Goal: Task Accomplishment & Management: Manage account settings

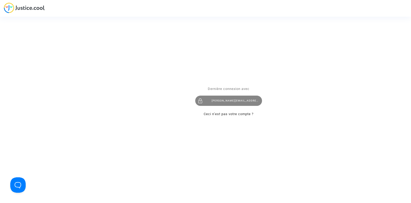
click at [227, 100] on div "tom@pitcher-avocat.fr" at bounding box center [228, 101] width 67 height 10
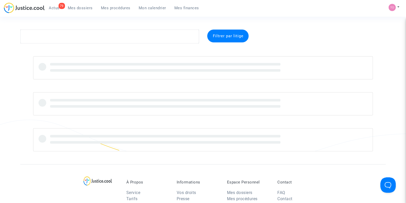
click at [80, 11] on link "Mes dossiers" at bounding box center [80, 8] width 33 height 8
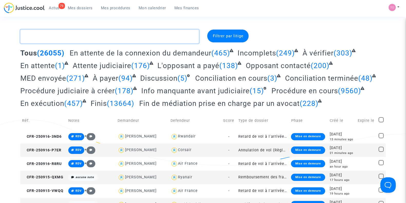
click at [58, 37] on textarea at bounding box center [109, 37] width 179 height 14
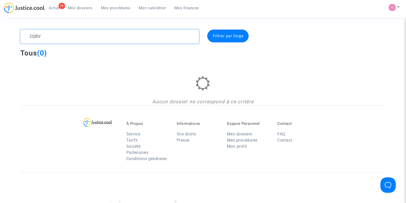
drag, startPoint x: 55, startPoint y: 31, endPoint x: 13, endPoint y: 33, distance: 41.9
type textarea "2QBV"
drag, startPoint x: 13, startPoint y: 33, endPoint x: 16, endPoint y: 15, distance: 17.7
click at [16, 15] on div "79 Actus Mes dossiers Mes procédures Mon calendrier Mes finances" at bounding box center [103, 10] width 199 height 14
drag, startPoint x: 49, startPoint y: 36, endPoint x: 14, endPoint y: 36, distance: 34.4
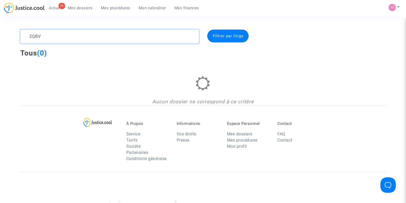
click at [14, 36] on div "2QBV Filtrer par litige Tous (0) Aucun dossier ne correspond à ce critère" at bounding box center [203, 68] width 406 height 76
click at [117, 10] on span "Mes procédures" at bounding box center [116, 8] width 30 height 5
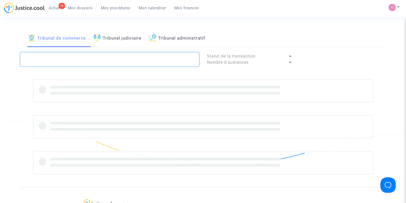
click at [39, 57] on textarea at bounding box center [109, 59] width 179 height 14
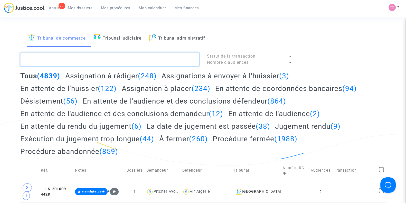
paste textarea "2QBV"
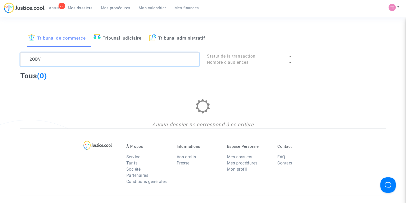
type textarea "2QBV"
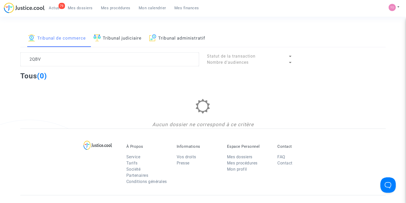
click at [124, 36] on link "Tribunal judiciaire" at bounding box center [117, 38] width 48 height 17
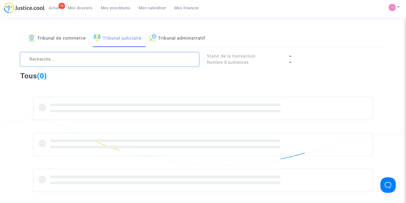
click at [36, 59] on textarea at bounding box center [109, 59] width 179 height 14
paste textarea "2QBV"
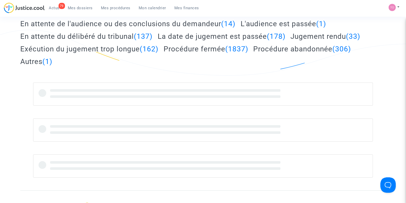
scroll to position [101, 0]
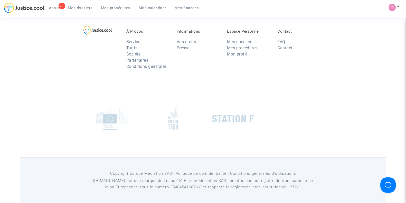
type textarea "2QBV"
click at [36, 59] on div "À Propos Service Tarifs Société Partenaires Conditions générales Informations V…" at bounding box center [202, 46] width 365 height 66
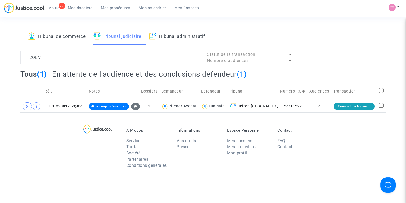
scroll to position [0, 0]
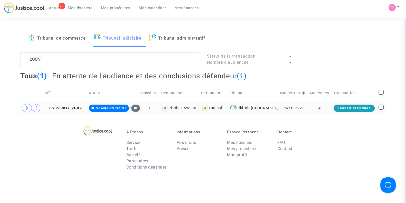
click at [325, 106] on td "4" at bounding box center [320, 108] width 24 height 12
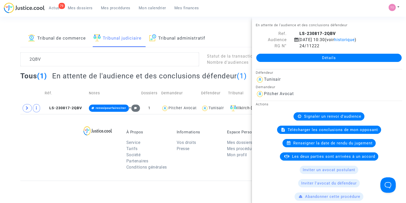
click at [315, 59] on link "Détails" at bounding box center [328, 58] width 145 height 8
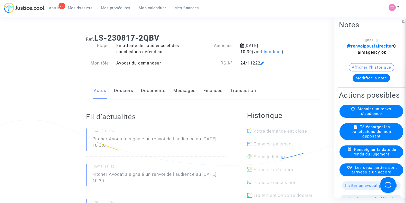
click at [181, 94] on link "Messages" at bounding box center [184, 90] width 22 height 17
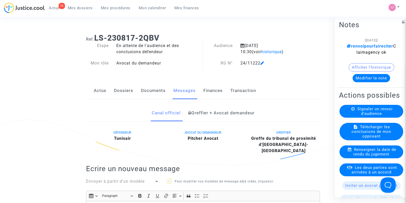
click at [117, 88] on link "Dossiers" at bounding box center [123, 90] width 19 height 17
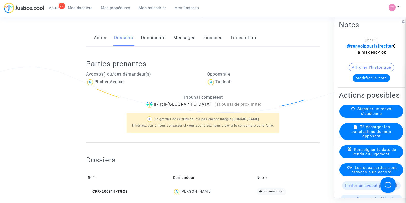
scroll to position [53, 0]
click at [187, 165] on div "Dossiers Réf. Demandeur Notes CFR-200319-TGX3 VINCENT DUFOUR aucune note" at bounding box center [203, 176] width 234 height 42
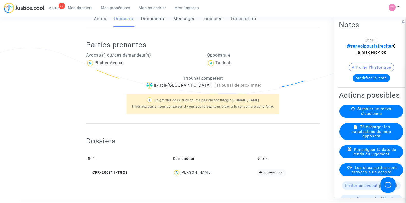
click at [194, 173] on div "VINCENT DUFOUR" at bounding box center [196, 172] width 32 height 4
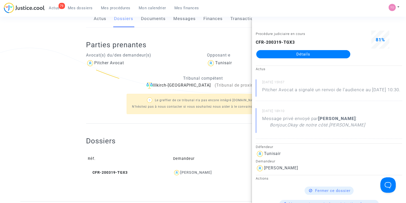
click at [300, 53] on link "Détails" at bounding box center [303, 54] width 94 height 8
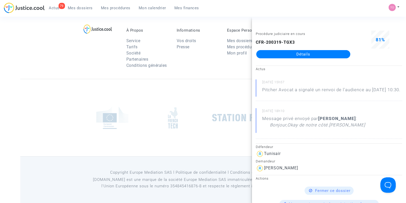
scroll to position [72, 0]
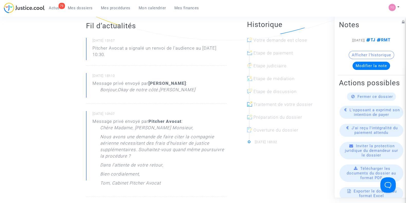
scroll to position [0, 0]
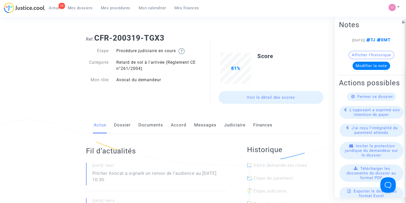
click at [221, 127] on div "Actus Dossier Documents Accord Messages Judiciaire Finances" at bounding box center [203, 125] width 234 height 17
click at [225, 127] on link "Judiciaire" at bounding box center [234, 125] width 21 height 17
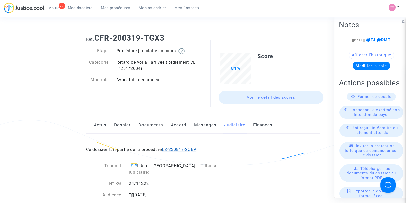
click at [183, 148] on link "LS-230817-2QBV" at bounding box center [179, 149] width 35 height 5
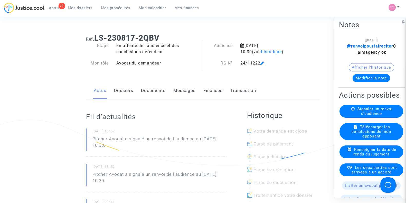
click at [363, 79] on button "Modifier la note" at bounding box center [371, 78] width 37 height 8
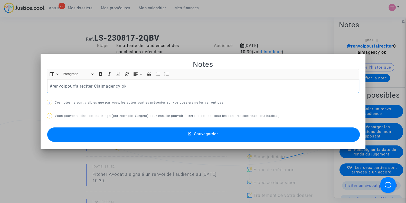
click at [90, 85] on p "#renvoipourfaireciter Claimagency ok" at bounding box center [203, 86] width 307 height 6
click at [47, 86] on div "#renvoipourfaireciter Claimagency ok" at bounding box center [203, 86] width 312 height 14
drag, startPoint x: 65, startPoint y: 85, endPoint x: 50, endPoint y: 85, distance: 14.7
click at [50, 85] on p "#dossier#renvoipourfaireciter Claimagency ok" at bounding box center [203, 86] width 307 height 6
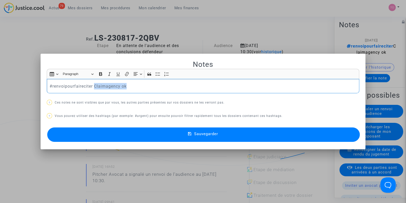
drag, startPoint x: 94, startPoint y: 85, endPoint x: 139, endPoint y: 85, distance: 45.4
click at [139, 85] on p "#renvoipourfaireciter Claimagency ok" at bounding box center [203, 86] width 307 height 6
click at [100, 133] on button "Sauvegarder" at bounding box center [203, 134] width 312 height 14
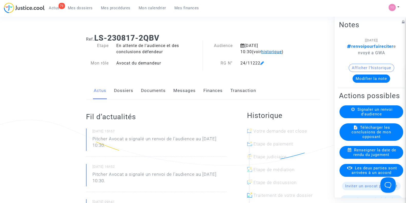
click at [261, 53] on span "historique" at bounding box center [271, 51] width 21 height 5
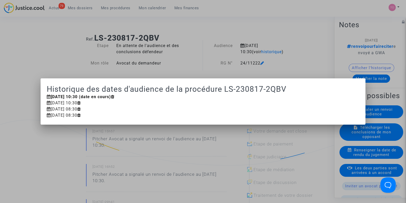
click at [259, 54] on div at bounding box center [203, 101] width 406 height 203
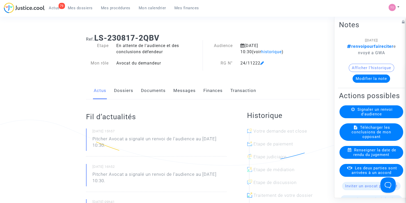
click at [124, 94] on link "Dossiers" at bounding box center [123, 90] width 19 height 17
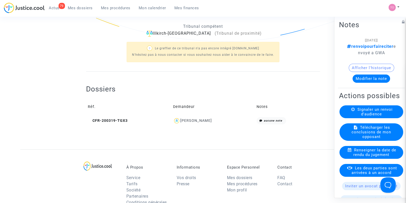
scroll to position [124, 0]
click at [89, 119] on icon at bounding box center [90, 120] width 4 height 4
drag, startPoint x: 213, startPoint y: 120, endPoint x: 179, endPoint y: 120, distance: 33.9
click at [179, 120] on div "VINCENT DUFOUR" at bounding box center [213, 120] width 80 height 7
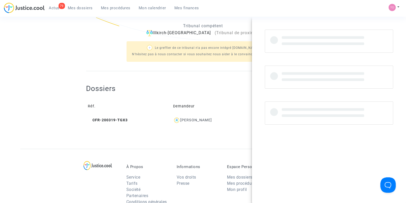
copy div "VINCENT DUFOUR"
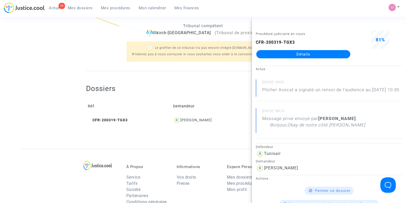
click at [180, 120] on div "VINCENT DUFOUR" at bounding box center [196, 120] width 32 height 4
click at [3, 89] on div "Ref. LS-230817-2QBV Etape En attente de l'audience et des conclusions défendeur…" at bounding box center [203, 26] width 406 height 243
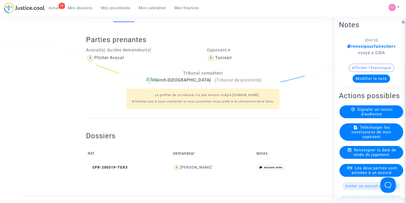
scroll to position [59, 0]
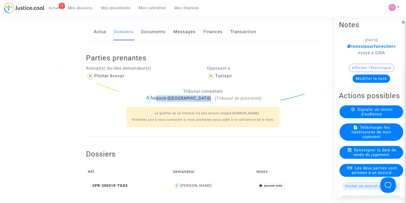
drag, startPoint x: 208, startPoint y: 98, endPoint x: 161, endPoint y: 99, distance: 46.2
click at [161, 99] on div "Illkirch-Graffenstaden (Tribunal de proximité)" at bounding box center [203, 98] width 234 height 6
copy div "Illkirch-Graffenstaden"
click at [336, 88] on div "Notes [16/09/2025] renvoipourfaireciter envoyé a GWA Afficher l'historique Modi…" at bounding box center [372, 106] width 77 height 183
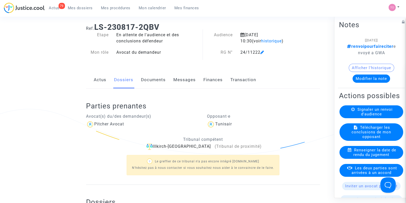
scroll to position [0, 0]
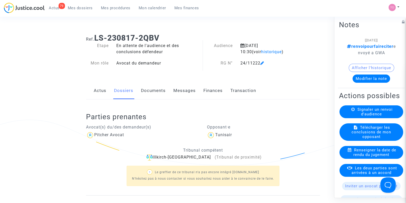
click at [145, 89] on link "Documents" at bounding box center [153, 90] width 25 height 17
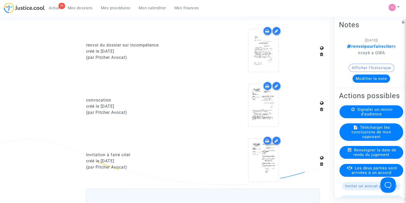
scroll to position [472, 0]
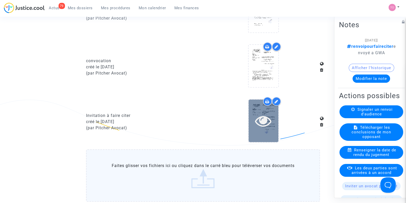
click at [260, 114] on icon at bounding box center [263, 120] width 17 height 16
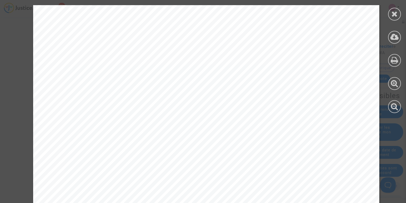
scroll to position [37, 0]
click at [395, 8] on div at bounding box center [394, 14] width 13 height 13
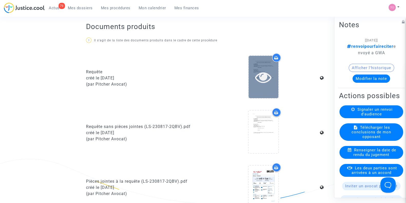
scroll to position [186, 0]
click at [271, 76] on icon at bounding box center [263, 77] width 17 height 16
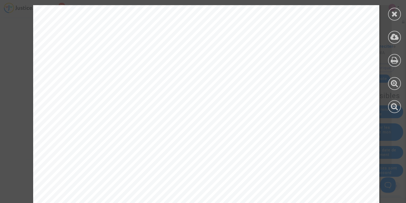
scroll to position [113, 0]
click at [393, 10] on icon at bounding box center [394, 14] width 6 height 8
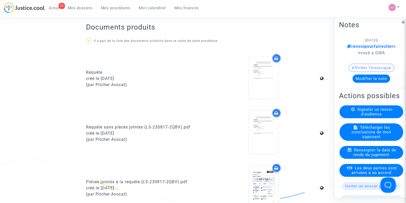
click at [277, 58] on icon at bounding box center [276, 58] width 4 height 4
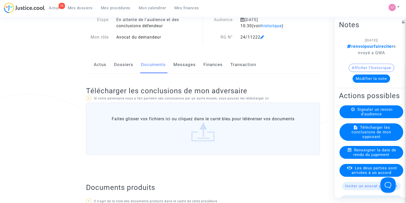
scroll to position [0, 0]
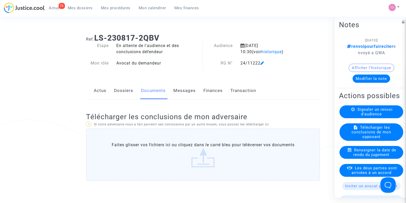
click at [143, 8] on span "Mon calendrier" at bounding box center [152, 8] width 27 height 5
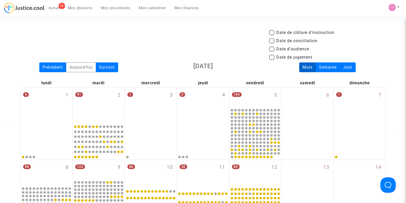
click at [86, 9] on span "Mes dossiers" at bounding box center [80, 8] width 25 height 5
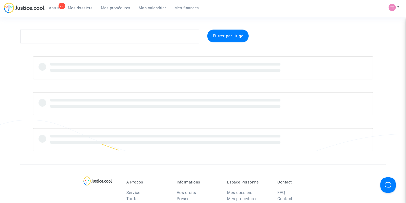
click at [157, 7] on span "Mon calendrier" at bounding box center [152, 8] width 27 height 5
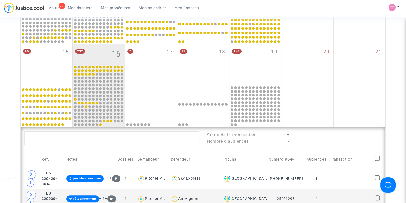
scroll to position [169, 0]
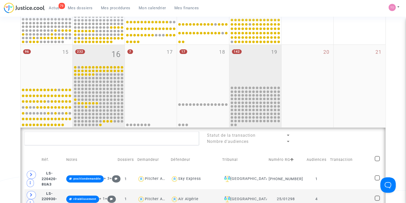
click at [248, 66] on div "142 19" at bounding box center [255, 65] width 52 height 41
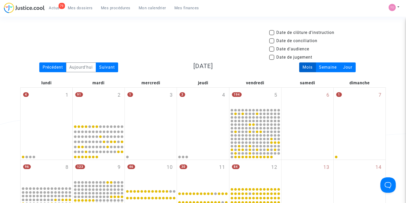
click at [271, 48] on span at bounding box center [271, 48] width 5 height 5
click at [271, 52] on input "Date d'audience" at bounding box center [271, 52] width 0 height 0
checkbox input "true"
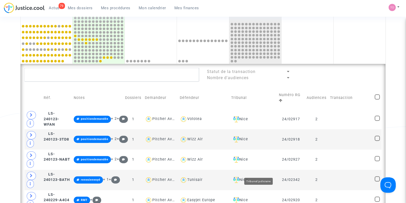
scroll to position [164, 0]
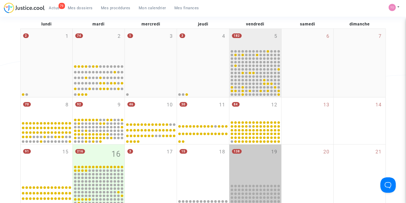
scroll to position [50, 0]
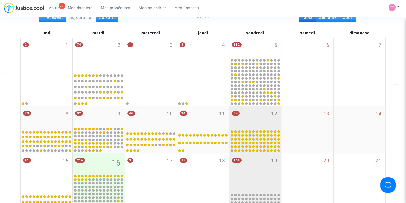
click at [249, 119] on div "84 12" at bounding box center [255, 117] width 52 height 23
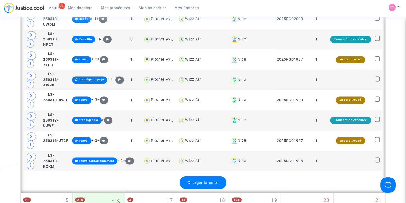
scroll to position [1139, 0]
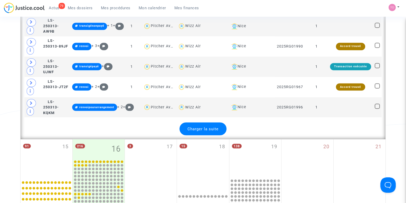
click at [209, 126] on span "Charger la suite" at bounding box center [202, 128] width 31 height 5
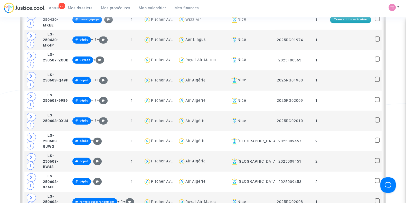
scroll to position [1611, 0]
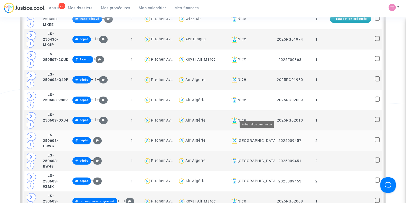
click at [265, 138] on div "[GEOGRAPHIC_DATA]" at bounding box center [251, 141] width 44 height 6
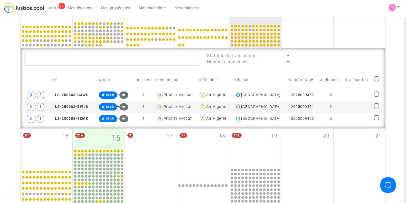
scroll to position [143, 0]
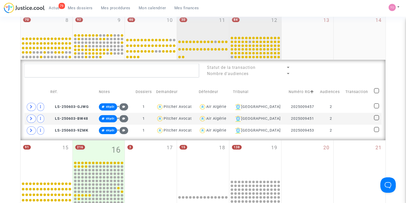
click at [196, 27] on div "30 11" at bounding box center [203, 24] width 52 height 23
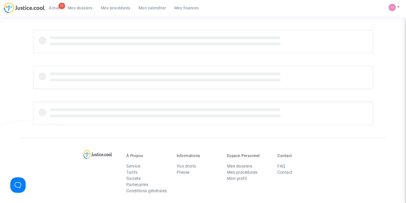
click at [192, 45] on div at bounding box center [203, 41] width 340 height 23
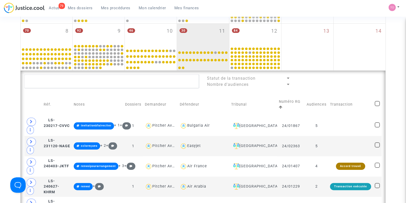
scroll to position [156, 0]
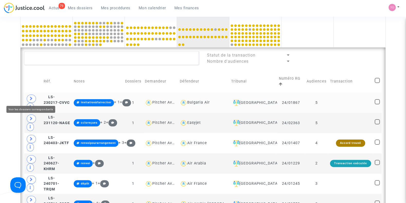
click at [30, 97] on icon at bounding box center [31, 99] width 3 height 4
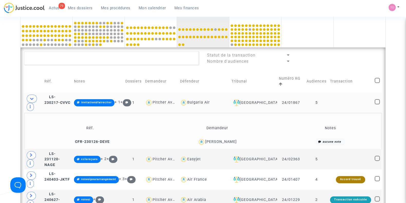
click at [72, 138] on td "CFR-230126-DEVE" at bounding box center [90, 141] width 128 height 11
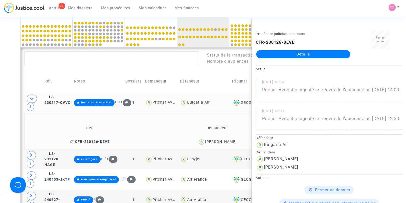
click at [72, 141] on icon at bounding box center [72, 142] width 4 height 4
drag, startPoint x: 241, startPoint y: 143, endPoint x: 206, endPoint y: 144, distance: 35.2
click at [206, 144] on div "Nicolas CERISEL" at bounding box center [217, 141] width 123 height 7
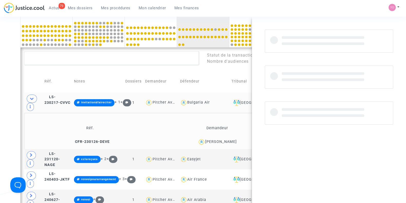
copy div "Nicolas CERISEL"
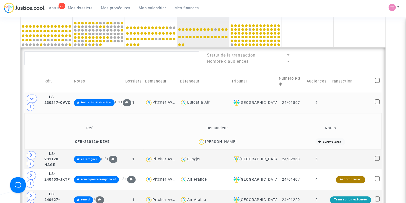
click at [214, 139] on div "Nicolas CERISEL" at bounding box center [221, 141] width 32 height 4
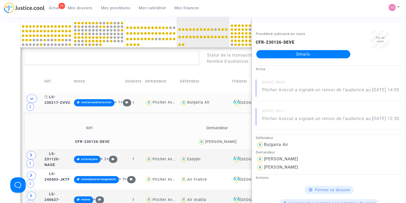
click at [50, 97] on span "LS-230217-CVVC" at bounding box center [57, 100] width 26 height 10
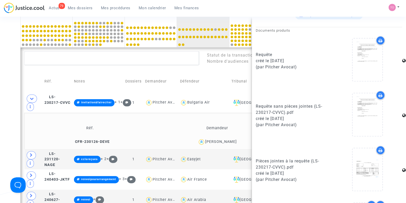
scroll to position [261, 0]
click at [378, 98] on icon at bounding box center [380, 95] width 4 height 4
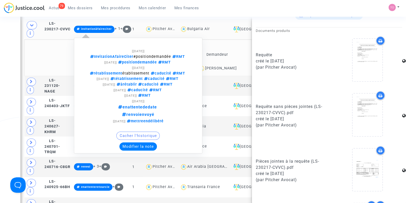
scroll to position [238, 0]
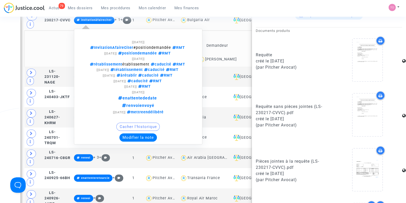
click at [132, 138] on button "Modifier la note" at bounding box center [137, 137] width 37 height 8
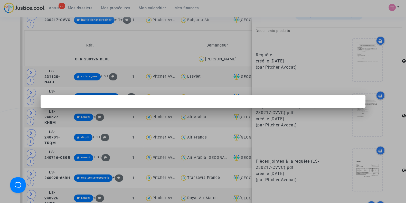
scroll to position [0, 0]
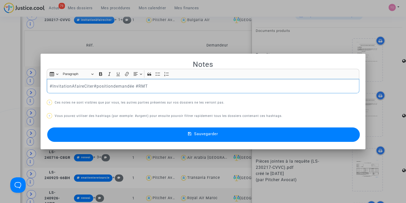
drag, startPoint x: 132, startPoint y: 86, endPoint x: 92, endPoint y: 85, distance: 40.6
click at [92, 85] on p "#InvitationAfaireCiter#positiondemandée #RMT" at bounding box center [203, 86] width 307 height 6
click at [0, 68] on div at bounding box center [203, 101] width 406 height 203
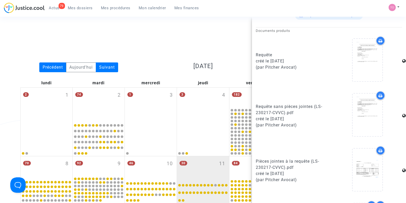
scroll to position [238, 0]
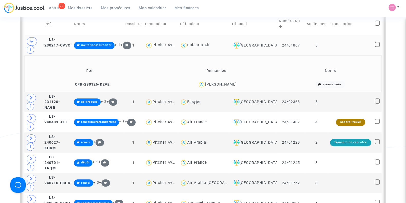
scroll to position [213, 0]
click at [49, 44] on span "LS-230217-CVVC" at bounding box center [57, 42] width 26 height 10
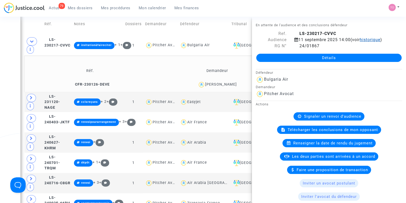
click at [360, 42] on span "historique" at bounding box center [370, 39] width 21 height 5
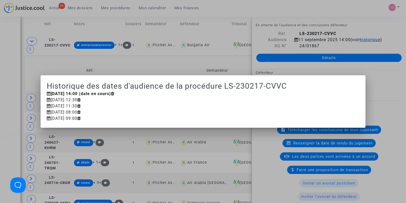
scroll to position [0, 0]
click at [249, 49] on div at bounding box center [203, 101] width 406 height 203
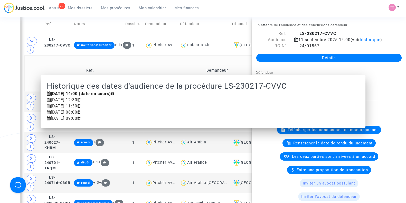
scroll to position [213, 0]
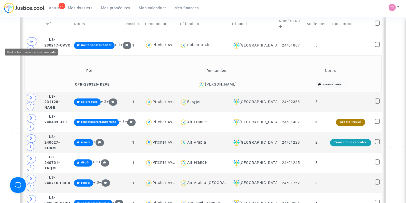
click at [32, 41] on icon at bounding box center [32, 41] width 4 height 4
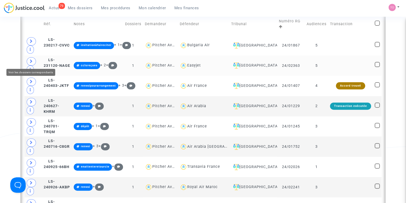
click at [32, 61] on icon at bounding box center [31, 61] width 3 height 4
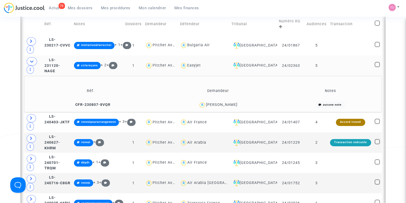
click at [216, 107] on div "Benjamin Audoux" at bounding box center [218, 104] width 123 height 7
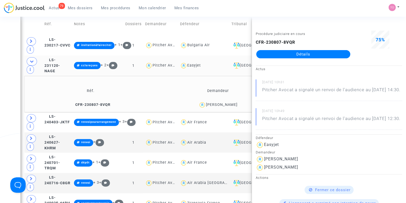
click at [30, 60] on icon at bounding box center [32, 61] width 4 height 4
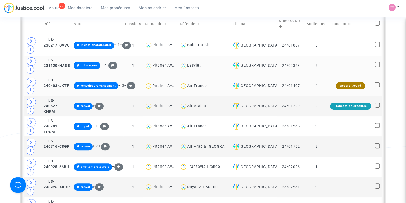
click at [195, 85] on div "Air France" at bounding box center [197, 85] width 20 height 4
type textarea "@"Air France""
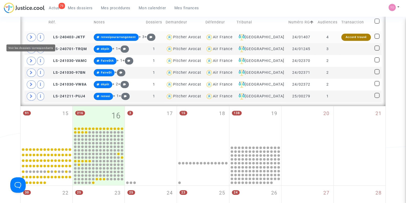
click at [31, 35] on icon at bounding box center [31, 37] width 3 height 4
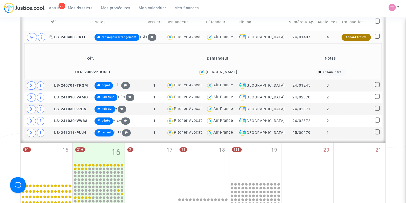
click at [69, 35] on span "LS-240403-JKTF" at bounding box center [68, 37] width 37 height 4
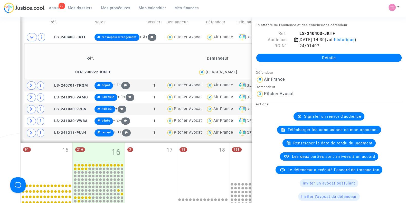
click at [0, 62] on div "Date de clôture d'instruction Date de conciliation Date d'audience Date de juge…" at bounding box center [203, 73] width 406 height 513
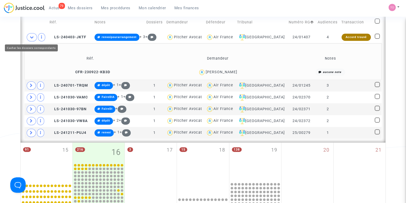
click at [30, 35] on icon at bounding box center [32, 37] width 4 height 4
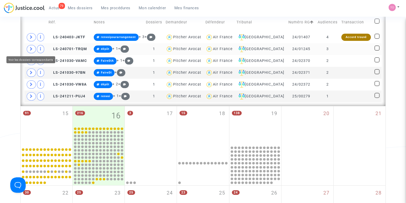
click at [32, 47] on icon at bounding box center [31, 49] width 3 height 4
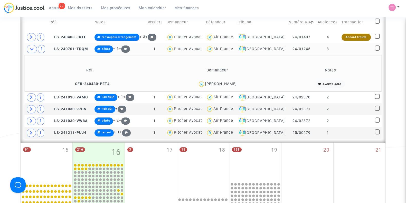
click at [229, 83] on div "William Condamine" at bounding box center [221, 84] width 32 height 4
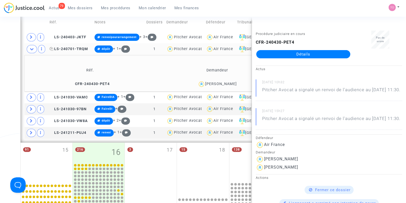
click at [74, 47] on span "LS-240701-TRQM" at bounding box center [69, 49] width 39 height 4
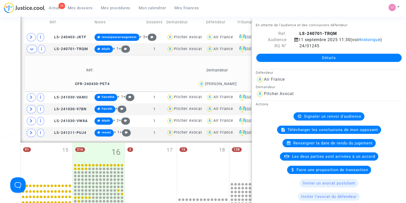
click at [304, 119] on span "Signaler un renvoi d'audience" at bounding box center [332, 116] width 57 height 5
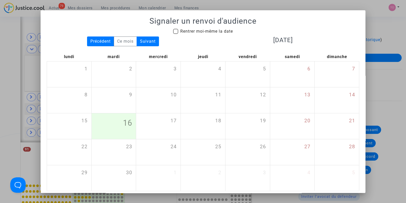
click at [0, 72] on div at bounding box center [203, 101] width 406 height 203
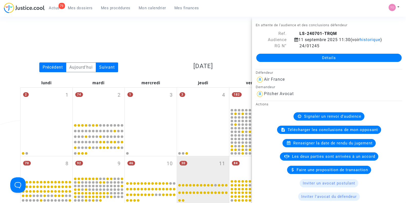
scroll to position [213, 0]
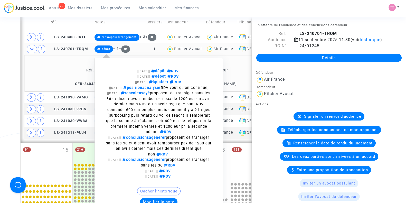
click at [178, 145] on div "[19/02/2025] conclusionsàgénérer proposent de transiger sans les 36 et disent a…" at bounding box center [158, 146] width 107 height 22
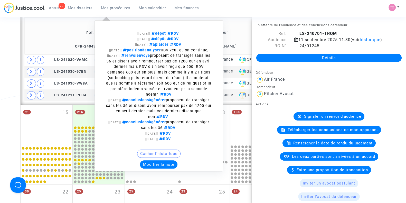
scroll to position [251, 0]
click at [155, 168] on button "Modifier la note" at bounding box center [158, 164] width 37 height 8
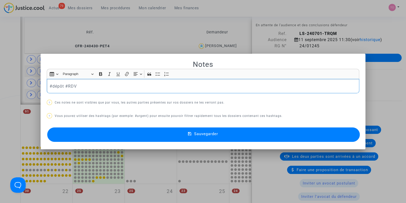
scroll to position [0, 0]
drag, startPoint x: 62, startPoint y: 84, endPoint x: 51, endPoint y: 84, distance: 10.3
click at [51, 84] on p "#dépôt #RDV" at bounding box center [203, 86] width 307 height 6
click at [62, 87] on p "#dépôt #RDV" at bounding box center [203, 86] width 307 height 6
click at [123, 134] on button "Sauvegarder" at bounding box center [203, 134] width 312 height 14
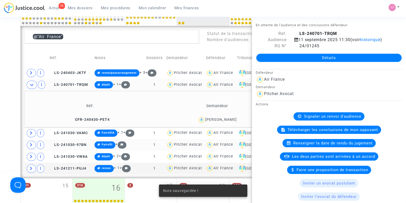
scroll to position [177, 0]
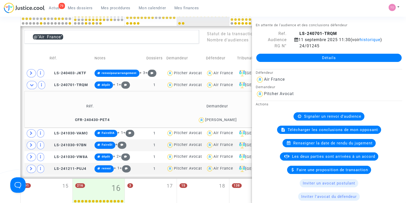
click at [322, 120] on div "Signaler un renvoi d'audience" at bounding box center [328, 116] width 71 height 8
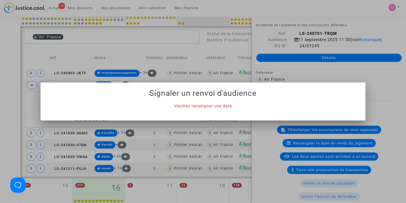
scroll to position [0, 0]
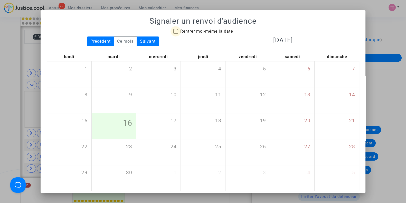
click at [175, 32] on span at bounding box center [175, 31] width 5 height 5
click at [175, 34] on input "Rentrer moi-même la date" at bounding box center [175, 34] width 0 height 0
checkbox input "true"
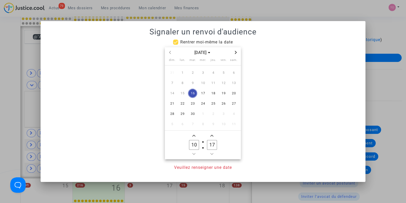
click at [236, 50] on span "Next month" at bounding box center [236, 52] width 6 height 6
click at [213, 92] on span "13" at bounding box center [212, 93] width 9 height 9
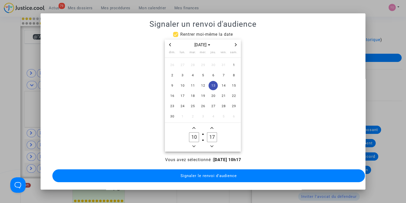
click at [193, 127] on span "Add a hour" at bounding box center [194, 128] width 6 height 6
type input "13"
click at [211, 127] on span "Add a minute" at bounding box center [212, 128] width 6 height 6
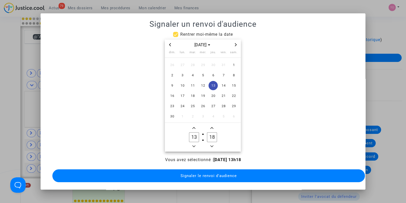
click at [211, 127] on span "Add a minute" at bounding box center [212, 128] width 6 height 6
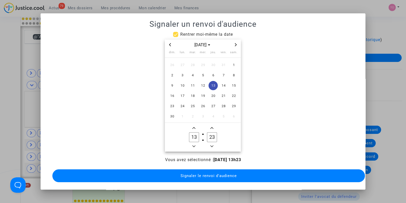
click at [211, 127] on span "Add a minute" at bounding box center [212, 128] width 6 height 6
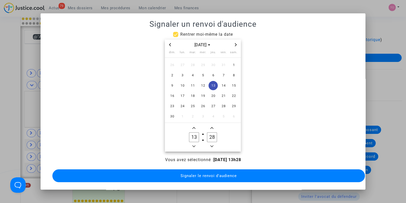
click at [211, 127] on span "Add a minute" at bounding box center [212, 128] width 6 height 6
type input "30"
click at [203, 173] on span "Signaler le renvoi d'audience" at bounding box center [208, 175] width 56 height 5
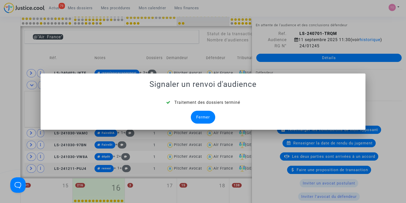
click at [199, 118] on div "Fermer" at bounding box center [203, 117] width 24 height 13
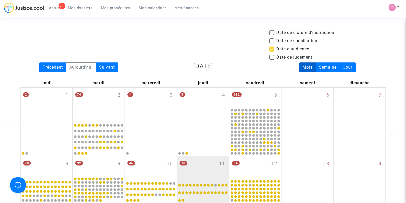
scroll to position [177, 0]
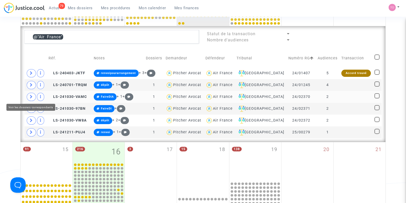
click at [32, 93] on span at bounding box center [31, 97] width 9 height 8
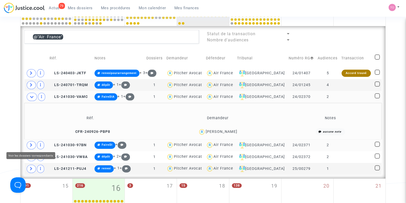
click at [31, 144] on icon at bounding box center [31, 145] width 3 height 4
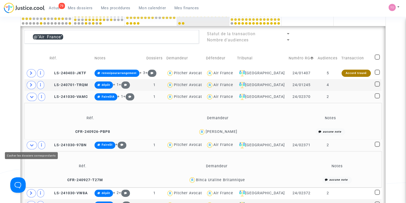
click at [30, 145] on icon at bounding box center [32, 145] width 4 height 4
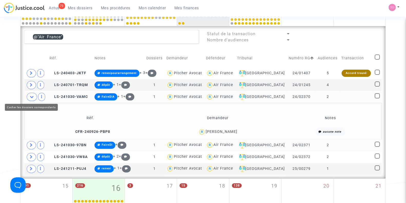
click at [28, 98] on span at bounding box center [32, 97] width 10 height 8
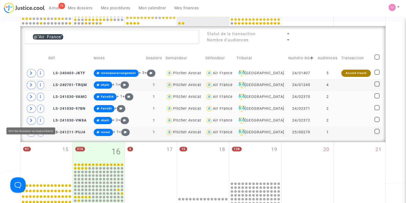
click at [30, 121] on icon at bounding box center [31, 120] width 3 height 4
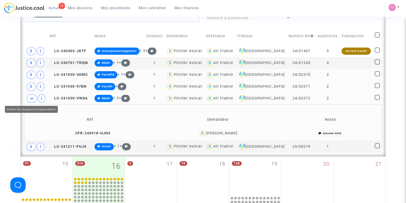
scroll to position [199, 0]
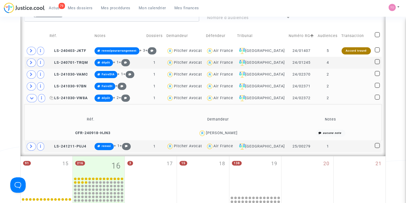
click at [70, 96] on span "LS-241030-VW8A" at bounding box center [69, 98] width 38 height 4
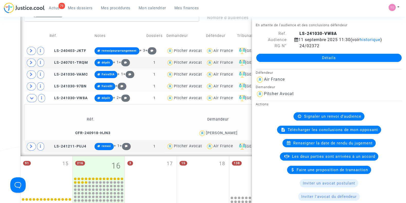
click at [305, 120] on div "Signaler un renvoi d'audience" at bounding box center [328, 116] width 71 height 8
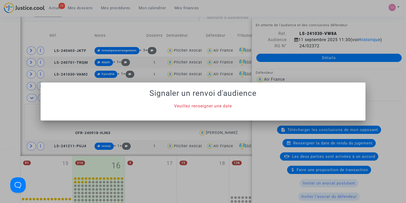
scroll to position [0, 0]
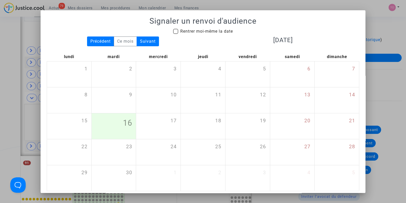
click at [168, 31] on div "Rentrer moi-même la date" at bounding box center [203, 32] width 320 height 8
click at [173, 30] on span at bounding box center [175, 31] width 5 height 5
click at [175, 34] on input "Rentrer moi-même la date" at bounding box center [175, 34] width 0 height 0
checkbox input "true"
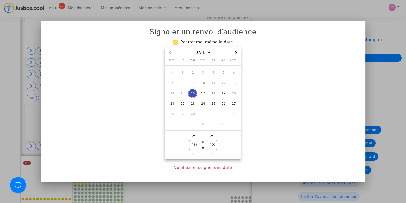
click at [235, 50] on span "Next month" at bounding box center [236, 52] width 6 height 6
click at [212, 91] on span "13" at bounding box center [212, 93] width 9 height 9
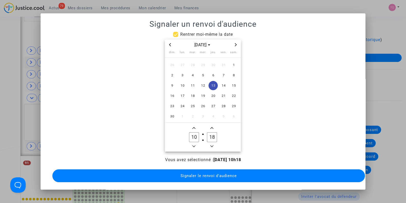
click at [192, 126] on icon "Add a hour" at bounding box center [193, 127] width 3 height 3
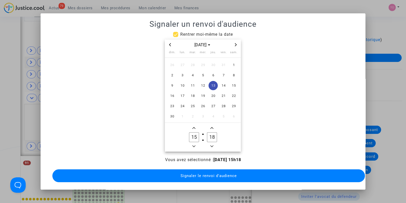
click at [192, 126] on icon "Add a hour" at bounding box center [193, 127] width 3 height 3
type input "16"
click at [212, 126] on icon "Add a minute" at bounding box center [211, 127] width 3 height 3
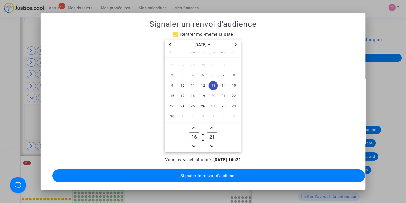
click at [212, 126] on icon "Add a minute" at bounding box center [211, 127] width 3 height 3
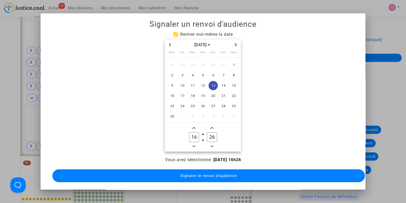
click at [212, 126] on icon "Add a minute" at bounding box center [211, 127] width 3 height 3
click at [210, 126] on icon "Add a minute" at bounding box center [211, 127] width 3 height 3
type input "30"
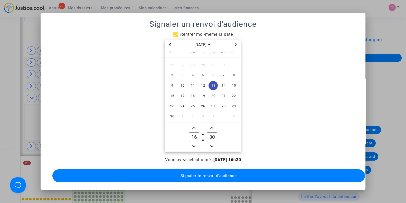
click at [208, 169] on button "Signaler le renvoi d'audience" at bounding box center [208, 175] width 312 height 13
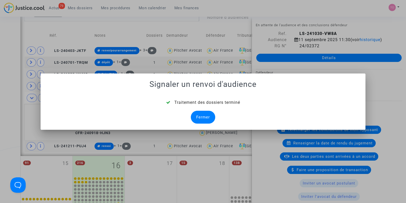
click at [204, 115] on div "Fermer" at bounding box center [203, 117] width 24 height 13
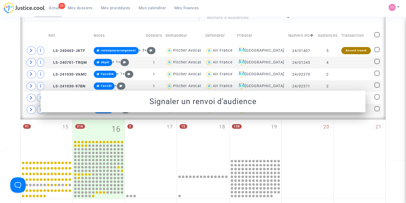
scroll to position [199, 0]
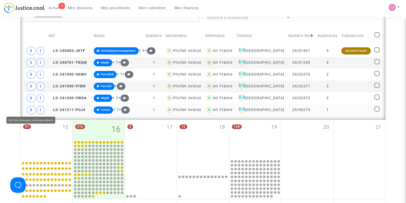
click at [27, 109] on span at bounding box center [31, 110] width 9 height 8
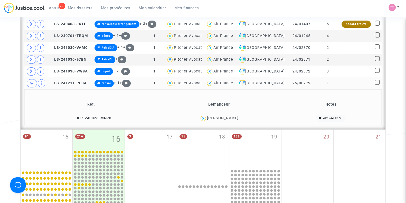
scroll to position [226, 0]
click at [215, 119] on div "Tony Barthelot-Viard" at bounding box center [223, 118] width 32 height 4
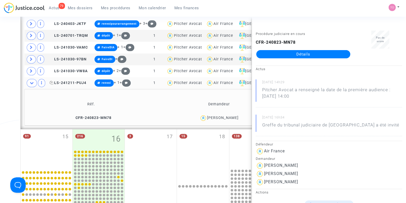
click at [71, 83] on span "LS-241211-PUJ4" at bounding box center [68, 83] width 37 height 4
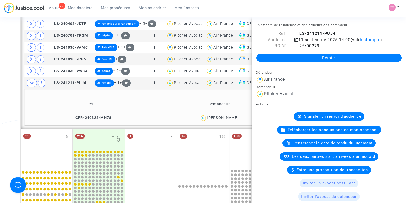
click at [315, 119] on span "Signaler un renvoi d'audience" at bounding box center [332, 116] width 57 height 5
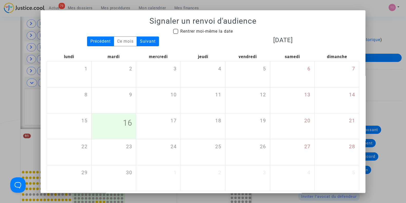
click at [173, 32] on span at bounding box center [175, 31] width 5 height 5
click at [175, 34] on input "Rentrer moi-même la date" at bounding box center [175, 34] width 0 height 0
checkbox input "true"
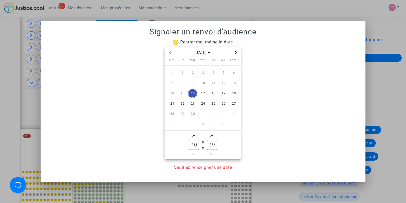
click at [237, 53] on span "Next month" at bounding box center [236, 52] width 6 height 6
click at [168, 49] on button "Previous month" at bounding box center [170, 52] width 6 height 6
click at [216, 91] on span "13" at bounding box center [212, 93] width 9 height 9
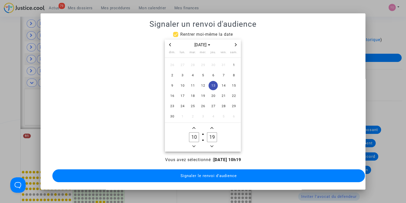
click at [195, 126] on span "Add a hour" at bounding box center [194, 128] width 6 height 6
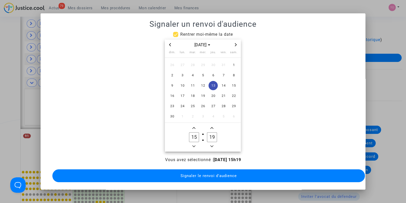
click at [193, 145] on span "Minus a hour" at bounding box center [194, 146] width 6 height 6
type input "14"
click at [211, 145] on icon "Minus a minute" at bounding box center [211, 146] width 3 height 3
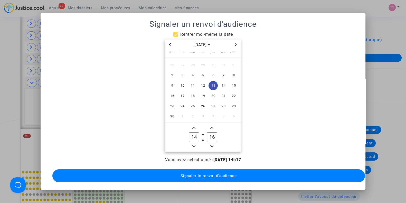
click at [211, 145] on icon "Minus a minute" at bounding box center [211, 146] width 3 height 3
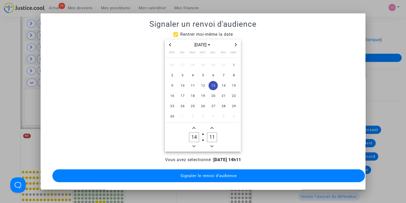
click at [211, 145] on icon "Minus a minute" at bounding box center [211, 146] width 3 height 3
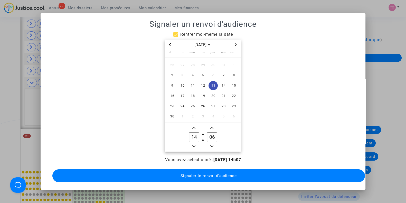
click at [211, 145] on icon "Minus a minute" at bounding box center [211, 146] width 3 height 3
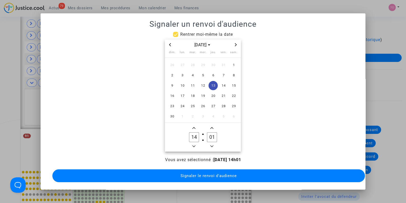
click at [211, 145] on icon "Minus a minute" at bounding box center [211, 146] width 3 height 3
type input "00"
click at [213, 173] on span "Signaler le renvoi d'audience" at bounding box center [208, 175] width 56 height 5
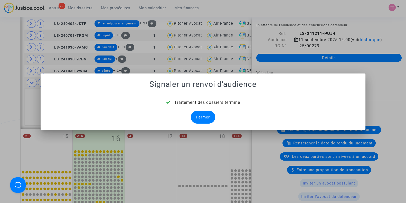
click at [201, 117] on div "Fermer" at bounding box center [203, 117] width 24 height 13
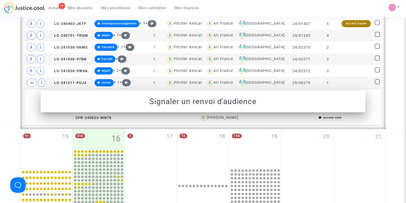
scroll to position [226, 0]
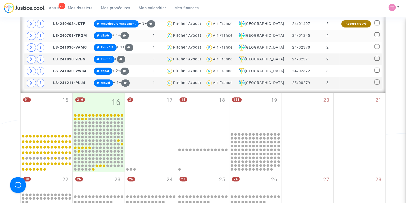
click at [226, 35] on div "Air France" at bounding box center [223, 35] width 20 height 4
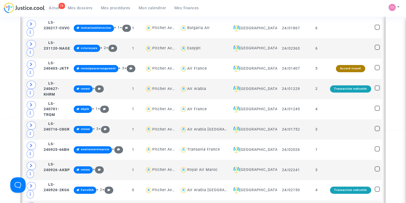
scroll to position [231, 0]
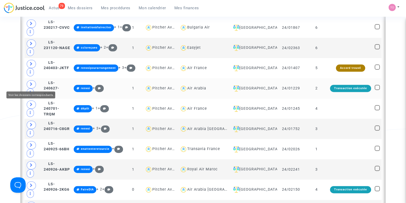
click at [34, 82] on span at bounding box center [31, 84] width 9 height 8
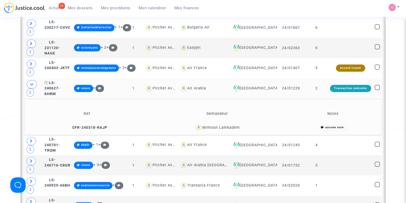
click at [49, 85] on span "LS-240627-KHRM" at bounding box center [52, 88] width 16 height 15
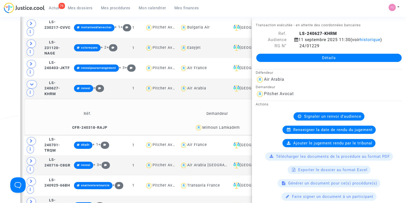
click at [322, 119] on span "Signaler un renvoi d'audience" at bounding box center [332, 116] width 57 height 5
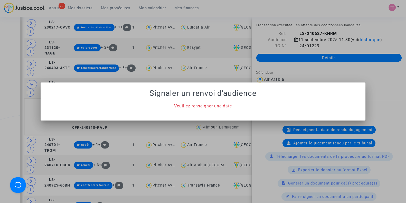
scroll to position [0, 0]
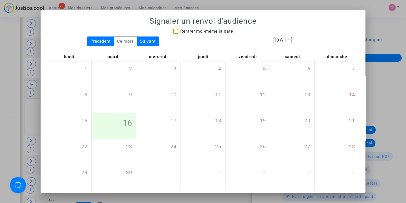
click at [173, 30] on span at bounding box center [175, 31] width 5 height 5
click at [175, 34] on input "Rentrer moi-même la date" at bounding box center [175, 34] width 0 height 0
checkbox input "true"
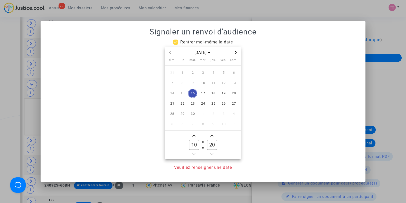
click at [235, 53] on icon "Next month" at bounding box center [235, 52] width 3 height 3
click at [191, 114] on span "28" at bounding box center [192, 113] width 9 height 9
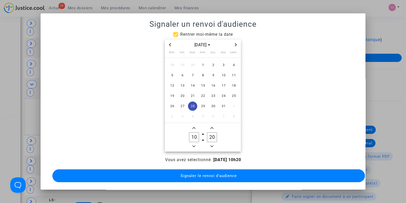
click at [194, 126] on icon "Add a hour" at bounding box center [193, 127] width 3 height 3
type input "14"
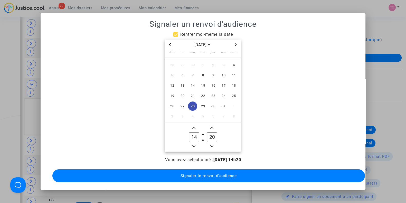
click at [211, 145] on icon "Minus a minute" at bounding box center [211, 146] width 3 height 3
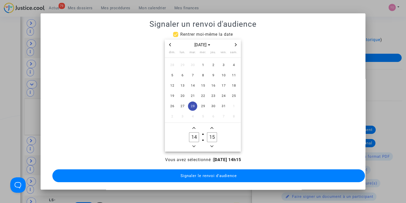
click at [211, 145] on icon "Minus a minute" at bounding box center [211, 146] width 3 height 3
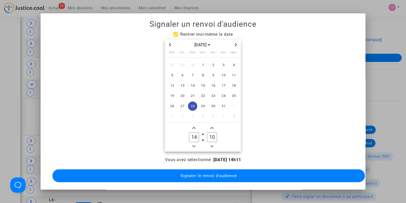
click at [211, 145] on icon "Minus a minute" at bounding box center [211, 146] width 3 height 3
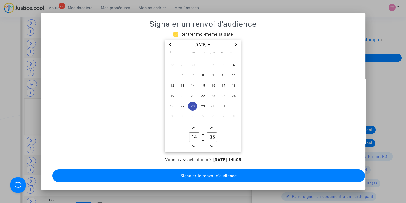
click at [211, 145] on icon "Minus a minute" at bounding box center [211, 146] width 3 height 3
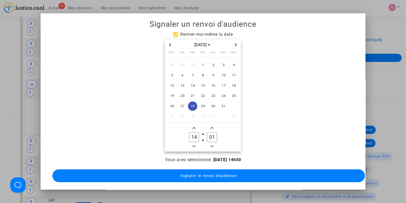
type input "00"
click at [207, 173] on span "Signaler le renvoi d'audience" at bounding box center [208, 175] width 56 height 5
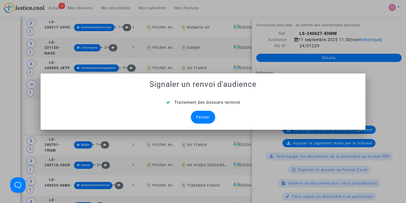
click at [199, 116] on div "Fermer" at bounding box center [203, 117] width 24 height 13
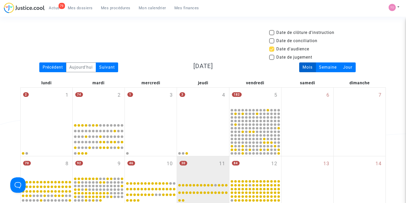
scroll to position [231, 0]
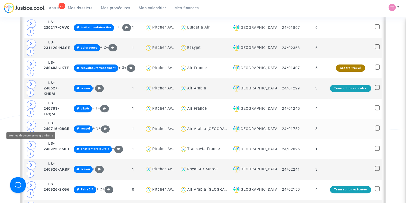
click at [31, 123] on icon at bounding box center [31, 125] width 3 height 4
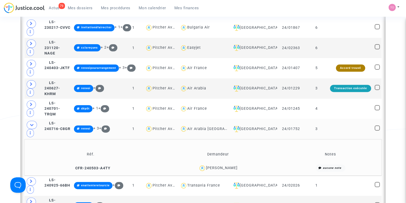
click at [52, 125] on td "LS-240716-C8GR" at bounding box center [58, 129] width 30 height 20
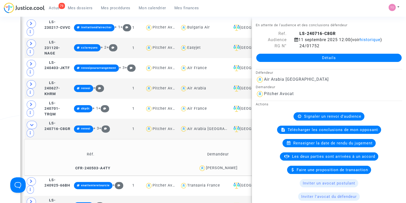
click at [307, 119] on span "Signaler un renvoi d'audience" at bounding box center [332, 116] width 57 height 5
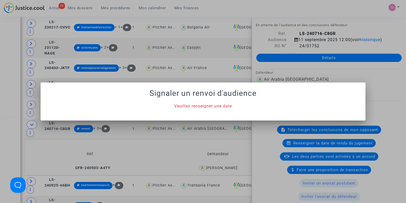
scroll to position [0, 0]
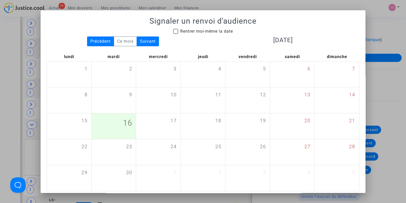
click at [173, 32] on span at bounding box center [175, 31] width 5 height 5
click at [175, 34] on input "Rentrer moi-même la date" at bounding box center [175, 34] width 0 height 0
checkbox input "true"
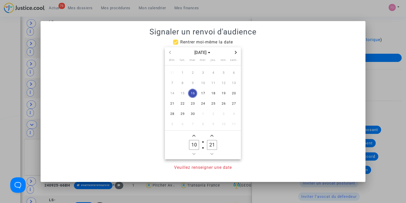
click at [234, 52] on icon "Next month" at bounding box center [235, 52] width 3 height 3
click at [215, 83] on span "11" at bounding box center [212, 82] width 9 height 9
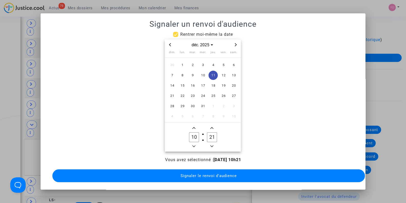
click at [195, 127] on icon "Add a hour" at bounding box center [193, 128] width 3 height 2
type input "14"
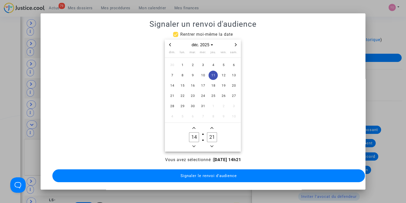
click at [212, 145] on icon "Minus a minute" at bounding box center [211, 146] width 3 height 3
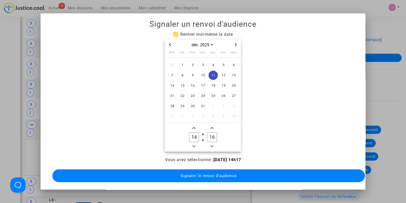
click at [212, 145] on icon "Minus a minute" at bounding box center [211, 146] width 3 height 3
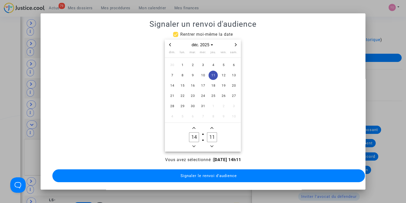
click at [212, 145] on icon "Minus a minute" at bounding box center [211, 146] width 3 height 3
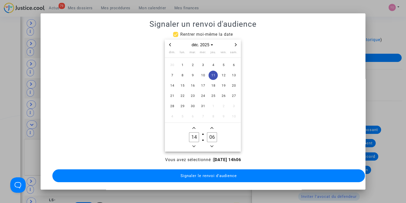
click at [212, 145] on icon "Minus a minute" at bounding box center [211, 146] width 3 height 3
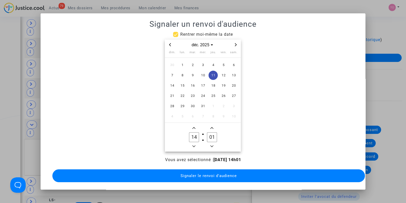
click at [212, 145] on icon "Minus a minute" at bounding box center [211, 146] width 3 height 3
type input "00"
click at [206, 173] on span "Signaler le renvoi d'audience" at bounding box center [208, 175] width 56 height 5
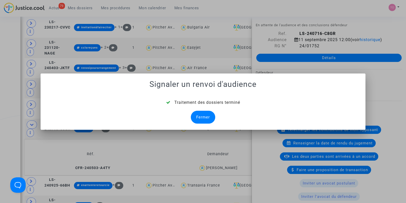
click at [210, 118] on div "Fermer" at bounding box center [203, 117] width 24 height 13
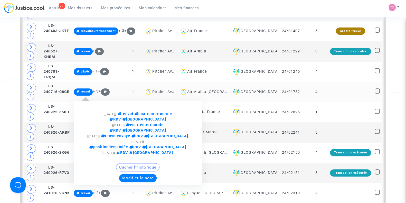
scroll to position [268, 0]
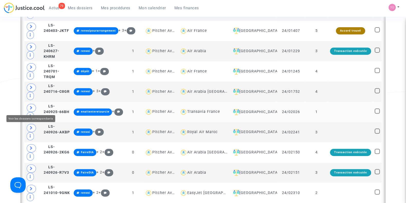
click at [32, 107] on icon at bounding box center [31, 108] width 3 height 4
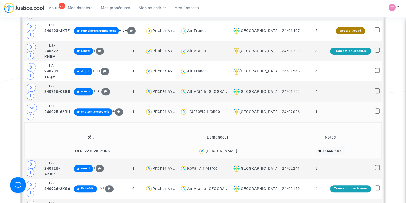
click at [221, 149] on div "François-André Duboin" at bounding box center [221, 151] width 32 height 4
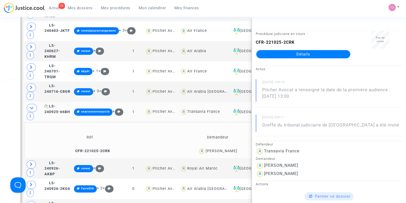
click at [44, 112] on span "LS-240925-66BH" at bounding box center [57, 109] width 26 height 10
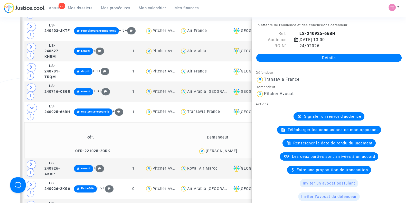
click at [296, 112] on div "Signaler un renvoi d'audience" at bounding box center [328, 116] width 71 height 8
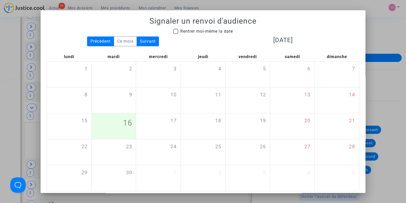
click at [173, 34] on label "Rentrer moi-même la date" at bounding box center [203, 31] width 60 height 6
click at [175, 34] on input "Rentrer moi-même la date" at bounding box center [175, 34] width 0 height 0
checkbox input "true"
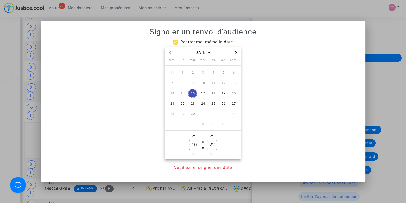
click at [237, 52] on span "Next month" at bounding box center [236, 52] width 6 height 6
click at [214, 93] on span "13" at bounding box center [212, 93] width 9 height 9
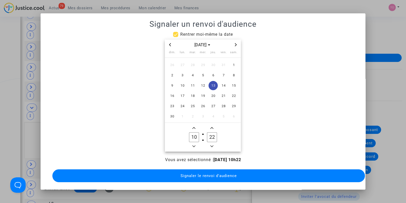
click at [194, 127] on icon "Add a hour" at bounding box center [193, 128] width 3 height 2
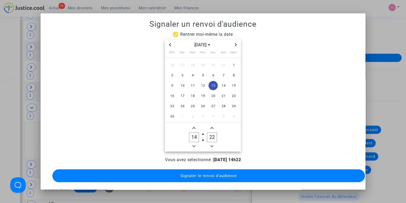
type input "15"
click at [209, 127] on span "Add a minute" at bounding box center [212, 128] width 6 height 6
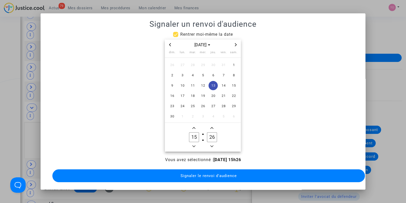
click at [209, 127] on span "Add a minute" at bounding box center [212, 128] width 6 height 6
type input "30"
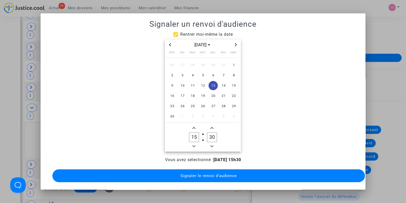
click at [205, 173] on span "Signaler le renvoi d'audience" at bounding box center [208, 175] width 56 height 5
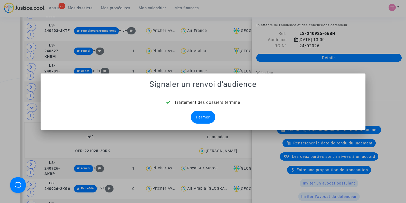
click at [207, 122] on div "Fermer" at bounding box center [203, 117] width 24 height 13
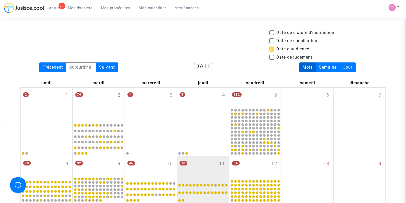
scroll to position [268, 0]
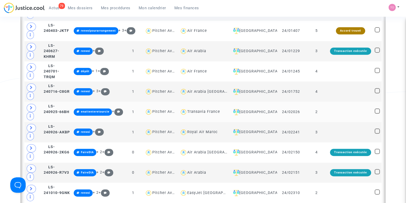
click at [49, 109] on td "LS-240925-66BH" at bounding box center [57, 112] width 30 height 20
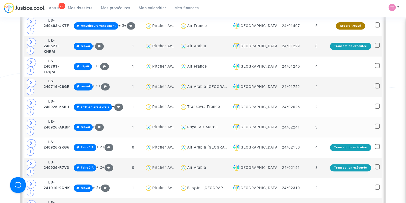
scroll to position [274, 0]
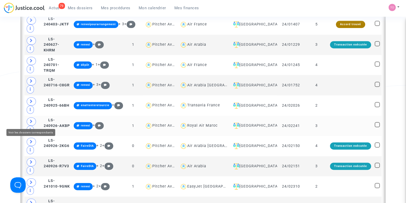
click at [32, 120] on icon at bounding box center [31, 121] width 3 height 4
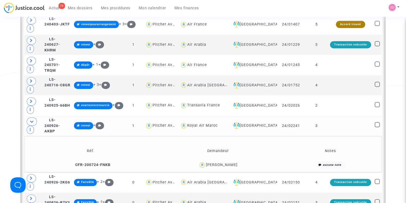
click at [53, 122] on td "LS-240926-AKBP" at bounding box center [58, 126] width 30 height 20
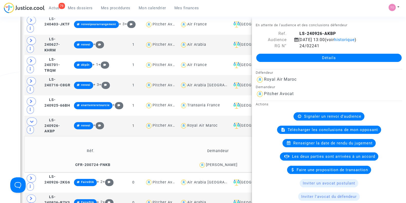
click at [321, 119] on span "Signaler un renvoi d'audience" at bounding box center [332, 116] width 57 height 5
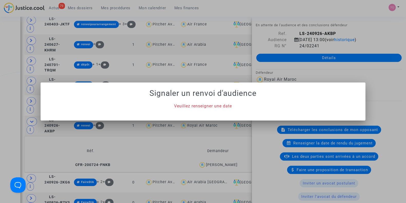
scroll to position [0, 0]
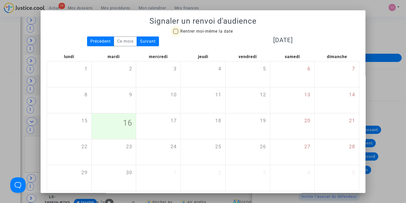
click at [175, 29] on span at bounding box center [175, 31] width 5 height 5
click at [175, 34] on input "Rentrer moi-même la date" at bounding box center [175, 34] width 0 height 0
checkbox input "true"
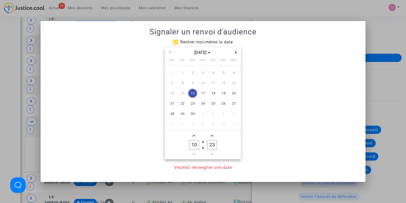
click at [237, 53] on icon "Next month" at bounding box center [235, 52] width 3 height 3
click at [213, 83] on span "11" at bounding box center [212, 82] width 9 height 9
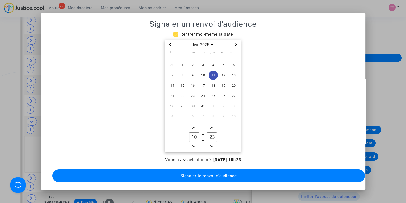
click at [194, 126] on icon "Add a hour" at bounding box center [193, 127] width 3 height 3
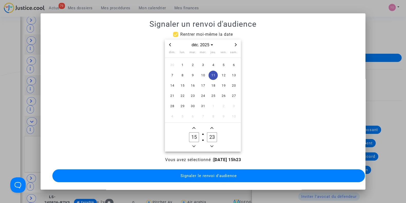
click at [194, 145] on icon "Minus a hour" at bounding box center [193, 146] width 3 height 3
type input "14"
click at [213, 125] on span "Add a minute" at bounding box center [212, 128] width 6 height 6
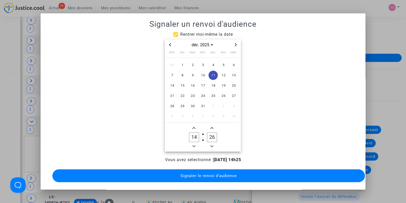
click at [213, 125] on span "Add a minute" at bounding box center [212, 128] width 6 height 6
type input "30"
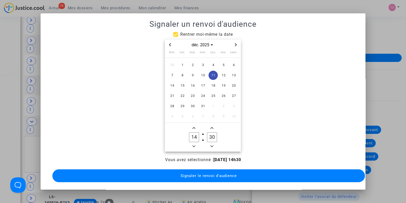
click at [197, 169] on button "Signaler le renvoi d'audience" at bounding box center [208, 175] width 312 height 13
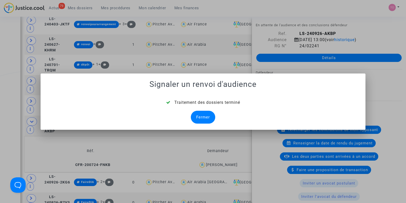
click at [208, 116] on div "Fermer" at bounding box center [203, 117] width 24 height 13
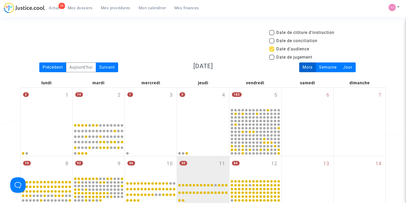
scroll to position [274, 0]
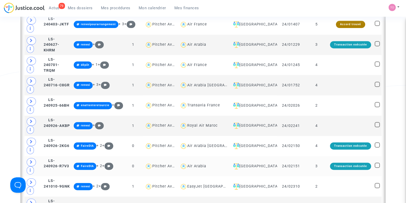
click at [31, 159] on span at bounding box center [31, 162] width 9 height 8
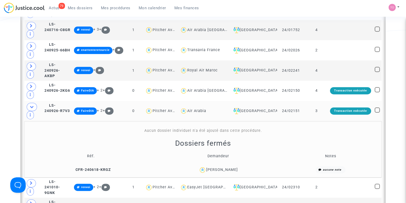
scroll to position [330, 0]
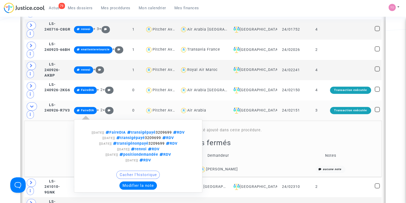
click at [139, 184] on button "Modifier la note" at bounding box center [137, 185] width 37 height 8
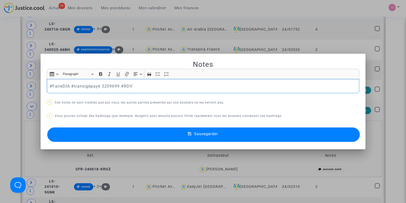
drag, startPoint x: 67, startPoint y: 87, endPoint x: 50, endPoint y: 86, distance: 17.0
click at [50, 86] on p "#FaireDIA #transigépayé 3209699 #RDV" at bounding box center [203, 86] width 307 height 6
click at [1, 71] on div at bounding box center [203, 101] width 406 height 203
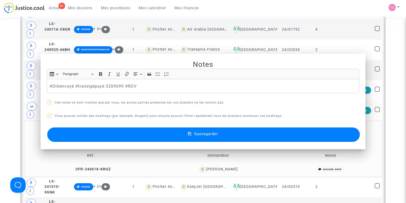
scroll to position [330, 0]
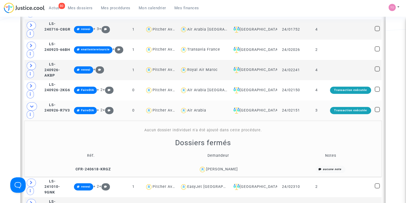
click at [222, 167] on div "Afaf Tahali" at bounding box center [222, 169] width 32 height 4
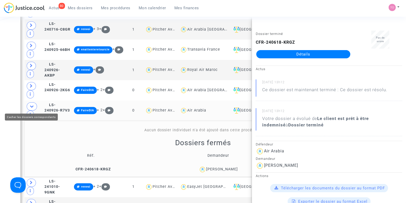
click at [28, 107] on span at bounding box center [32, 106] width 10 height 8
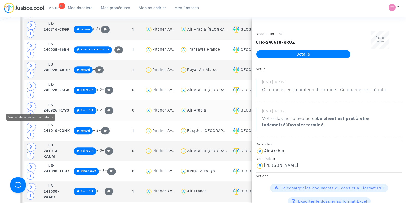
click at [31, 106] on icon at bounding box center [31, 106] width 3 height 4
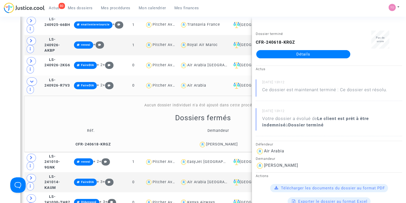
scroll to position [375, 0]
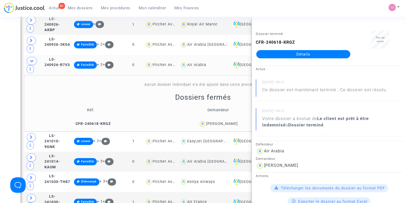
click at [0, 125] on div "Date de clôture d'instruction Date de conciliation Date d'audience Date de juge…" at bounding box center [203, 180] width 406 height 1053
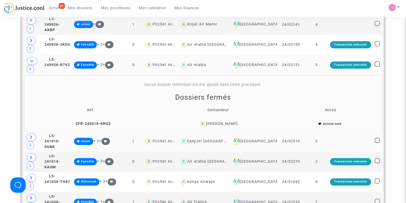
click at [31, 137] on icon at bounding box center [31, 137] width 3 height 4
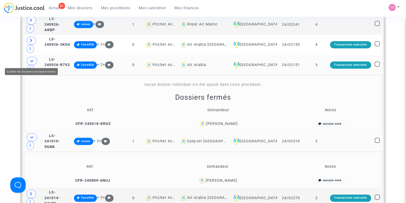
click at [32, 61] on icon at bounding box center [32, 61] width 4 height 4
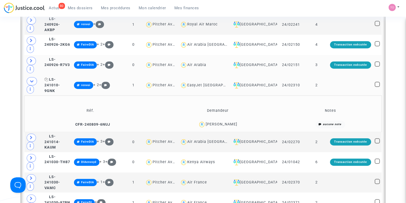
click at [52, 82] on span "LS-241010-9GNK" at bounding box center [52, 84] width 16 height 15
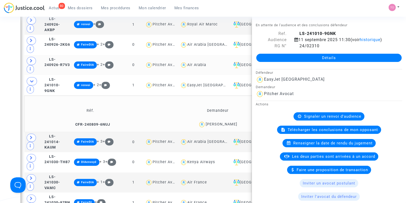
click at [317, 118] on div "Signaler un renvoi d'audience" at bounding box center [328, 116] width 71 height 8
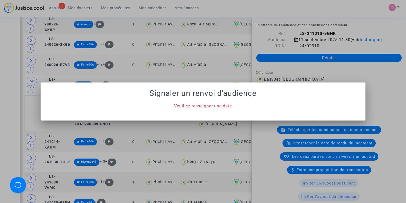
scroll to position [0, 0]
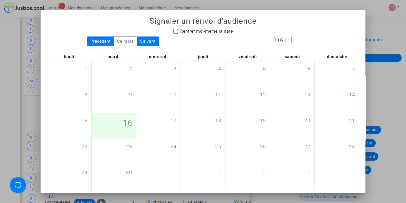
click at [173, 31] on span at bounding box center [175, 31] width 5 height 5
click at [175, 34] on input "Rentrer moi-même la date" at bounding box center [175, 34] width 0 height 0
checkbox input "true"
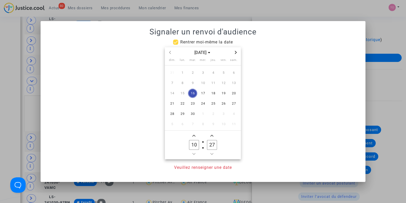
click at [237, 53] on icon "Next month" at bounding box center [235, 52] width 3 height 3
click at [236, 53] on icon "Next month" at bounding box center [235, 52] width 3 height 3
click at [213, 83] on span "11" at bounding box center [212, 82] width 9 height 9
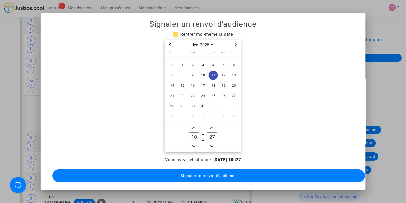
click at [193, 126] on icon "Add a hour" at bounding box center [193, 127] width 3 height 3
type input "14"
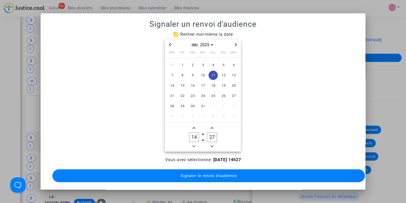
click at [211, 126] on icon "Add a minute" at bounding box center [211, 127] width 3 height 3
type input "30"
click at [197, 173] on span "Signaler le renvoi d'audience" at bounding box center [208, 175] width 56 height 5
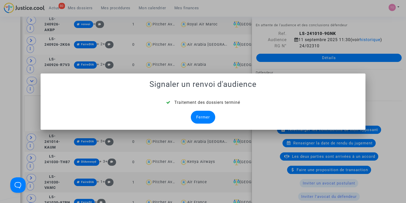
click at [198, 116] on div "Fermer" at bounding box center [203, 117] width 24 height 13
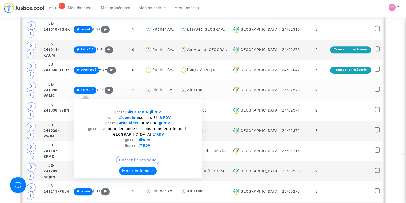
scroll to position [432, 0]
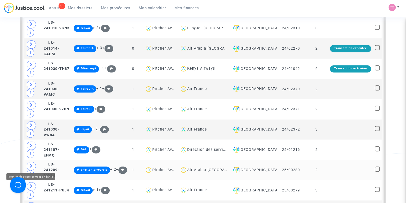
click at [30, 164] on icon at bounding box center [31, 166] width 3 height 4
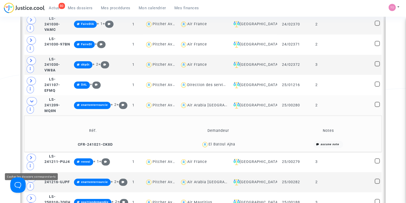
scroll to position [507, 0]
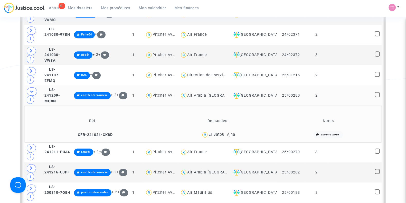
click at [231, 133] on div "El Batoul Ajna" at bounding box center [221, 134] width 27 height 4
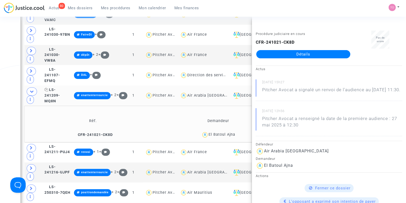
click at [49, 95] on span "LS-241209-MQ8N" at bounding box center [52, 95] width 16 height 15
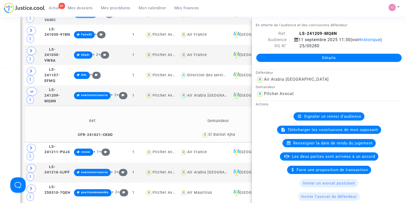
click at [334, 120] on div "Signaler un renvoi d'audience" at bounding box center [328, 116] width 71 height 8
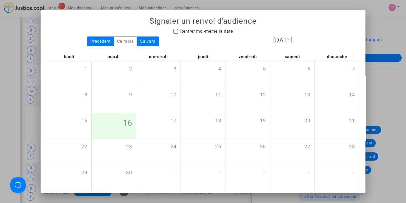
click at [173, 33] on span at bounding box center [175, 31] width 5 height 5
click at [175, 34] on input "Rentrer moi-même la date" at bounding box center [175, 34] width 0 height 0
checkbox input "true"
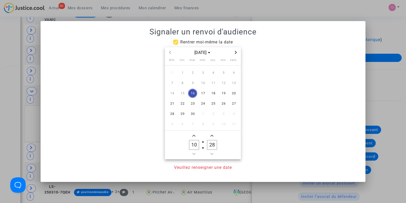
click at [235, 51] on icon "Next month" at bounding box center [235, 52] width 3 height 3
drag, startPoint x: 213, startPoint y: 92, endPoint x: 210, endPoint y: 93, distance: 3.4
click at [210, 93] on span "13" at bounding box center [212, 93] width 9 height 9
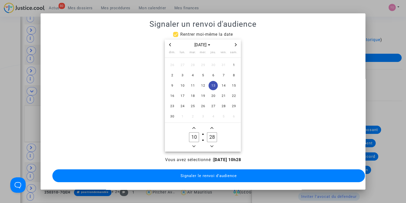
click at [195, 126] on icon "Add a hour" at bounding box center [193, 127] width 3 height 3
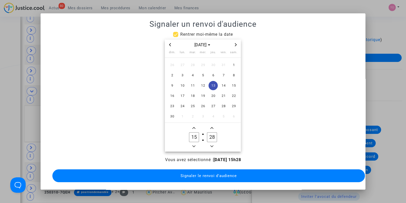
click at [194, 143] on span "Minus a hour" at bounding box center [194, 146] width 6 height 6
type input "14"
click at [210, 145] on icon "Minus a minute" at bounding box center [211, 146] width 3 height 3
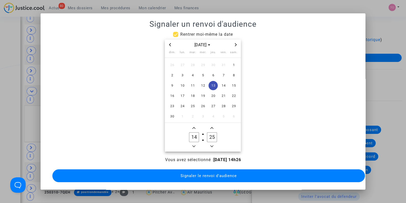
click at [210, 145] on icon "Minus a minute" at bounding box center [211, 146] width 3 height 3
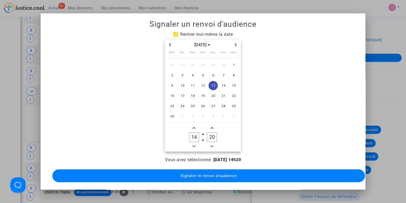
click at [210, 145] on icon "Minus a minute" at bounding box center [211, 146] width 3 height 3
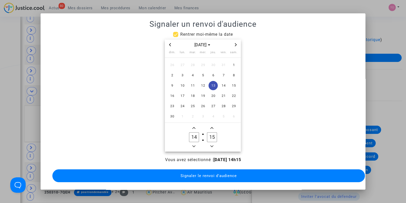
click at [210, 145] on icon "Minus a minute" at bounding box center [211, 146] width 3 height 3
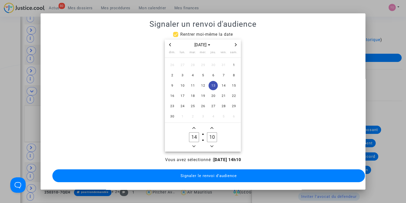
click at [210, 145] on icon "Minus a minute" at bounding box center [211, 146] width 3 height 3
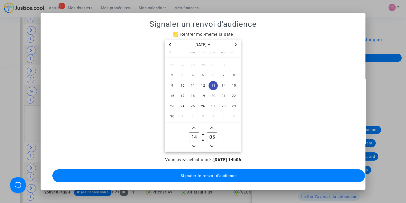
click at [210, 145] on icon "Minus a minute" at bounding box center [211, 146] width 3 height 3
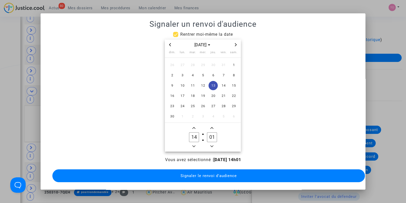
type input "00"
click at [204, 169] on button "Signaler le renvoi d'audience" at bounding box center [208, 175] width 312 height 13
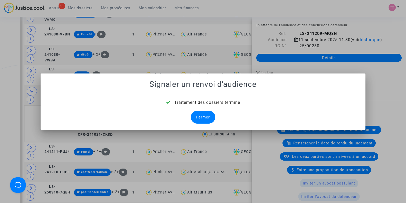
click at [210, 113] on div "Fermer" at bounding box center [203, 117] width 24 height 13
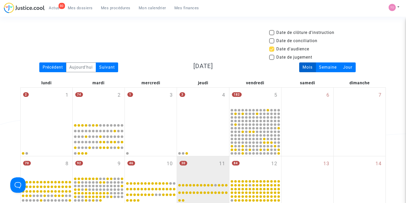
scroll to position [507, 0]
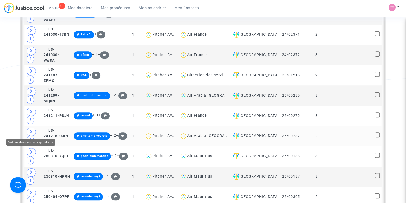
click at [31, 128] on span at bounding box center [31, 132] width 9 height 8
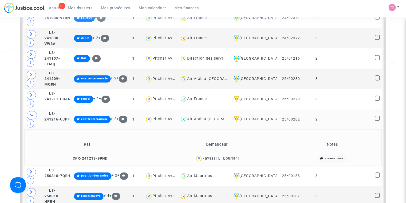
scroll to position [524, 0]
click at [31, 73] on icon at bounding box center [31, 75] width 3 height 4
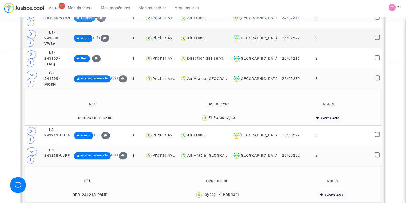
click at [218, 117] on div "El Batoul Ajna" at bounding box center [221, 118] width 27 height 4
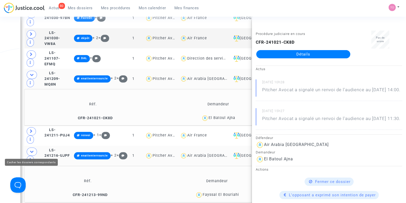
click at [0, 136] on div "Date de clôture d'instruction Date de conciliation Date d'audience Date de juge…" at bounding box center [203, 41] width 406 height 1070
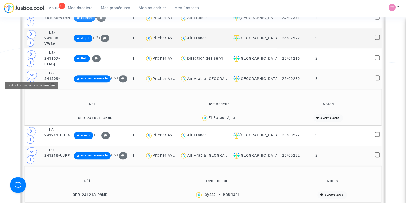
click at [32, 71] on span at bounding box center [32, 75] width 10 height 8
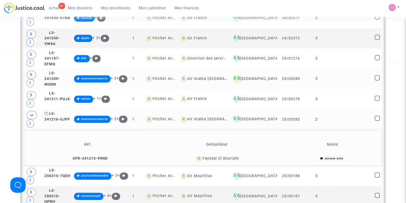
click at [53, 117] on span "LS-241216-UJPF" at bounding box center [56, 116] width 25 height 10
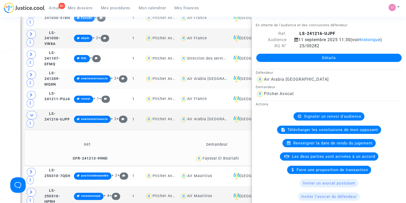
click at [312, 119] on span "Signaler un renvoi d'audience" at bounding box center [332, 116] width 57 height 5
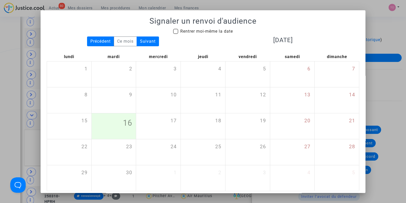
click at [173, 31] on span at bounding box center [175, 31] width 5 height 5
click at [175, 34] on input "Rentrer moi-même la date" at bounding box center [175, 34] width 0 height 0
checkbox input "true"
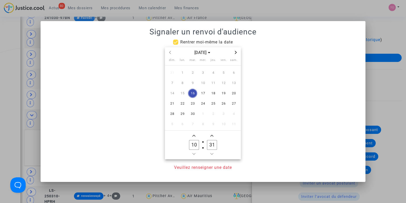
click at [235, 52] on icon "Next month" at bounding box center [235, 52] width 3 height 3
click at [213, 91] on span "13" at bounding box center [212, 93] width 9 height 9
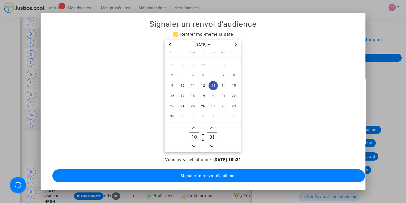
click at [192, 126] on icon "Add a hour" at bounding box center [193, 127] width 3 height 3
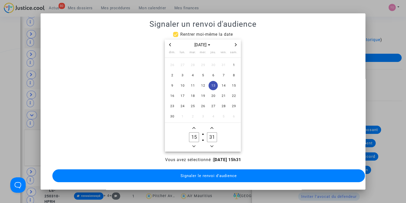
click at [192, 143] on span "Minus a hour" at bounding box center [194, 146] width 6 height 6
type input "14"
click at [213, 145] on span "Minus a minute" at bounding box center [212, 146] width 6 height 6
type input "30"
click at [208, 173] on span "Signaler le renvoi d'audience" at bounding box center [208, 175] width 56 height 5
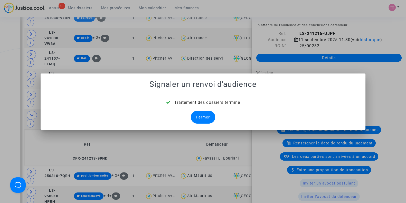
click at [205, 118] on div "Fermer" at bounding box center [203, 117] width 24 height 13
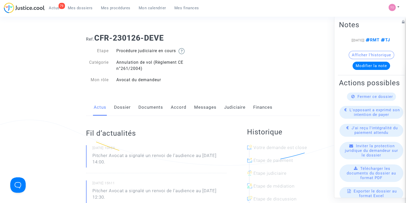
click at [203, 106] on link "Messages" at bounding box center [205, 107] width 22 height 17
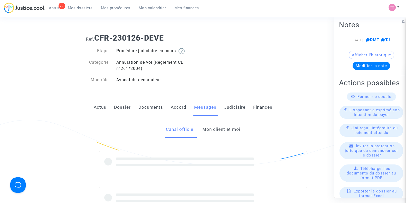
click at [208, 129] on link "Mon client et moi" at bounding box center [221, 129] width 38 height 17
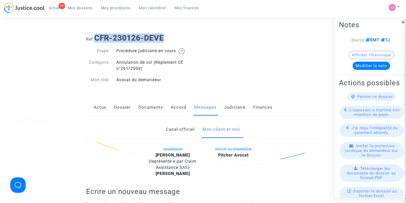
drag, startPoint x: 170, startPoint y: 36, endPoint x: 96, endPoint y: 34, distance: 74.0
click at [96, 34] on h1 "Ref. CFR-230126-DEVE" at bounding box center [203, 37] width 234 height 9
copy b "CFR-230126-DEVE"
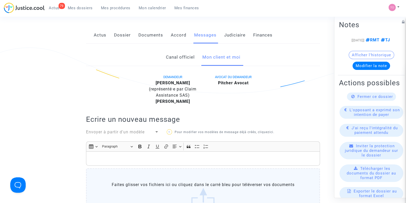
scroll to position [72, 0]
drag, startPoint x: 195, startPoint y: 84, endPoint x: 155, endPoint y: 83, distance: 39.8
click at [155, 83] on div "Nicolas CERISEL (représenté·e par Claim Assistance SAS)" at bounding box center [172, 89] width 53 height 18
copy b "Nicolas CERISEL"
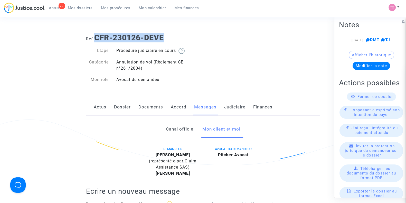
scroll to position [0, 0]
click at [362, 59] on button "Afficher l'historique" at bounding box center [371, 55] width 45 height 8
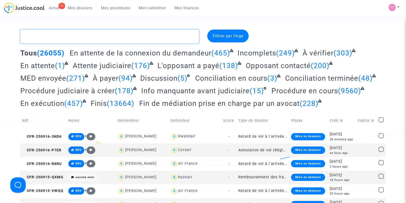
click at [73, 36] on textarea at bounding box center [109, 37] width 179 height 14
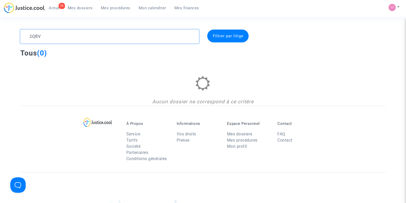
type textarea "2QBV"
click at [109, 8] on span "Mes procédures" at bounding box center [116, 8] width 30 height 5
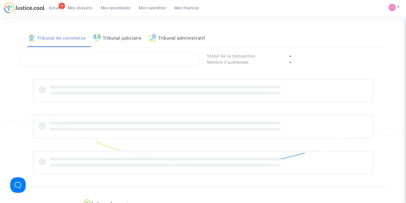
click at [116, 45] on link "Tribunal judiciaire" at bounding box center [117, 38] width 48 height 17
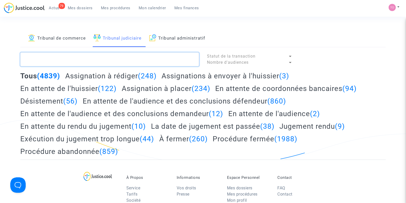
click at [83, 59] on textarea at bounding box center [109, 59] width 179 height 14
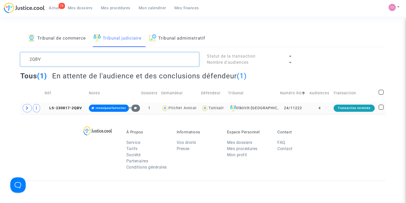
type textarea "2QBV"
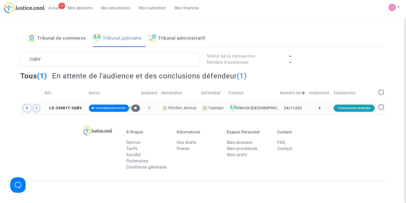
click at [320, 109] on td "4" at bounding box center [320, 108] width 24 height 12
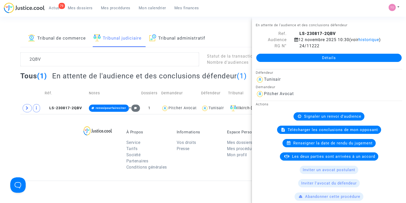
click at [304, 58] on link "Détails" at bounding box center [328, 58] width 145 height 8
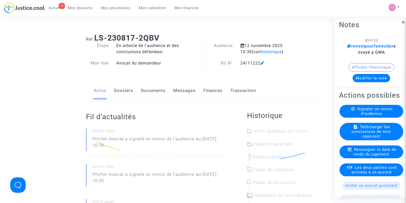
click at [119, 91] on link "Dossiers" at bounding box center [123, 90] width 19 height 17
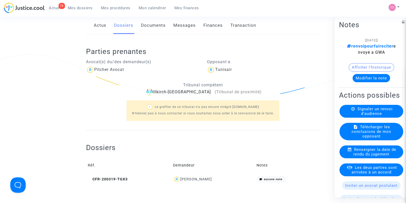
scroll to position [123, 0]
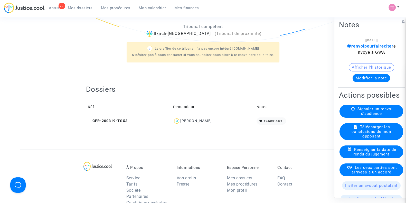
click at [189, 120] on div "VINCENT DUFOUR" at bounding box center [196, 121] width 32 height 4
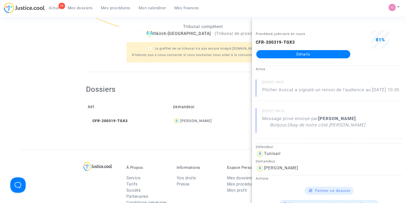
click at [265, 56] on link "Détails" at bounding box center [303, 54] width 94 height 8
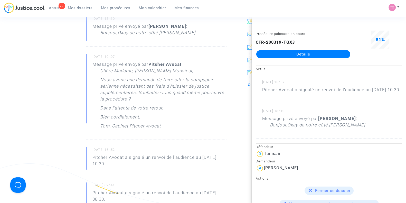
scroll to position [182, 0]
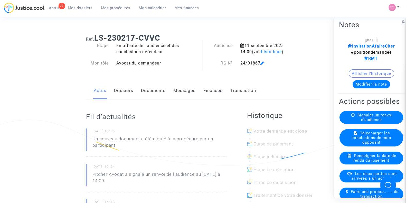
click at [354, 124] on div "Signaler un renvoi d'audience" at bounding box center [371, 117] width 64 height 13
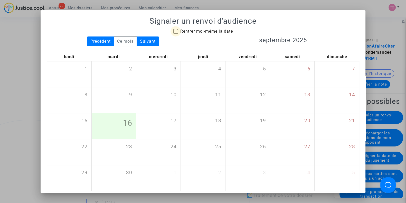
click at [174, 30] on span at bounding box center [175, 31] width 5 height 5
click at [175, 34] on input "Rentrer moi-même la date" at bounding box center [175, 34] width 0 height 0
checkbox input "true"
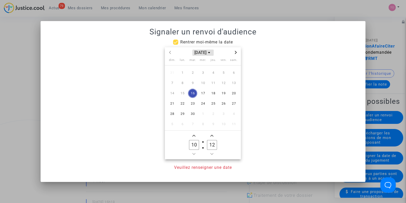
click at [204, 55] on span "[DATE]" at bounding box center [202, 53] width 21 height 6
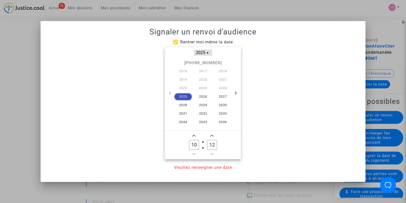
click at [203, 50] on span "2025" at bounding box center [203, 53] width 18 height 6
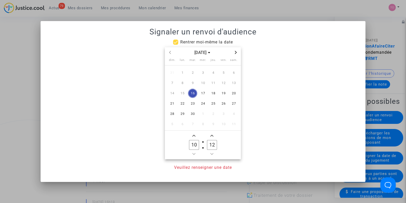
click at [236, 51] on icon "Next month" at bounding box center [235, 52] width 3 height 3
click at [213, 84] on span "11" at bounding box center [212, 82] width 9 height 9
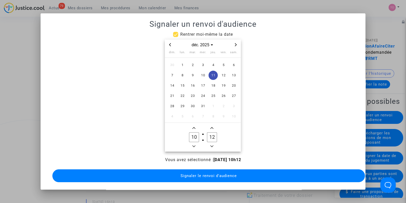
click at [210, 125] on span "Add a minute" at bounding box center [212, 128] width 6 height 6
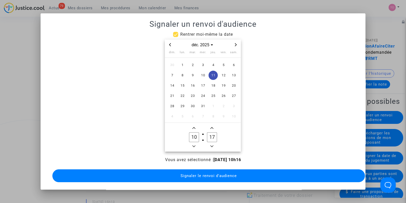
click at [210, 125] on span "Add a minute" at bounding box center [212, 128] width 6 height 6
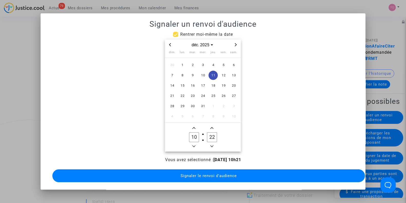
click at [210, 125] on span "Add a minute" at bounding box center [212, 128] width 6 height 6
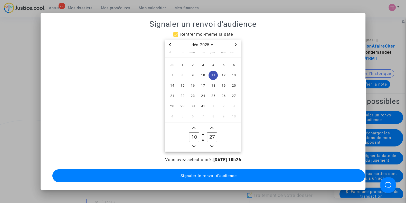
click at [210, 125] on span "Add a minute" at bounding box center [212, 128] width 6 height 6
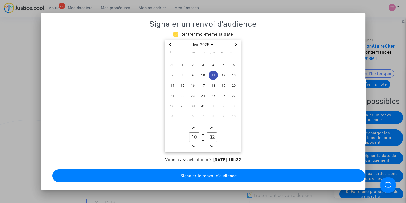
click at [210, 125] on span "Add a minute" at bounding box center [212, 128] width 6 height 6
click at [212, 145] on icon "Minus a minute" at bounding box center [211, 146] width 3 height 3
type input "30"
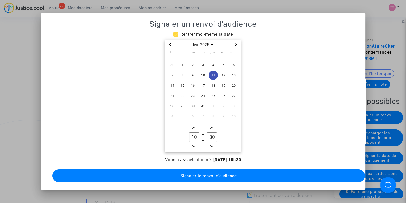
click at [191, 125] on button "Add a hour" at bounding box center [194, 128] width 6 height 6
click at [192, 125] on span "Add a hour" at bounding box center [194, 128] width 6 height 6
type input "14"
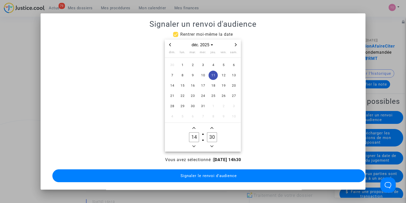
click at [203, 173] on span "Signaler le renvoi d'audience" at bounding box center [208, 175] width 56 height 5
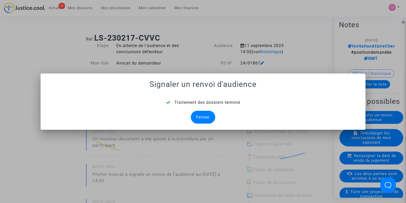
click at [199, 115] on div "Fermer" at bounding box center [203, 117] width 24 height 13
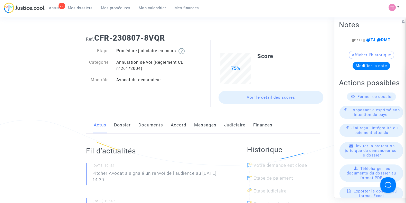
click at [225, 125] on link "Judiciaire" at bounding box center [234, 125] width 21 height 17
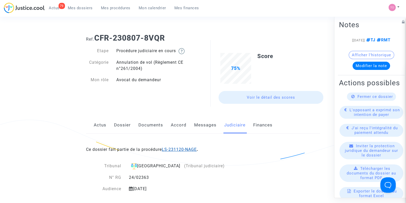
click at [177, 151] on link "LS-231120-NAGE" at bounding box center [179, 149] width 35 height 5
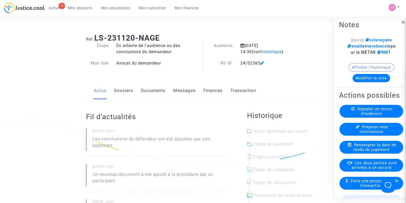
click at [125, 94] on link "Dossiers" at bounding box center [123, 90] width 19 height 17
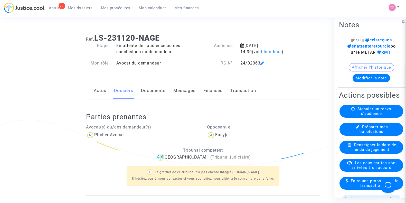
click at [357, 116] on span "Signaler un renvoi d'audience" at bounding box center [374, 111] width 35 height 9
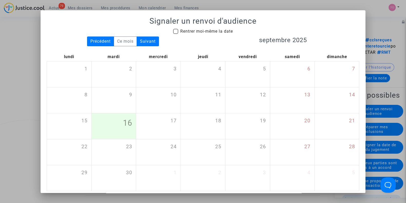
click at [175, 31] on span at bounding box center [175, 31] width 5 height 5
click at [175, 34] on input "Rentrer moi-même la date" at bounding box center [175, 34] width 0 height 0
checkbox input "true"
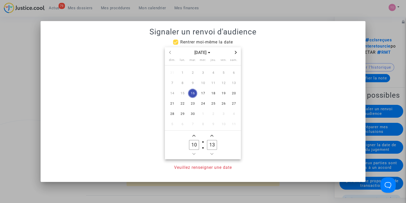
click at [236, 50] on span "Next month" at bounding box center [236, 52] width 6 height 6
click at [236, 53] on icon "Next month" at bounding box center [235, 52] width 3 height 3
click at [193, 135] on icon "Add a hour" at bounding box center [193, 135] width 3 height 3
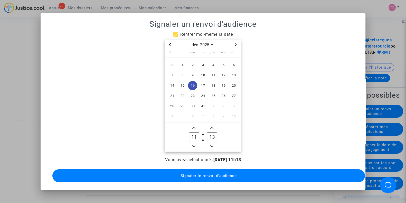
click at [194, 127] on icon "Add a hour" at bounding box center [193, 128] width 3 height 2
type input "14"
click at [211, 128] on span "Add a minute" at bounding box center [212, 128] width 6 height 6
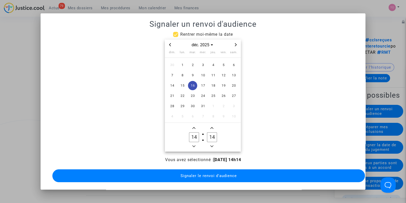
click at [211, 128] on span "Add a minute" at bounding box center [212, 128] width 6 height 6
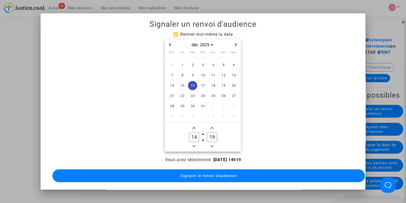
click at [211, 128] on span "Add a minute" at bounding box center [212, 128] width 6 height 6
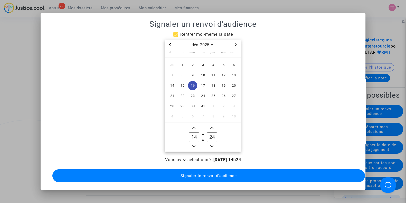
click at [211, 128] on span "Add a minute" at bounding box center [212, 128] width 6 height 6
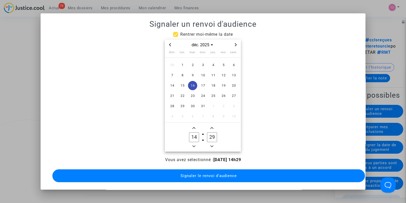
click at [211, 128] on span "Add a minute" at bounding box center [212, 128] width 6 height 6
type input "30"
click at [211, 73] on span "11" at bounding box center [212, 75] width 9 height 9
click at [203, 176] on button "Signaler le renvoi d'audience" at bounding box center [208, 175] width 312 height 13
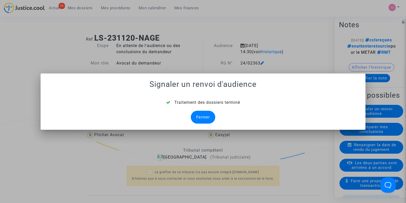
click at [203, 120] on div "Fermer" at bounding box center [203, 117] width 24 height 13
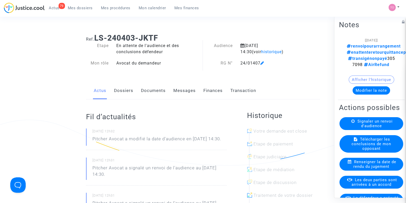
click at [361, 125] on span "Signaler un renvoi d'audience" at bounding box center [374, 123] width 35 height 9
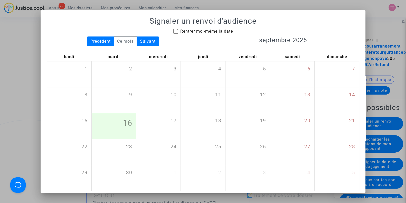
click at [173, 30] on span at bounding box center [175, 31] width 5 height 5
click at [175, 34] on input "Rentrer moi-même la date" at bounding box center [175, 34] width 0 height 0
checkbox input "true"
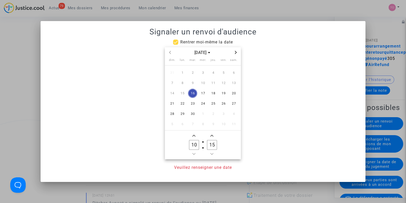
click at [234, 51] on icon "Next month" at bounding box center [235, 52] width 3 height 3
click at [183, 92] on span "13" at bounding box center [182, 93] width 9 height 9
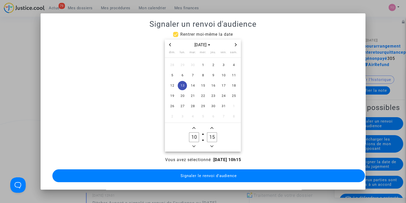
click at [194, 126] on icon "Add a hour" at bounding box center [193, 127] width 3 height 3
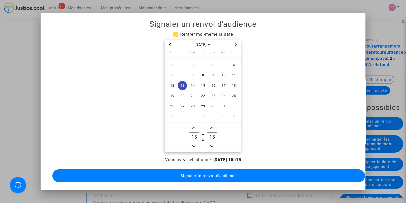
click at [194, 126] on icon "Add a hour" at bounding box center [193, 127] width 3 height 3
click at [195, 145] on icon "Minus a hour" at bounding box center [193, 146] width 3 height 3
type input "15"
click at [214, 145] on span "Minus a minute" at bounding box center [212, 146] width 6 height 6
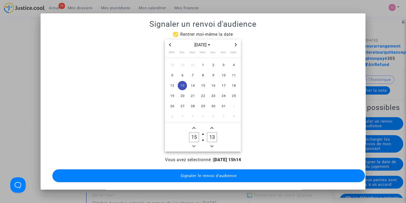
click at [214, 145] on span "Minus a minute" at bounding box center [212, 146] width 6 height 6
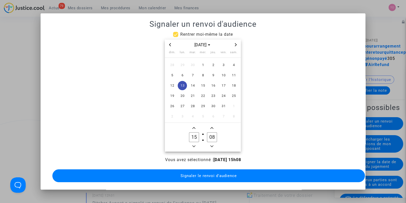
click at [211, 145] on icon "Minus a minute" at bounding box center [211, 146] width 3 height 3
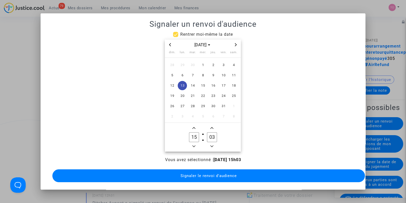
click at [211, 145] on icon "Minus a minute" at bounding box center [211, 146] width 3 height 3
type input "00"
click at [211, 145] on icon "Minus a minute" at bounding box center [211, 146] width 3 height 3
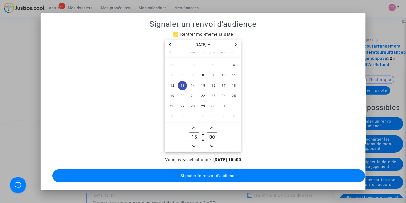
type input "14"
type input "59"
click at [210, 126] on icon "Add a minute" at bounding box center [211, 127] width 3 height 3
type input "15"
type input "00"
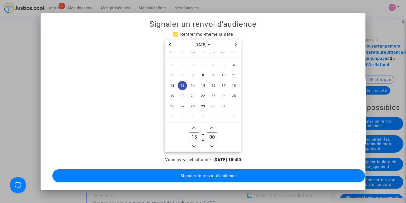
click at [239, 40] on div "oct. 2025" at bounding box center [203, 45] width 76 height 11
click at [234, 42] on span "Next month" at bounding box center [236, 45] width 6 height 6
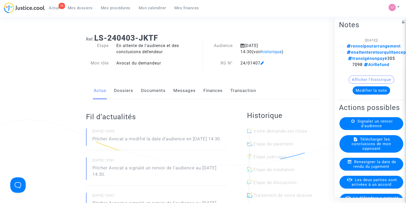
click at [123, 91] on link "Dossiers" at bounding box center [123, 90] width 19 height 17
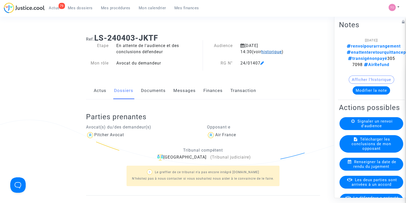
click at [261, 52] on span "historique" at bounding box center [271, 51] width 21 height 5
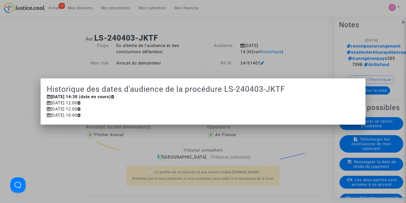
click at [301, 52] on div at bounding box center [203, 101] width 406 height 203
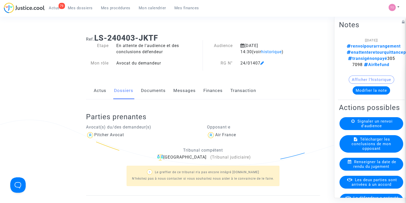
click at [377, 120] on div "Signaler un renvoi d'audience" at bounding box center [371, 123] width 64 height 13
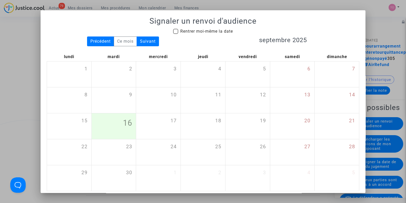
click at [173, 31] on span at bounding box center [175, 31] width 5 height 5
click at [175, 34] on input "Rentrer moi-même la date" at bounding box center [175, 34] width 0 height 0
checkbox input "true"
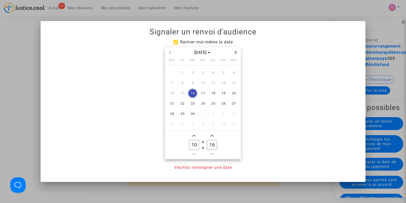
click at [235, 52] on icon "Next month" at bounding box center [235, 52] width 3 height 3
click at [194, 96] on span "11" at bounding box center [192, 93] width 9 height 9
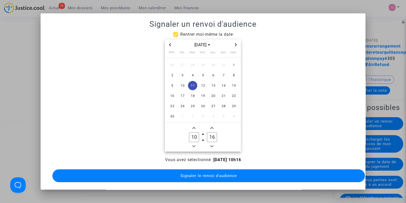
click at [195, 126] on icon "Add a hour" at bounding box center [193, 127] width 3 height 3
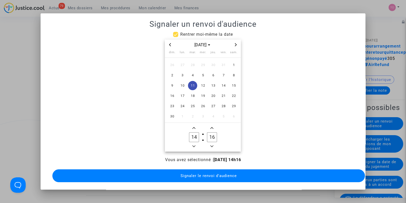
type input "15"
click at [212, 145] on icon "Minus a minute" at bounding box center [211, 146] width 3 height 2
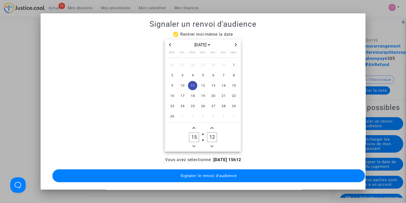
click at [212, 145] on icon "Minus a minute" at bounding box center [211, 146] width 3 height 2
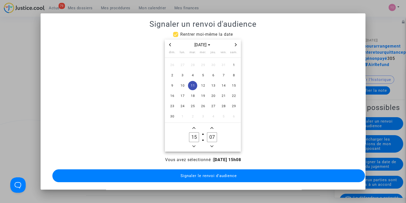
click at [212, 145] on icon "Minus a minute" at bounding box center [211, 146] width 3 height 2
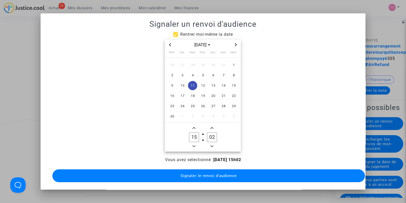
click at [212, 145] on icon "Minus a minute" at bounding box center [211, 146] width 3 height 2
type input "00"
click at [214, 82] on span "13" at bounding box center [212, 85] width 9 height 9
click at [235, 173] on span "Signaler le renvoi d'audience" at bounding box center [208, 175] width 56 height 5
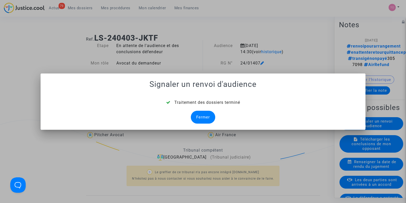
click at [201, 116] on div "Fermer" at bounding box center [203, 117] width 24 height 13
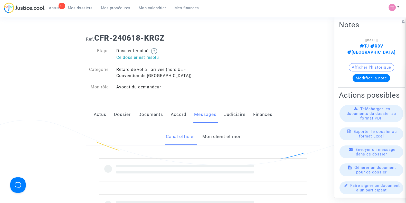
click at [204, 141] on link "Mon client et moi" at bounding box center [221, 136] width 38 height 17
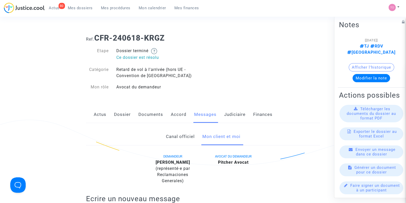
click at [123, 108] on link "Dossier" at bounding box center [122, 114] width 17 height 17
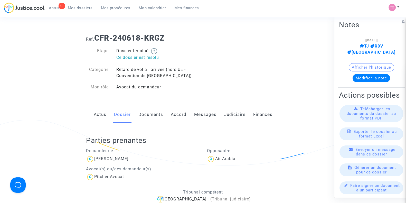
click at [220, 113] on div "Actus Dossier Documents Accord Messages Judiciaire Finances" at bounding box center [203, 114] width 234 height 17
click at [207, 114] on link "Messages" at bounding box center [205, 114] width 22 height 17
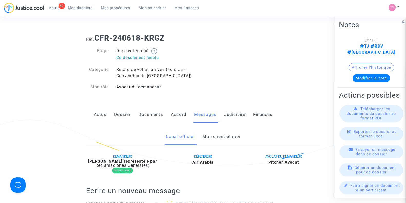
click at [230, 133] on link "Mon client et moi" at bounding box center [221, 136] width 38 height 17
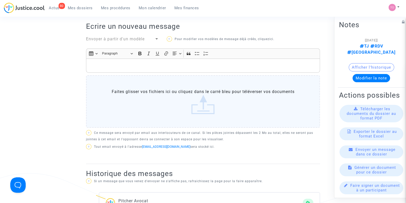
scroll to position [167, 0]
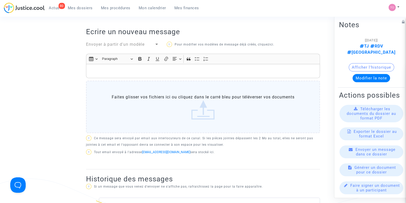
click at [128, 81] on label "Faites glisser vos fichiers ici ou cliquez dans le carré bleu pour téléverser v…" at bounding box center [203, 107] width 234 height 52
click at [0, 0] on input "Faites glisser vos fichiers ici ou cliquez dans le carré bleu pour téléverser v…" at bounding box center [0, 0] width 0 height 0
click at [119, 68] on p "Rich Text Editor, main" at bounding box center [203, 71] width 229 height 6
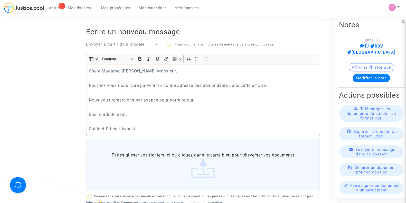
drag, startPoint x: 151, startPoint y: 120, endPoint x: 67, endPoint y: 61, distance: 102.7
drag, startPoint x: 67, startPoint y: 61, endPoint x: 216, endPoint y: 110, distance: 157.0
click at [216, 111] on p "Bien cordialement," at bounding box center [203, 114] width 229 height 6
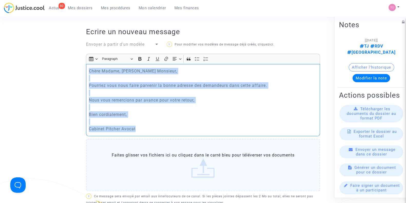
drag, startPoint x: 142, startPoint y: 121, endPoint x: 87, endPoint y: 59, distance: 83.2
click at [87, 64] on div "Chère Madame, Cher Monsieur, Pourriez vous nous faire parvenir la bonne adresse…" at bounding box center [203, 100] width 234 height 72
copy div "Chère Madame, Cher Monsieur, Pourriez vous nous faire parvenir la bonne adresse…"
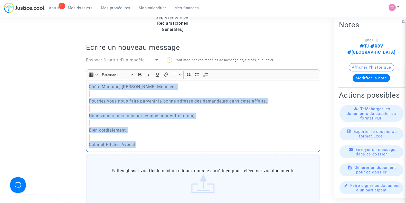
scroll to position [151, 0]
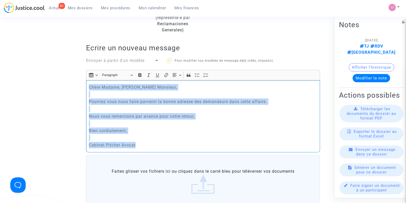
click at [154, 135] on p "Rich Text Editor, main" at bounding box center [203, 138] width 229 height 6
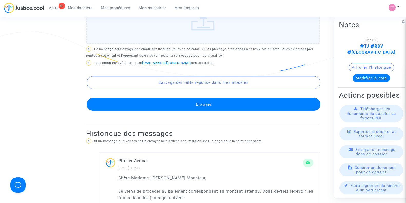
scroll to position [313, 0]
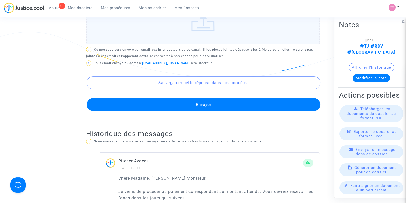
click at [182, 98] on button "Envoyer" at bounding box center [204, 104] width 234 height 13
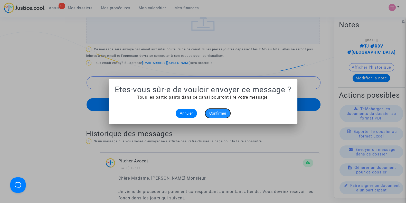
click at [213, 112] on span "Confirmer" at bounding box center [217, 113] width 17 height 5
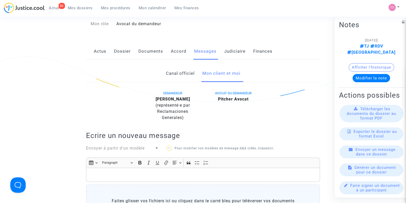
scroll to position [62, 0]
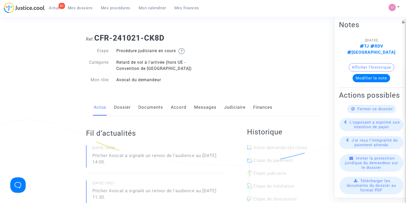
click at [201, 106] on link "Messages" at bounding box center [205, 107] width 22 height 17
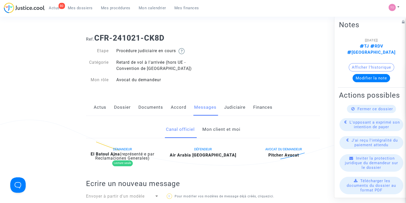
click at [213, 130] on link "Mon client et moi" at bounding box center [221, 129] width 38 height 17
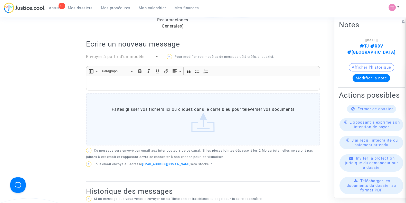
scroll to position [147, 0]
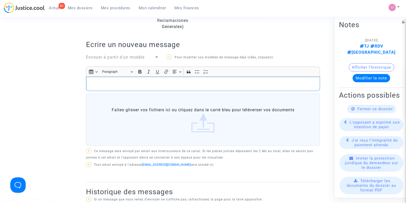
click at [98, 81] on p "Rich Text Editor, main" at bounding box center [203, 84] width 229 height 6
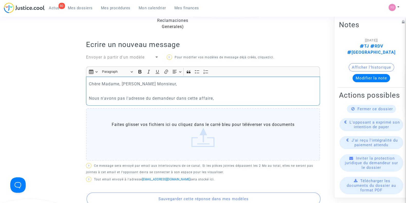
click at [125, 97] on p "Nous n'avons pas l'adresse du demandeur dans cette affaire," at bounding box center [203, 98] width 229 height 6
click at [148, 97] on p "Nous n'avons pas la bonne l'adresse du demandeur dans cette affaire," at bounding box center [203, 98] width 229 height 6
click at [233, 97] on p "Nous n'avons pas la bonne adresse du demandeur dans cette affaire," at bounding box center [203, 98] width 229 height 6
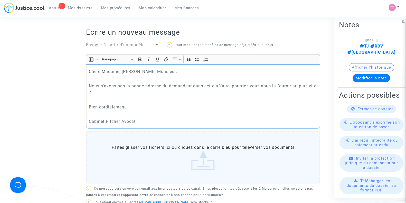
scroll to position [159, 0]
click at [233, 97] on p "Rich Text Editor, main" at bounding box center [203, 99] width 229 height 6
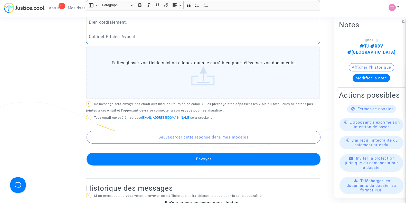
scroll to position [245, 0]
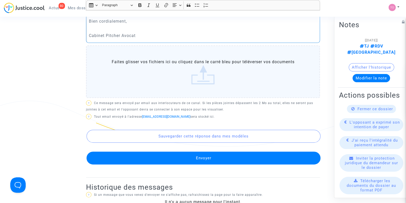
click at [189, 161] on button "Envoyer" at bounding box center [204, 157] width 234 height 13
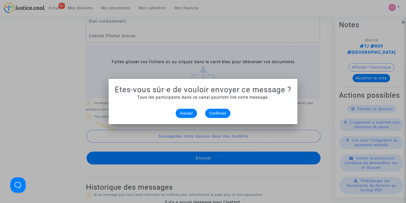
scroll to position [0, 0]
click at [221, 113] on span "Confirmer" at bounding box center [217, 113] width 17 height 5
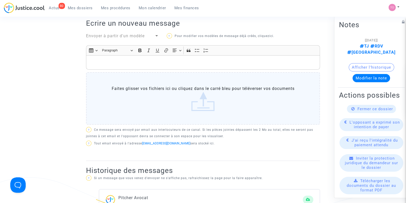
scroll to position [167, 0]
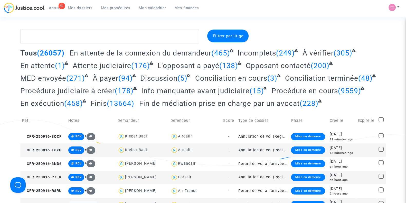
click at [81, 7] on span "Mes dossiers" at bounding box center [80, 8] width 25 height 5
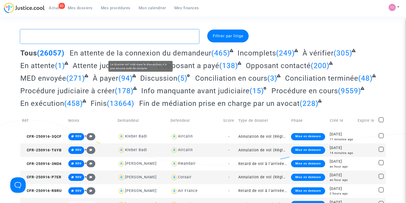
click at [41, 36] on textarea at bounding box center [109, 37] width 179 height 14
paste textarea "CFR-230126-DEVE"
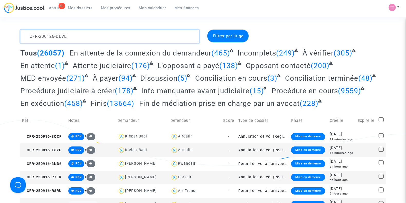
click at [41, 36] on textarea at bounding box center [109, 37] width 179 height 14
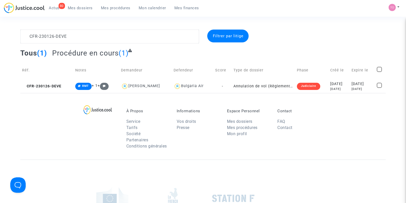
click at [74, 73] on td "Notes" at bounding box center [96, 70] width 46 height 18
drag, startPoint x: 51, startPoint y: 38, endPoint x: 0, endPoint y: 42, distance: 51.5
click at [0, 42] on div "CFR-230126-DEVE Filtrer par litige Tous (1) Procédure en cours (1) Réf. Notes D…" at bounding box center [203, 61] width 406 height 63
paste textarea "00319-TGX3"
click at [338, 83] on div "[DATE]" at bounding box center [337, 84] width 18 height 6
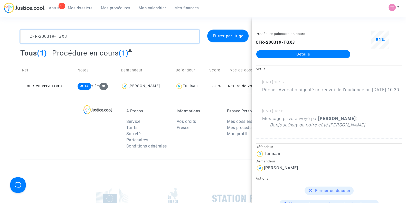
drag, startPoint x: 17, startPoint y: 32, endPoint x: 0, endPoint y: 28, distance: 17.1
click at [0, 28] on section "CFR-200319-TGX3 Filtrer par litige Tous (1) Procédure en cours (1) Réf. Notes D…" at bounding box center [203, 141] width 406 height 283
paste textarea "- MENARD"
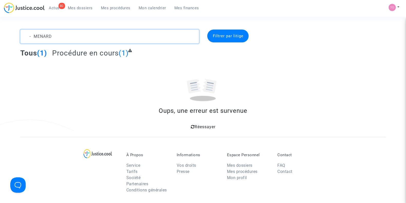
click at [39, 35] on textarea at bounding box center [109, 37] width 179 height 14
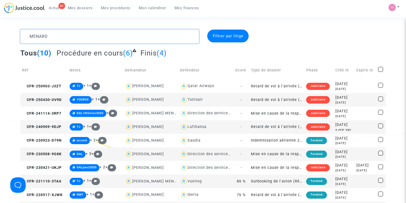
click at [62, 40] on textarea at bounding box center [109, 37] width 179 height 14
click at [55, 39] on textarea at bounding box center [109, 37] width 179 height 14
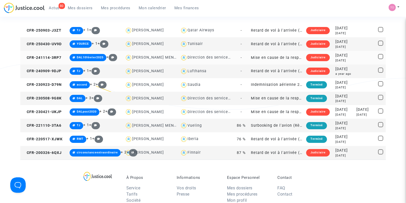
scroll to position [56, 0]
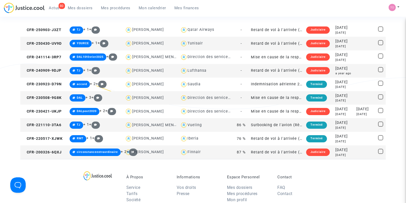
click at [187, 153] on div "Finnair" at bounding box center [193, 152] width 13 height 4
type textarea "MENARD @Finnair"
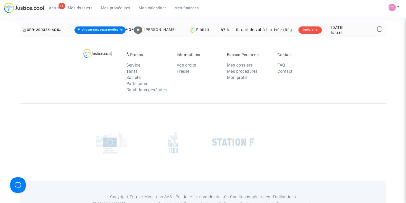
click at [50, 28] on span "CFR-200326-6QXJ" at bounding box center [42, 30] width 40 height 4
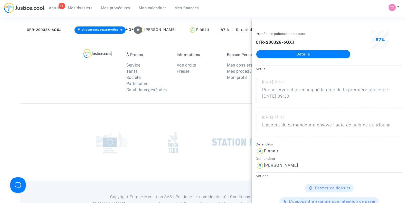
click at [276, 55] on link "Détails" at bounding box center [303, 54] width 94 height 8
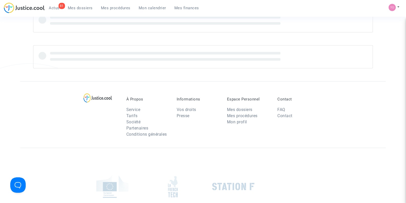
scroll to position [56, 0]
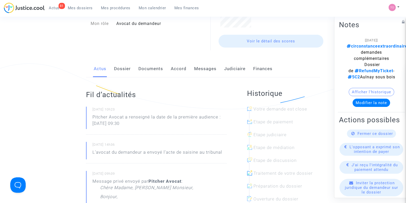
click at [243, 65] on link "Judiciaire" at bounding box center [234, 68] width 21 height 17
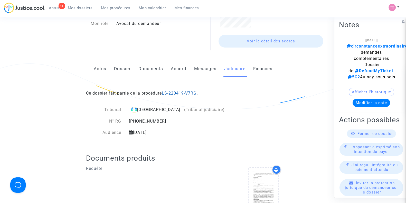
click at [184, 91] on link "LS-220419-V7RG" at bounding box center [179, 93] width 35 height 5
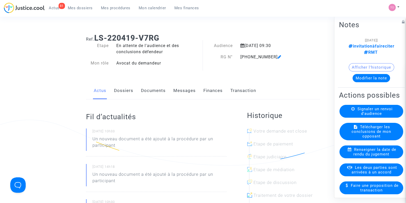
click at [151, 91] on link "Documents" at bounding box center [153, 90] width 25 height 17
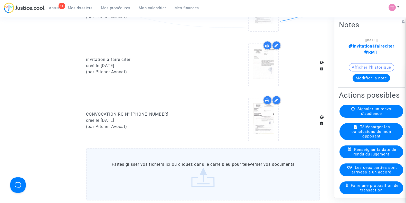
scroll to position [364, 0]
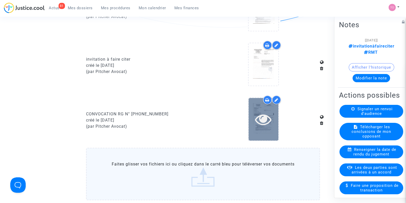
click at [270, 119] on icon at bounding box center [263, 119] width 17 height 16
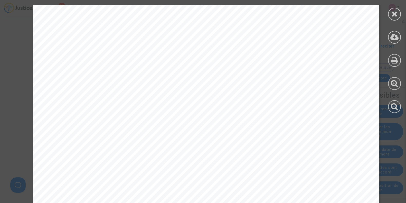
scroll to position [0, 0]
click at [391, 9] on div at bounding box center [394, 14] width 13 height 13
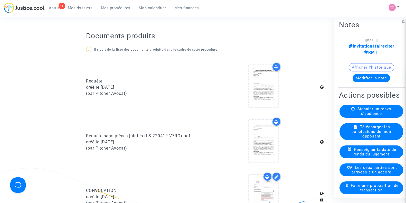
scroll to position [175, 0]
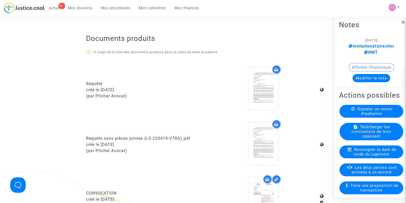
click at [274, 69] on div at bounding box center [276, 69] width 9 height 9
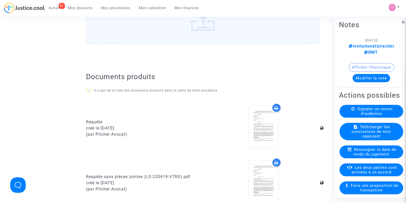
scroll to position [160, 0]
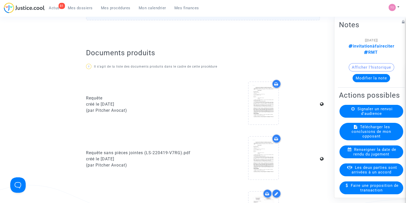
click at [276, 81] on div at bounding box center [276, 83] width 9 height 9
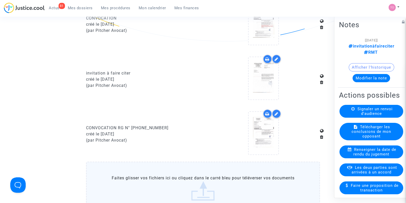
scroll to position [349, 0]
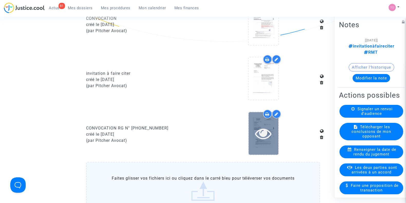
click at [256, 139] on icon at bounding box center [263, 133] width 17 height 16
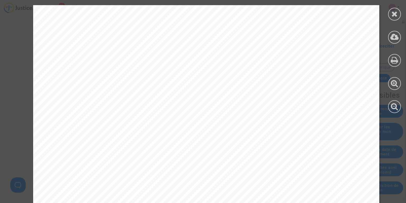
scroll to position [113, 0]
click at [398, 18] on div at bounding box center [394, 14] width 13 height 13
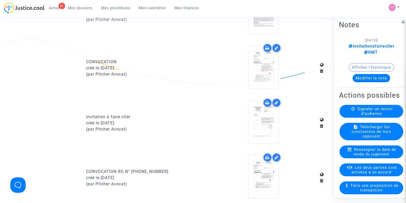
scroll to position [345, 0]
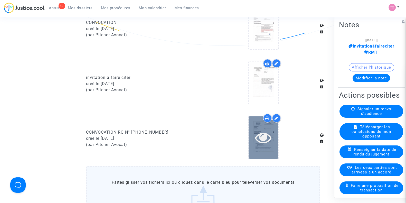
click at [259, 140] on icon at bounding box center [263, 137] width 17 height 16
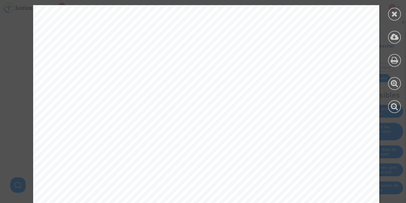
scroll to position [16, 0]
drag, startPoint x: 394, startPoint y: 56, endPoint x: 377, endPoint y: 39, distance: 24.2
click at [395, 55] on div at bounding box center [394, 60] width 13 height 13
click at [393, 12] on icon at bounding box center [394, 14] width 6 height 8
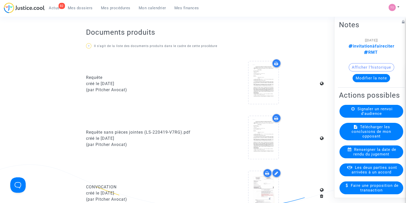
scroll to position [175, 0]
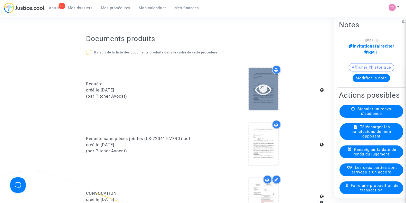
click at [255, 86] on icon at bounding box center [263, 89] width 17 height 16
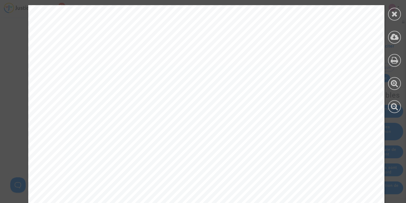
scroll to position [5071, 0]
click at [391, 10] on icon at bounding box center [394, 14] width 6 height 8
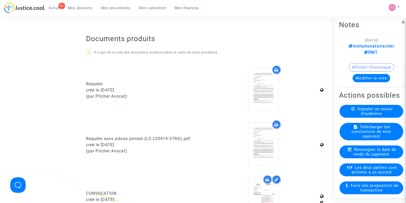
click at [78, 10] on span "Mes dossiers" at bounding box center [80, 8] width 25 height 5
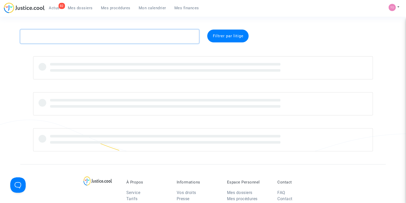
click at [65, 34] on textarea at bounding box center [109, 37] width 179 height 14
paste textarea "MENDES"
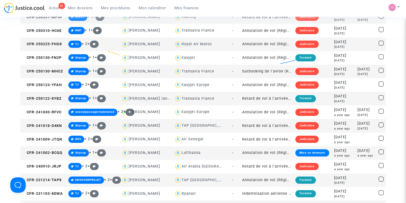
scroll to position [100, 0]
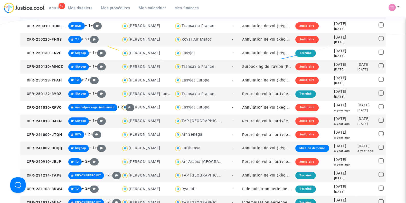
click at [192, 160] on div "Air Arabia [GEOGRAPHIC_DATA]" at bounding box center [212, 161] width 60 height 4
type textarea "MENDES @"Air Arabia Maroc""
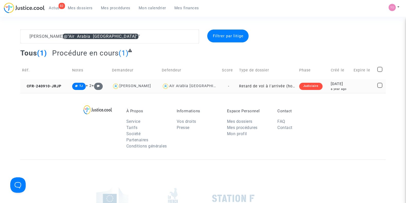
click at [321, 87] on td "Judiciaire" at bounding box center [313, 86] width 32 height 14
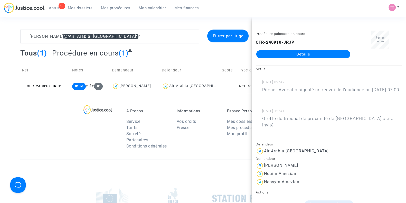
click at [147, 6] on span "Mon calendrier" at bounding box center [152, 8] width 27 height 5
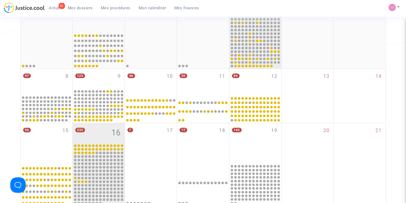
scroll to position [91, 0]
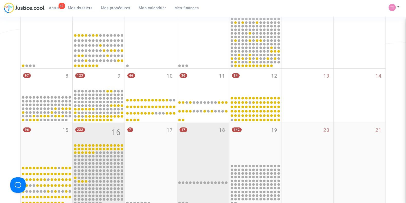
click at [212, 141] on div "17 18" at bounding box center [203, 143] width 52 height 41
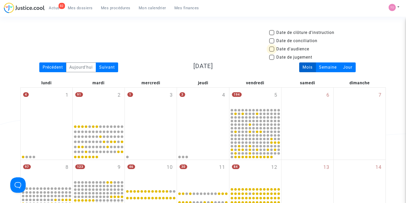
click at [273, 49] on span at bounding box center [271, 48] width 5 height 5
click at [272, 52] on input "Date d'audience" at bounding box center [271, 52] width 0 height 0
checkbox input "true"
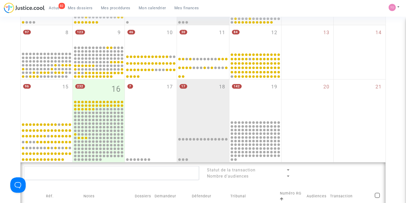
scroll to position [135, 0]
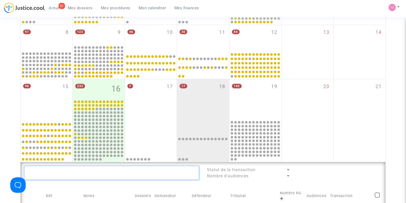
click at [97, 167] on textarea at bounding box center [111, 173] width 175 height 14
paste textarea "NJEGUS"
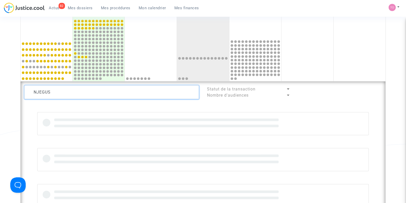
scroll to position [248, 0]
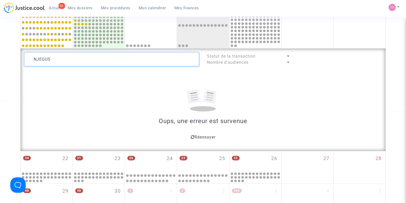
type textarea "NJEGUS"
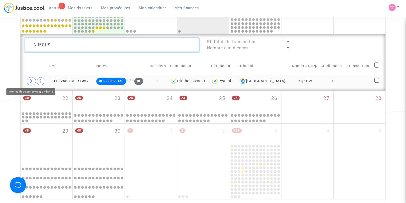
type textarea "NJEGUS"
click at [28, 79] on span at bounding box center [31, 81] width 9 height 8
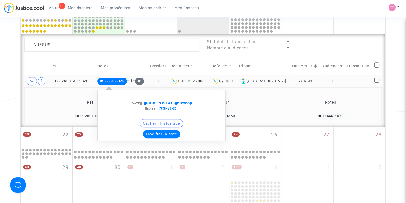
click at [158, 135] on button "Modifier la note" at bounding box center [161, 134] width 37 height 8
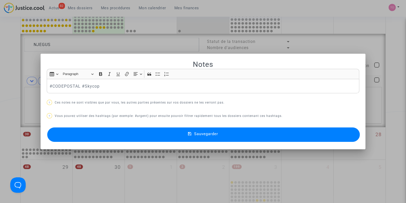
click at [158, 135] on button "Sauvegarder" at bounding box center [203, 134] width 312 height 14
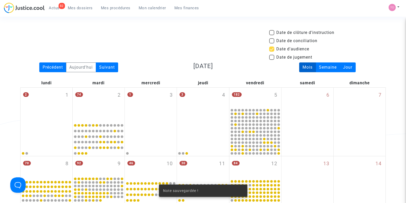
scroll to position [248, 0]
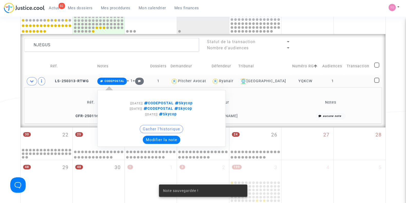
click at [161, 141] on button "Modifier la note" at bounding box center [161, 140] width 37 height 8
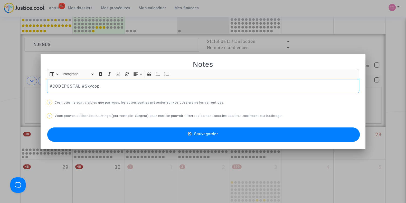
drag, startPoint x: 78, startPoint y: 85, endPoint x: 30, endPoint y: 83, distance: 48.0
click at [30, 83] on div "Notes Rich Text Editor Insert table Insert table Heading Paragraph Paragraph He…" at bounding box center [203, 101] width 406 height 203
click at [116, 136] on button "Sauvegarder" at bounding box center [203, 134] width 312 height 14
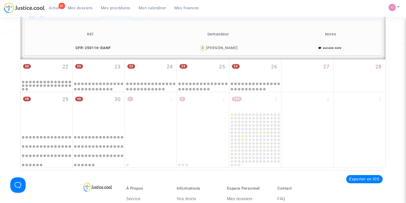
scroll to position [316, 0]
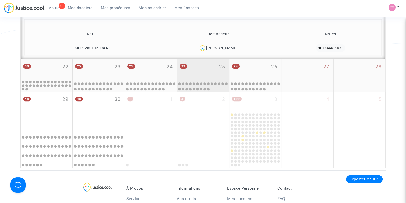
click at [202, 74] on div "23 25" at bounding box center [203, 69] width 52 height 20
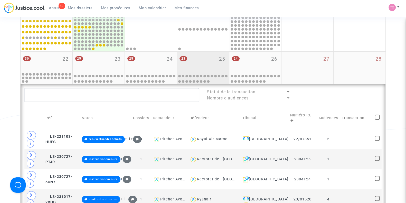
scroll to position [195, 0]
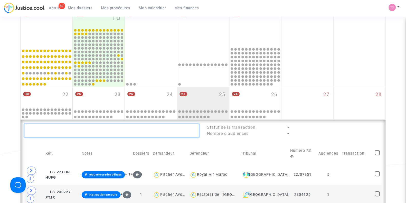
click at [83, 126] on textarea at bounding box center [111, 130] width 175 height 14
paste textarea "MENDES"
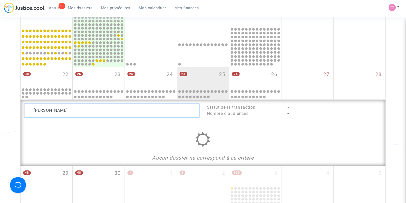
scroll to position [215, 0]
drag, startPoint x: 60, startPoint y: 110, endPoint x: 0, endPoint y: 113, distance: 59.9
click at [0, 113] on div "Date de clôture d'instruction Date de conciliation Date d'audience Date de juge…" at bounding box center [203, 27] width 406 height 427
type textarea "M"
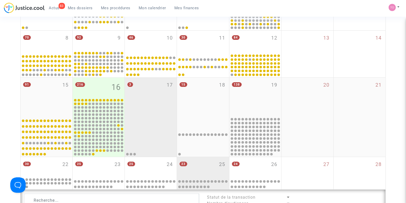
scroll to position [126, 0]
click at [142, 110] on div "3 17" at bounding box center [151, 97] width 52 height 39
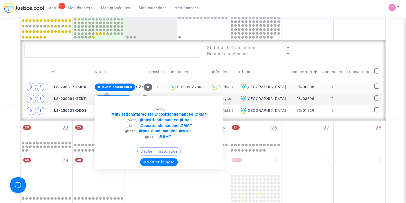
scroll to position [242, 0]
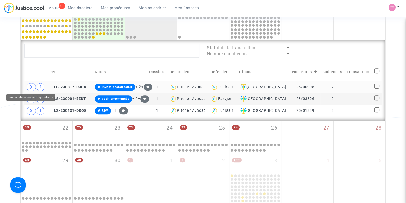
click at [31, 88] on icon at bounding box center [31, 87] width 3 height 4
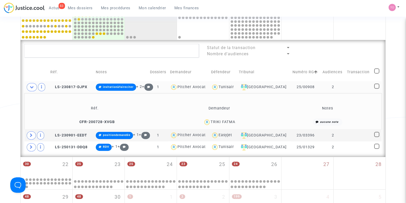
click at [226, 117] on td "TRIKI FATMA" at bounding box center [219, 122] width 112 height 11
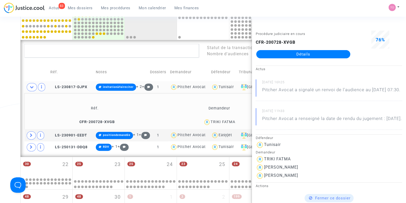
click at [7, 101] on div "Date de clôture d'instruction Date de conciliation Date d'audience Date de juge…" at bounding box center [203, 26] width 406 height 478
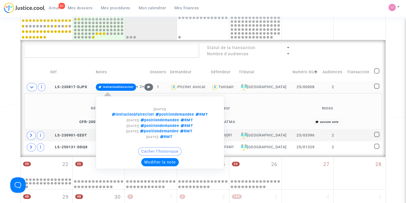
click at [164, 160] on button "Modifier la note" at bounding box center [159, 162] width 37 height 8
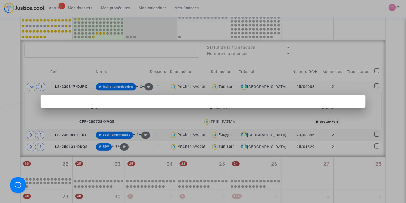
scroll to position [0, 0]
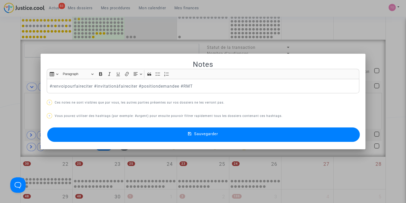
click at [125, 137] on button "Sauvegarder" at bounding box center [203, 134] width 312 height 14
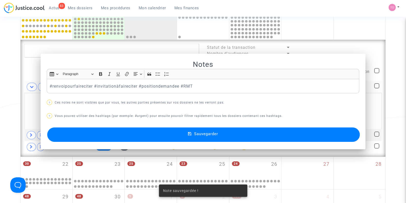
scroll to position [242, 0]
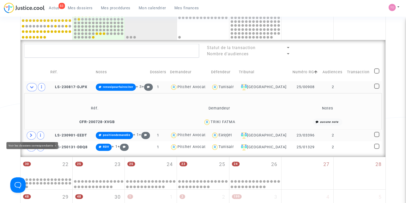
click at [31, 135] on icon at bounding box center [31, 135] width 3 height 4
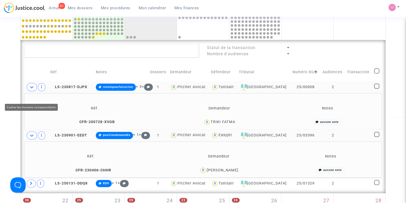
scroll to position [284, 0]
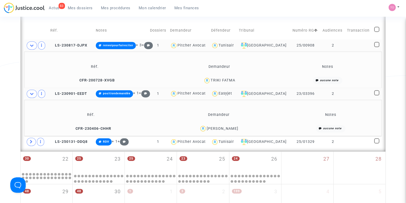
click at [227, 129] on div "Paul DUCHESNE" at bounding box center [223, 128] width 32 height 4
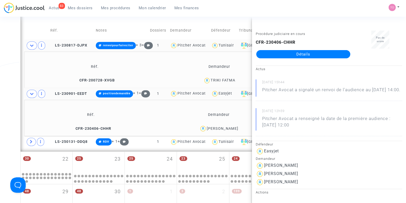
copy div "DUCHESNE"
click at [0, 82] on div "Date de clôture d'instruction Date de conciliation Date d'audience Date de juge…" at bounding box center [203, 3] width 406 height 514
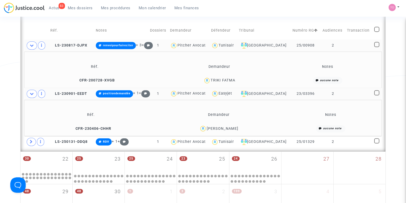
click at [231, 128] on div "Paul DUCHESNE" at bounding box center [223, 128] width 32 height 4
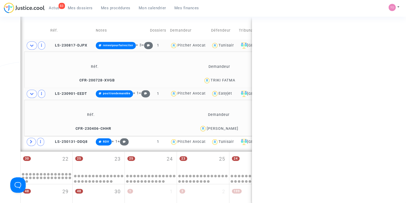
click at [231, 128] on div "Paul DUCHESNE" at bounding box center [223, 128] width 32 height 4
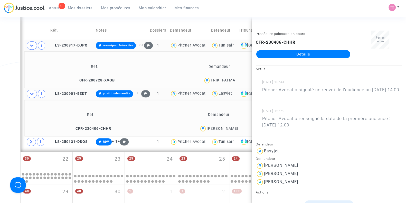
copy div "DUCHESNE"
click at [6, 99] on div "Date de clôture d'instruction Date de conciliation Date d'audience Date de juge…" at bounding box center [203, 3] width 406 height 514
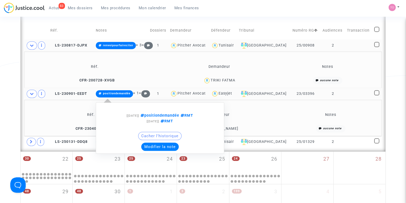
click at [158, 145] on button "Modifier la note" at bounding box center [159, 146] width 37 height 8
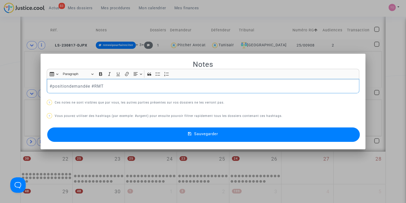
drag, startPoint x: 87, startPoint y: 86, endPoint x: 51, endPoint y: 86, distance: 36.2
click at [51, 86] on p "#positiondemandée #RMT" at bounding box center [203, 86] width 307 height 6
click at [120, 138] on button "Sauvegarder" at bounding box center [203, 134] width 312 height 14
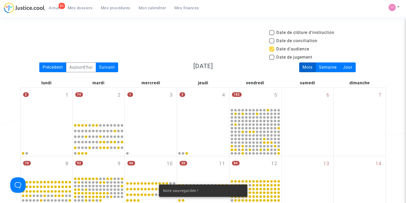
scroll to position [284, 0]
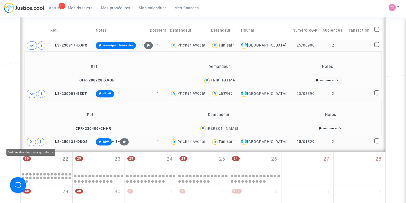
click at [31, 140] on icon at bounding box center [31, 142] width 3 height 4
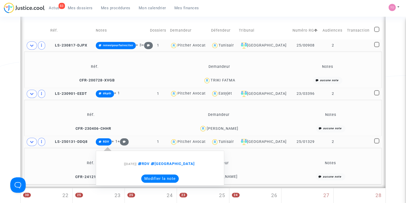
scroll to position [310, 0]
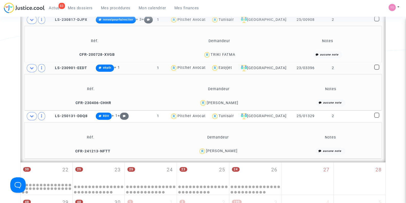
click at [230, 149] on div "Haifa Sassi" at bounding box center [222, 151] width 32 height 4
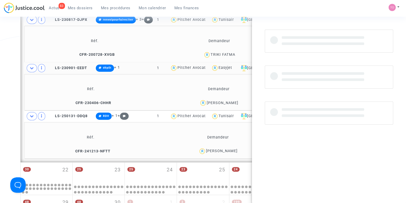
click at [230, 149] on div "Haifa Sassi" at bounding box center [222, 151] width 32 height 4
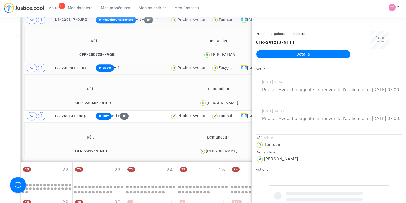
copy div "Sassi"
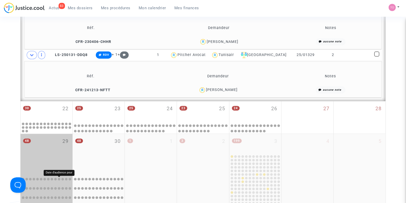
scroll to position [369, 0]
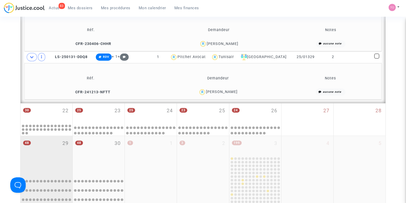
click at [39, 157] on div "48 29" at bounding box center [47, 154] width 52 height 37
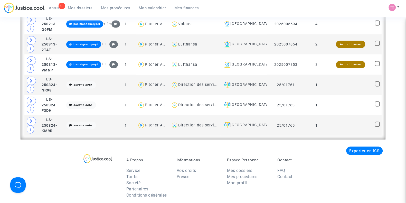
scroll to position [1268, 0]
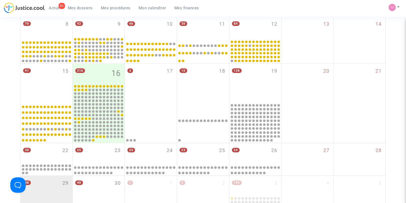
scroll to position [137, 0]
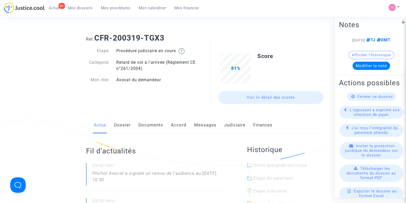
click at [122, 126] on link "Dossier" at bounding box center [122, 125] width 17 height 17
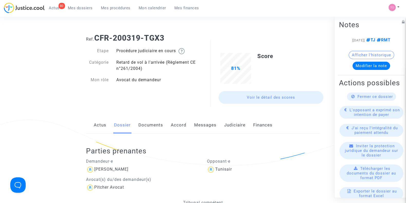
click at [235, 125] on link "Judiciaire" at bounding box center [234, 125] width 21 height 17
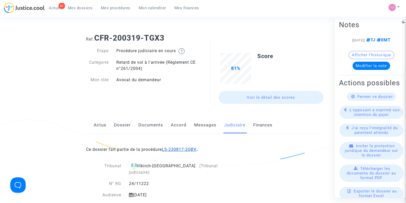
click at [174, 151] on link "LS-230817-2QBV" at bounding box center [179, 149] width 35 height 5
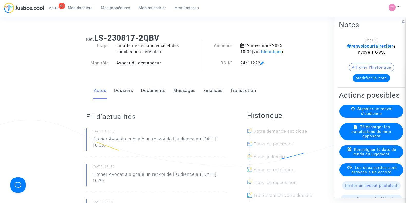
click at [122, 89] on link "Dossiers" at bounding box center [123, 90] width 19 height 17
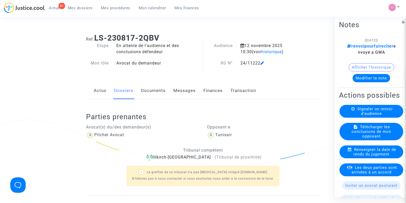
click at [151, 92] on link "Documents" at bounding box center [153, 90] width 25 height 17
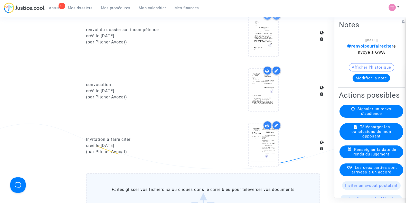
scroll to position [457, 0]
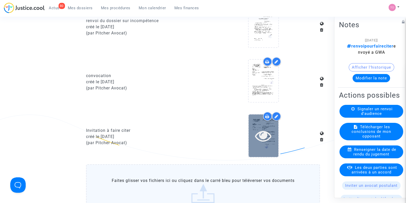
click at [264, 129] on icon at bounding box center [263, 135] width 17 height 16
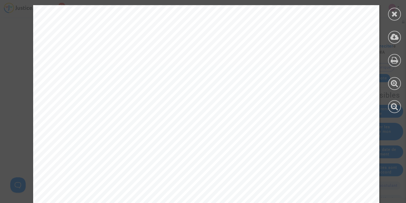
scroll to position [0, 0]
click at [394, 19] on div at bounding box center [394, 14] width 13 height 13
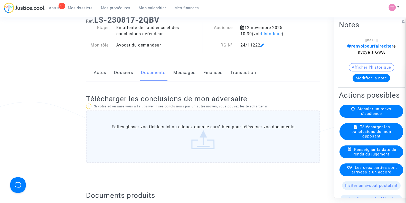
scroll to position [18, 0]
click at [119, 73] on link "Dossiers" at bounding box center [123, 72] width 19 height 17
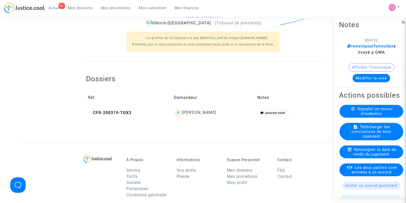
scroll to position [135, 0]
click at [200, 114] on div "VINCENT DUFOUR" at bounding box center [199, 111] width 34 height 5
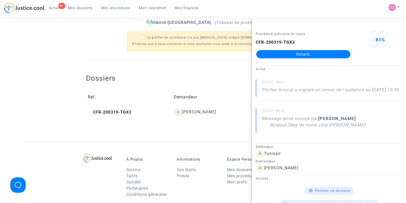
click at [291, 54] on link "Détails" at bounding box center [303, 54] width 94 height 8
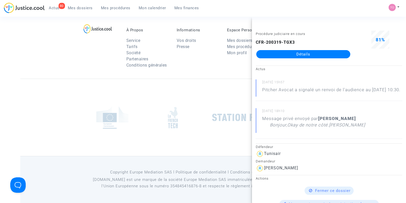
scroll to position [135, 0]
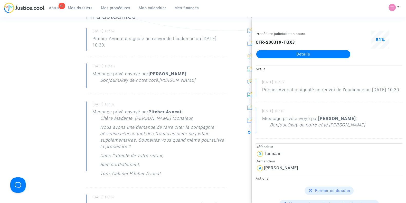
click at [46, 117] on ng-component "Ref. CFR-200319-TGX3 Etape Procédure judiciaire en cours Catégorie Retard de vo…" at bounding box center [202, 191] width 365 height 592
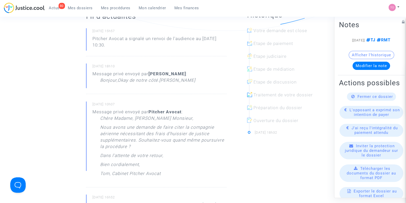
scroll to position [0, 0]
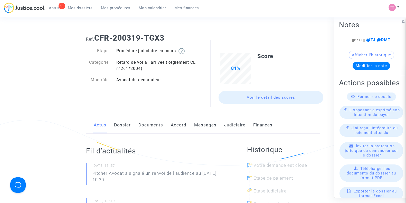
click at [136, 125] on div "Actus Dossier Documents Accord Messages Judiciaire Finances" at bounding box center [203, 125] width 234 height 17
click at [146, 126] on link "Documents" at bounding box center [150, 125] width 25 height 17
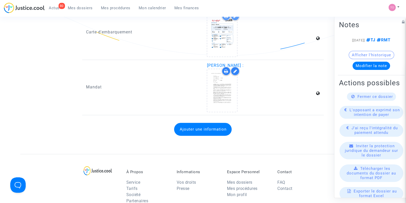
scroll to position [788, 0]
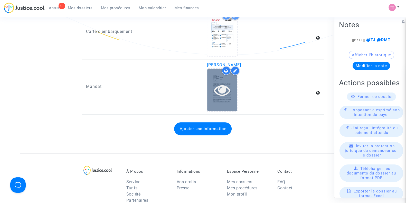
click at [218, 93] on icon at bounding box center [222, 90] width 17 height 16
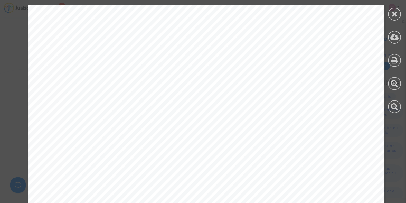
scroll to position [235, 0]
click at [398, 11] on div at bounding box center [394, 14] width 13 height 13
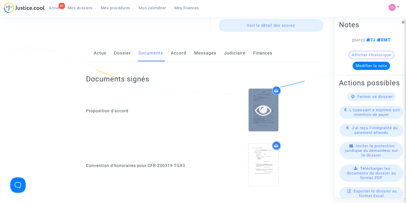
scroll to position [70, 0]
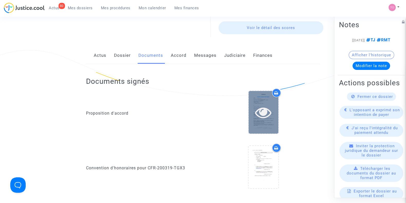
click at [264, 97] on div at bounding box center [264, 112] width 30 height 42
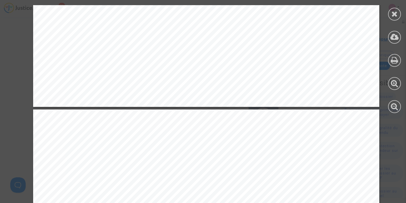
scroll to position [389, 0]
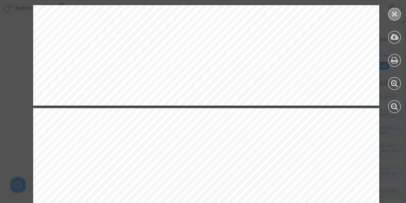
click at [393, 11] on icon at bounding box center [394, 14] width 6 height 8
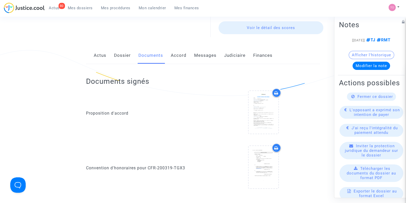
click at [236, 51] on link "Judiciaire" at bounding box center [234, 55] width 21 height 17
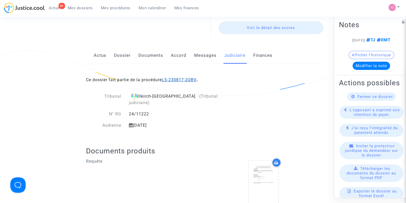
click at [173, 78] on link "LS-230817-2QBV" at bounding box center [179, 79] width 35 height 5
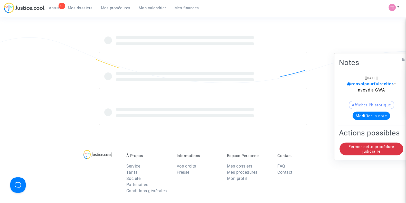
scroll to position [70, 0]
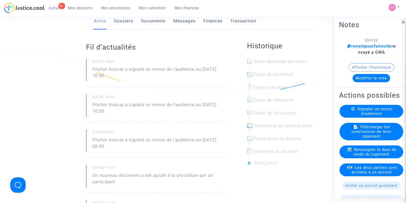
click at [154, 18] on link "Documents" at bounding box center [153, 21] width 25 height 17
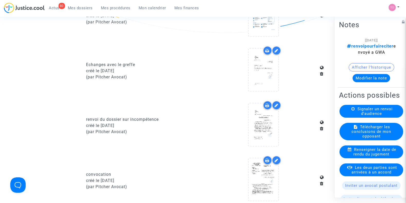
scroll to position [357, 0]
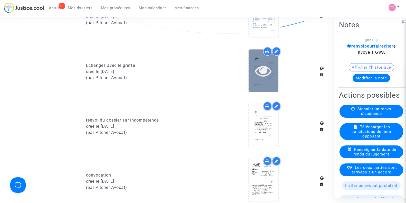
click at [262, 70] on icon at bounding box center [263, 70] width 17 height 16
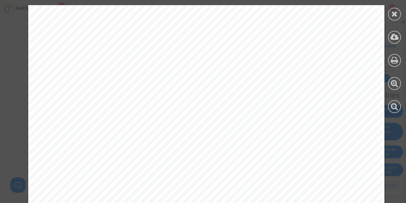
scroll to position [1079, 0]
click at [392, 11] on icon at bounding box center [394, 14] width 6 height 8
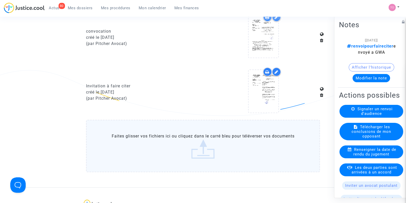
scroll to position [501, 0]
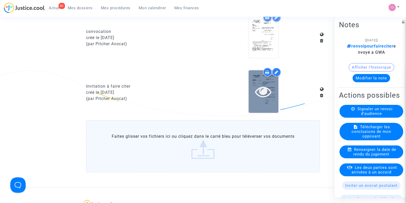
click at [272, 95] on div at bounding box center [264, 91] width 30 height 16
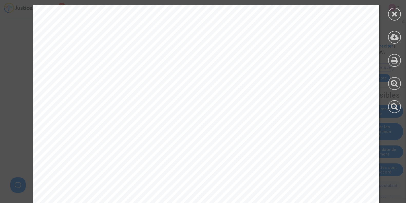
scroll to position [0, 0]
click at [397, 61] on icon at bounding box center [394, 60] width 7 height 8
click at [394, 11] on icon at bounding box center [394, 14] width 6 height 8
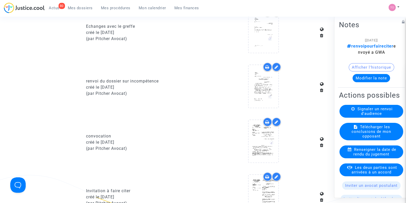
scroll to position [396, 0]
click at [154, 7] on span "Mon calendrier" at bounding box center [152, 8] width 27 height 5
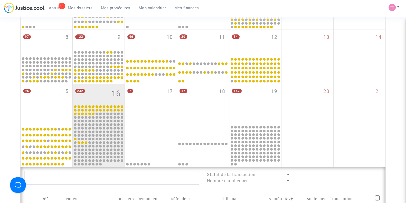
scroll to position [129, 0]
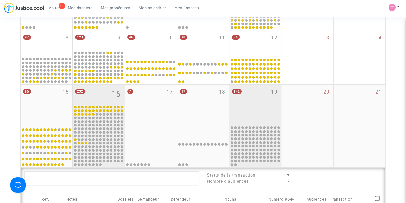
click at [245, 121] on div "142 19" at bounding box center [255, 104] width 52 height 41
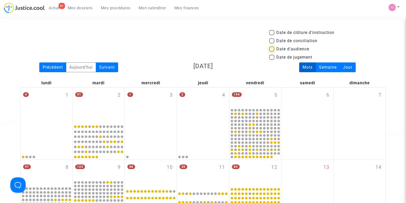
click at [270, 47] on span at bounding box center [271, 48] width 5 height 5
click at [271, 52] on input "Date d'audience" at bounding box center [271, 52] width 0 height 0
checkbox input "true"
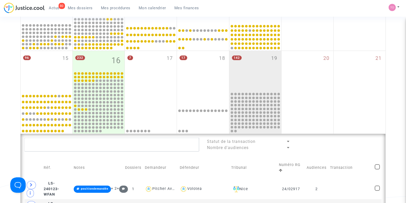
scroll to position [163, 0]
click at [250, 71] on div "142 19" at bounding box center [255, 71] width 52 height 41
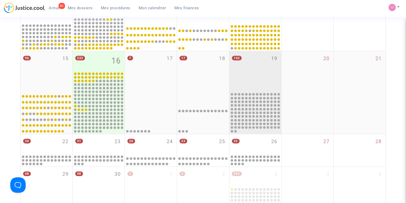
click at [250, 71] on div "142 19" at bounding box center [255, 71] width 52 height 41
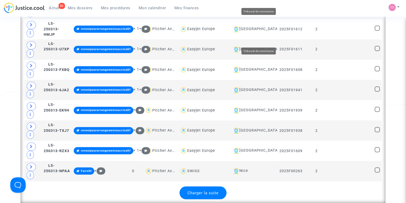
scroll to position [1230, 0]
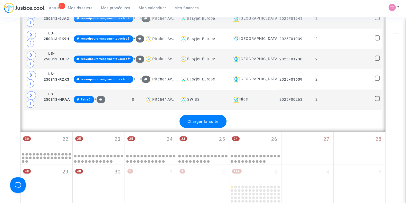
click at [196, 115] on div "Charger la suite" at bounding box center [202, 121] width 47 height 13
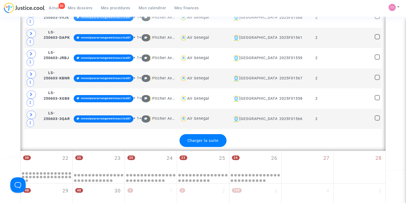
scroll to position [2222, 0]
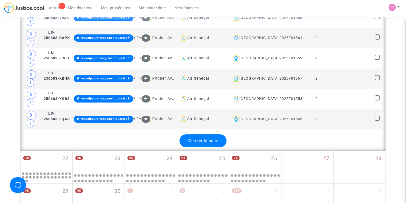
click at [197, 138] on span "Charger la suite" at bounding box center [202, 140] width 31 height 5
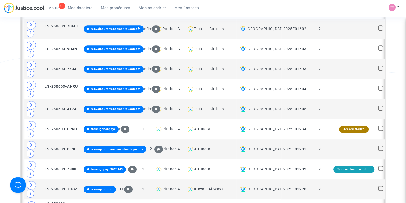
scroll to position [2872, 0]
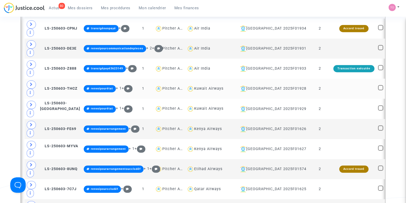
click at [221, 86] on div "Kuwait Airways" at bounding box center [208, 88] width 29 height 4
type textarea "@"Kuwait Airways""
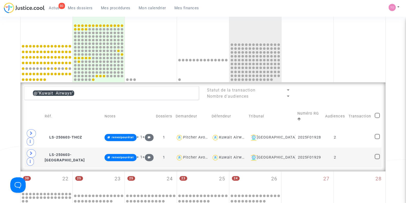
scroll to position [199, 0]
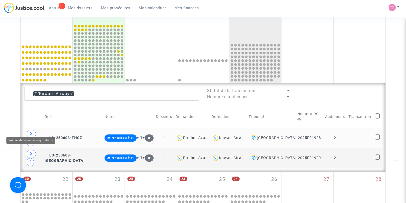
click at [32, 132] on icon at bounding box center [31, 134] width 3 height 4
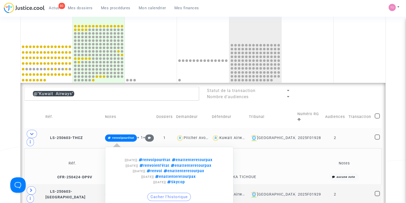
scroll to position [224, 0]
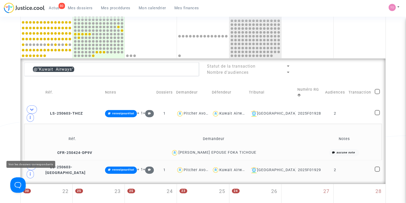
click at [27, 162] on span at bounding box center [31, 166] width 9 height 8
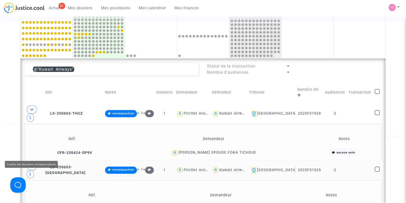
scroll to position [292, 0]
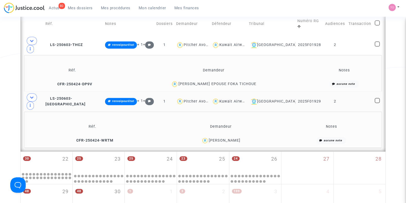
click at [222, 138] on div "Arthur Caraco" at bounding box center [224, 140] width 32 height 4
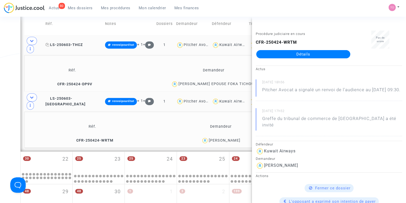
click at [73, 43] on span "LS-250603-THCZ" at bounding box center [63, 45] width 37 height 4
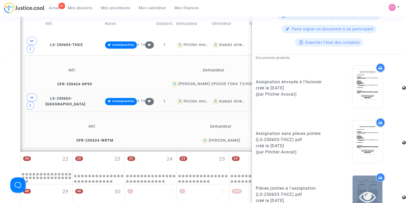
scroll to position [248, 0]
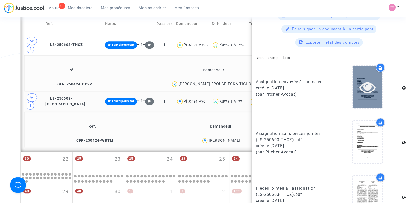
click at [361, 92] on icon at bounding box center [367, 87] width 17 height 16
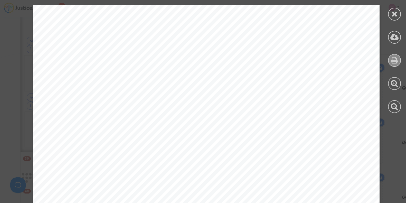
click at [395, 62] on icon at bounding box center [394, 60] width 7 height 8
click at [393, 11] on icon at bounding box center [394, 14] width 6 height 8
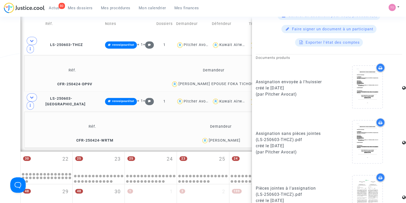
click at [181, 82] on div "PRISCILLE Marie NANGA EPOUSE FOKA TICHOUE" at bounding box center [217, 84] width 78 height 4
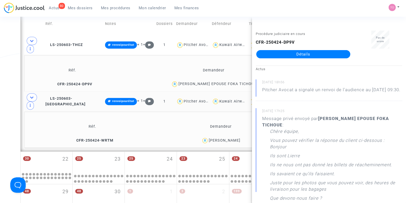
click at [181, 82] on div "PRISCILLE Marie NANGA EPOUSE FOKA TICHOUE" at bounding box center [217, 84] width 78 height 4
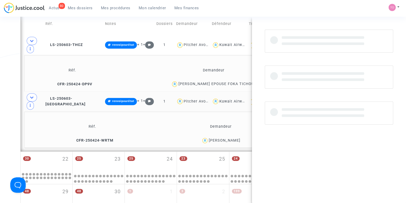
click at [181, 82] on div "PRISCILLE Marie NANGA EPOUSE FOKA TICHOUE" at bounding box center [217, 84] width 78 height 4
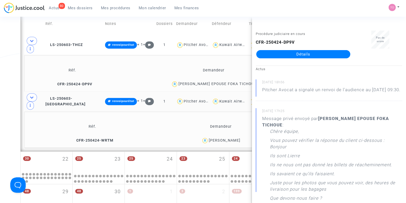
click at [181, 82] on div "PRISCILLE Marie NANGA EPOUSE FOKA TICHOUE" at bounding box center [217, 84] width 78 height 4
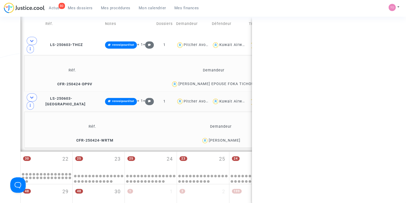
copy div "PRISCILLE Marie NANGA EPOUSE FOKA TICHOUE"
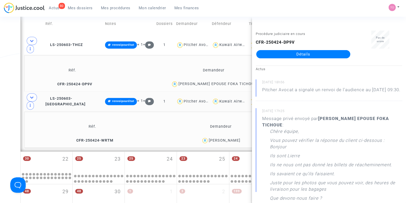
click at [181, 82] on div "PRISCILLE Marie NANGA EPOUSE FOKA TICHOUE" at bounding box center [217, 84] width 78 height 4
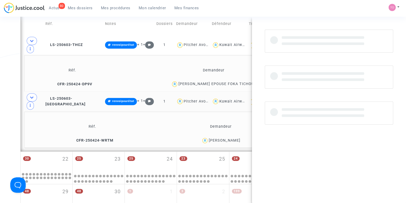
click at [181, 82] on div "PRISCILLE Marie NANGA EPOUSE FOKA TICHOUE" at bounding box center [217, 84] width 78 height 4
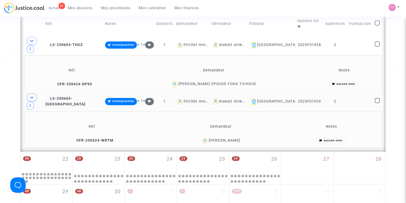
click at [244, 82] on div "PRISCILLE Marie NANGA EPOUSE FOKA TICHOUE" at bounding box center [217, 84] width 78 height 4
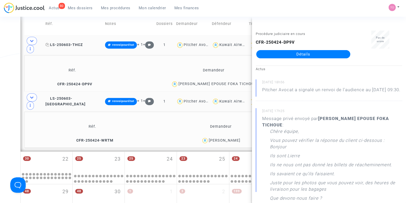
click at [73, 43] on span "LS-250603-THCZ" at bounding box center [63, 45] width 37 height 4
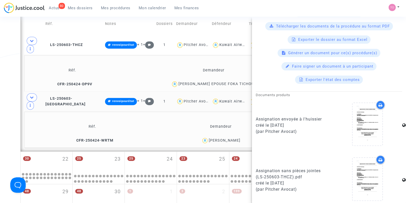
scroll to position [210, 0]
click at [378, 107] on icon at bounding box center [380, 105] width 4 height 4
click at [75, 96] on span "LS-250603-TXHP" at bounding box center [65, 101] width 40 height 10
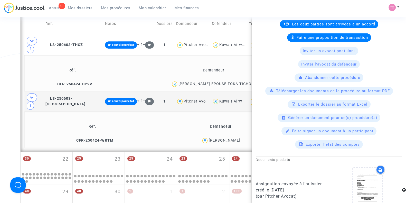
scroll to position [213, 0]
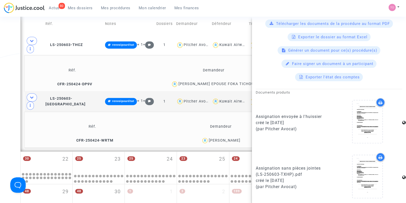
click at [378, 104] on icon at bounding box center [380, 102] width 4 height 4
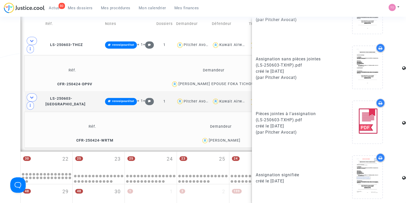
scroll to position [240, 0]
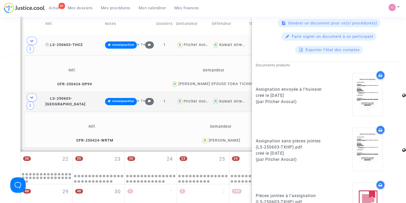
click at [73, 43] on span "LS-250603-THCZ" at bounding box center [63, 45] width 37 height 4
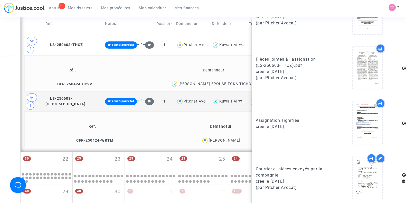
scroll to position [383, 0]
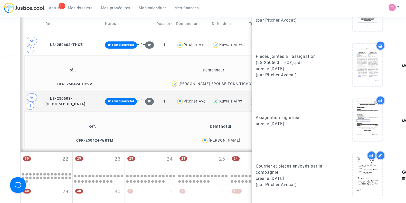
click at [181, 82] on div "PRISCILLE Marie NANGA EPOUSE FOKA TICHOUE" at bounding box center [217, 84] width 78 height 4
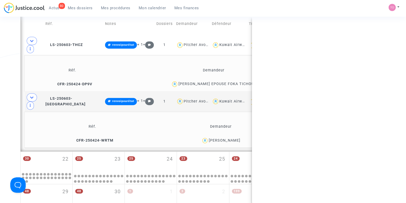
scroll to position [0, 0]
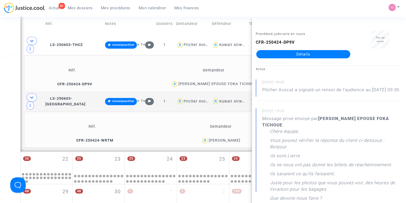
click at [180, 82] on div "PRISCILLE Marie NANGA EPOUSE FOKA TICHOUE" at bounding box center [217, 84] width 78 height 4
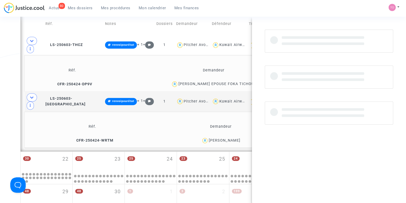
click at [180, 82] on div "PRISCILLE Marie NANGA EPOUSE FOKA TICHOUE" at bounding box center [217, 84] width 78 height 4
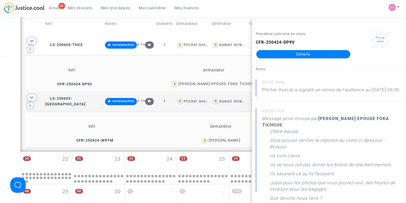
copy div "PRISCILLE"
click at [76, 43] on span "LS-250603-THCZ" at bounding box center [63, 45] width 37 height 4
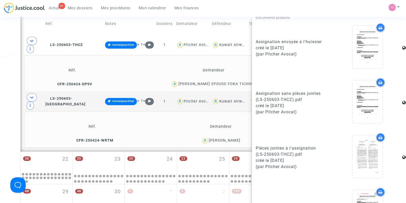
scroll to position [383, 0]
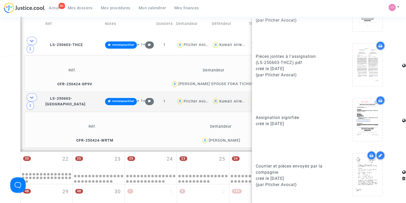
click at [376, 98] on div at bounding box center [380, 100] width 9 height 9
click at [69, 96] on span "LS-250603-TXHP" at bounding box center [65, 101] width 40 height 10
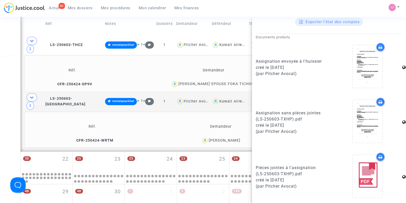
scroll to position [328, 0]
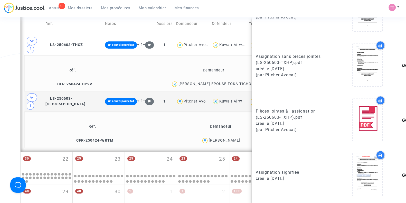
click at [377, 153] on div at bounding box center [380, 154] width 9 height 9
click at [85, 3] on ul "80 Actus Mes dossiers Mes procédures Mon calendrier Mes finances" at bounding box center [124, 7] width 158 height 9
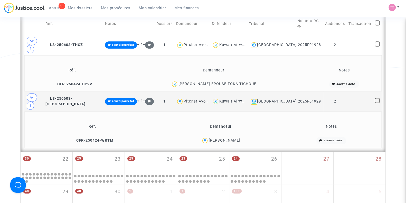
scroll to position [0, 0]
click at [80, 6] on span "Mes dossiers" at bounding box center [80, 8] width 25 height 5
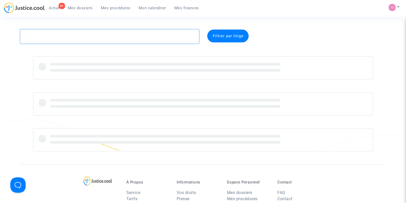
click at [55, 36] on textarea at bounding box center [109, 37] width 179 height 14
paste textarea "- GISCARD D’ESTAING"
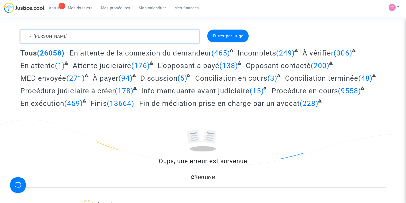
click at [39, 34] on textarea at bounding box center [109, 37] width 179 height 14
click at [204, 178] on span "Réessayer" at bounding box center [204, 177] width 21 height 5
drag, startPoint x: 81, startPoint y: 37, endPoint x: 50, endPoint y: 31, distance: 30.9
click at [50, 31] on textarea at bounding box center [109, 37] width 179 height 14
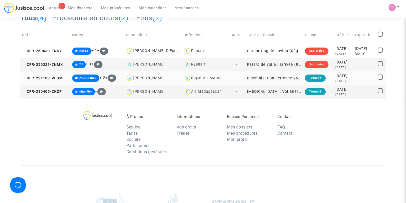
scroll to position [13, 0]
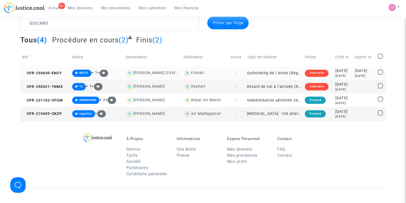
click at [195, 71] on div "Finnair" at bounding box center [197, 73] width 13 height 4
type textarea "GISCARD @Finnair"
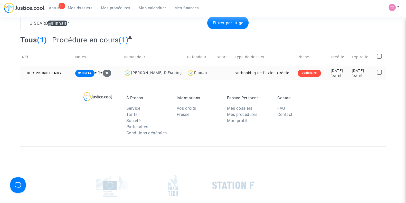
click at [336, 71] on div "2025-06-30" at bounding box center [339, 71] width 17 height 6
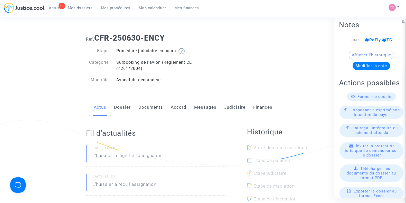
click at [237, 109] on link "Judiciaire" at bounding box center [234, 107] width 21 height 17
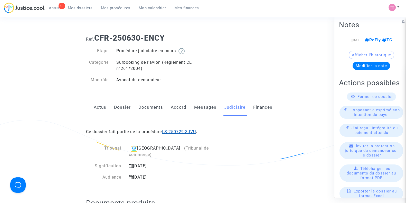
click at [186, 130] on link "LS-250729-3JVU" at bounding box center [179, 131] width 34 height 5
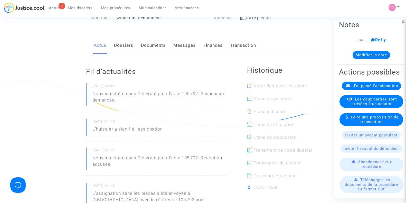
scroll to position [39, 0]
click at [125, 45] on link "Dossiers" at bounding box center [123, 45] width 19 height 17
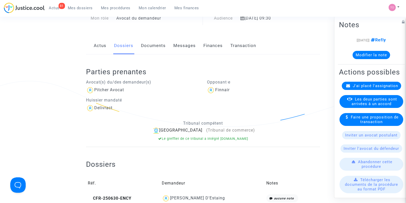
click at [160, 44] on link "Documents" at bounding box center [153, 45] width 25 height 17
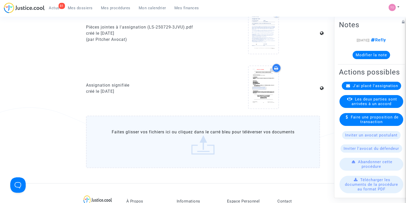
scroll to position [238, 0]
click at [277, 68] on icon at bounding box center [276, 68] width 4 height 4
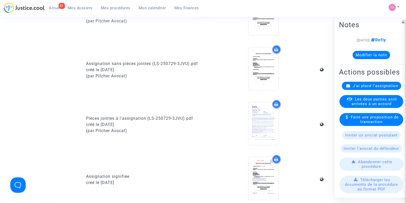
scroll to position [147, 0]
click at [275, 107] on div at bounding box center [276, 104] width 9 height 9
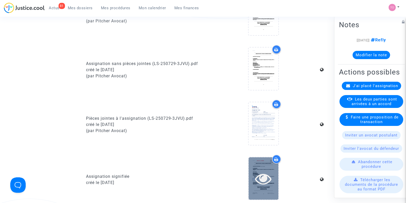
click at [259, 180] on icon at bounding box center [263, 178] width 17 height 16
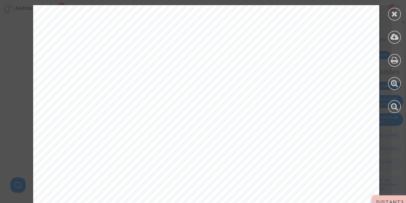
scroll to position [288, 0]
click at [390, 7] on div at bounding box center [394, 59] width 23 height 118
click at [389, 15] on div at bounding box center [394, 14] width 13 height 13
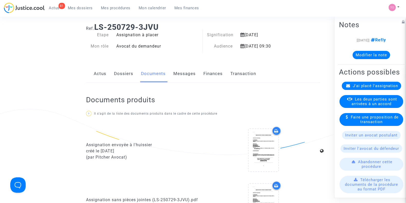
scroll to position [0, 0]
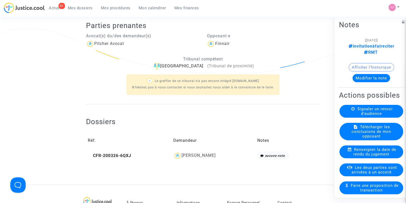
scroll to position [91, 0]
drag, startPoint x: 218, startPoint y: 153, endPoint x: 201, endPoint y: 155, distance: 17.3
click at [201, 155] on div "[PERSON_NAME]" at bounding box center [213, 155] width 80 height 8
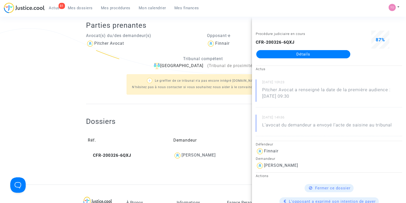
copy div "Menard"
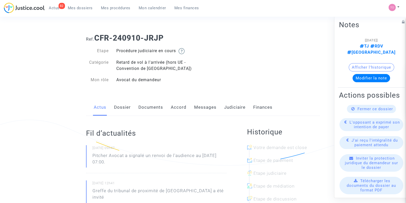
click at [228, 106] on link "Judiciaire" at bounding box center [234, 107] width 21 height 17
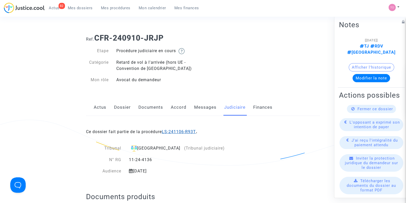
click at [185, 130] on link "LS-241106-R93T" at bounding box center [179, 131] width 34 height 5
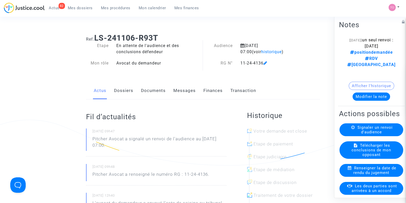
click at [126, 91] on link "Dossiers" at bounding box center [123, 90] width 19 height 17
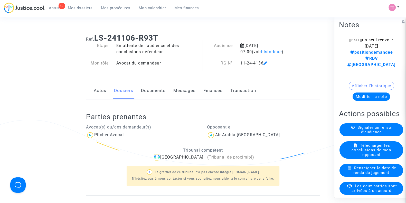
click at [145, 91] on link "Documents" at bounding box center [153, 90] width 25 height 17
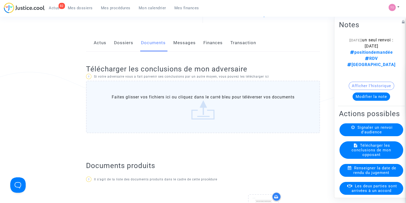
scroll to position [47, 0]
click at [154, 97] on label "Faites glisser vos fichiers ici ou cliquez dans le carré bleu pour téléverser v…" at bounding box center [203, 107] width 234 height 52
click at [0, 0] on input "Faites glisser vos fichiers ici ou cliquez dans le carré bleu pour téléverser v…" at bounding box center [0, 0] width 0 height 0
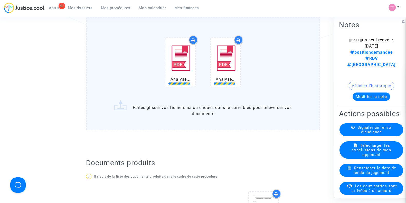
scroll to position [86, 0]
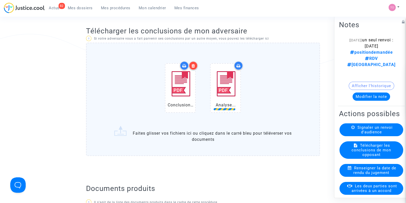
click at [354, 92] on button "Modifier la note" at bounding box center [371, 96] width 37 height 8
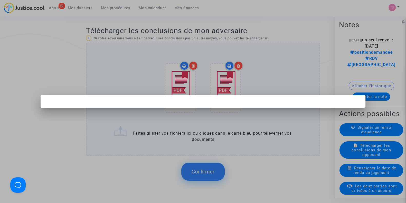
scroll to position [0, 0]
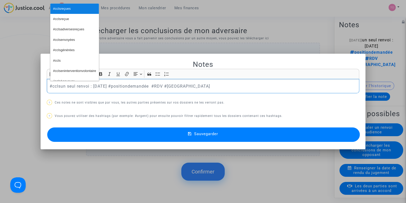
click at [71, 9] on button "#cclsreçues" at bounding box center [74, 9] width 49 height 10
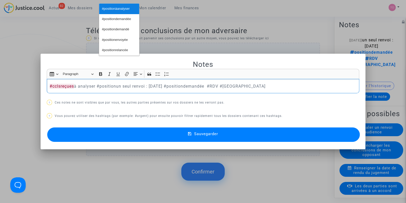
click at [109, 10] on span "#positionàanalyser" at bounding box center [116, 8] width 28 height 7
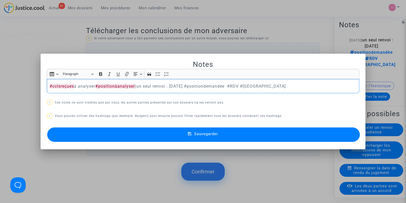
click at [199, 84] on p "#cclsreçues à analyser #positionàanalyser (un seul renvoi : 23 sept 2025 #posit…" at bounding box center [203, 86] width 307 height 6
click at [220, 86] on p "#cclsreçues à analyser #positionàanalyser (un seul renvoi : 23 sept 2025) #posi…" at bounding box center [203, 86] width 307 height 6
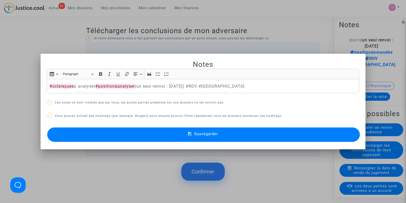
click at [172, 135] on button "Sauvegarder" at bounding box center [203, 134] width 312 height 14
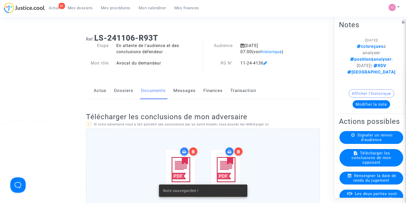
scroll to position [86, 0]
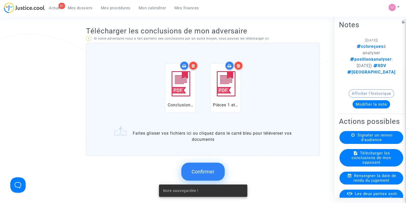
click at [197, 161] on div "Confirmer" at bounding box center [203, 171] width 234 height 27
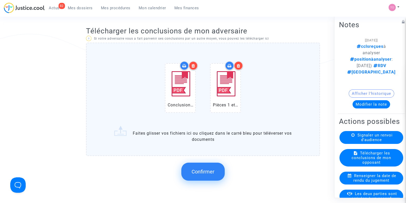
click at [195, 166] on button "Confirmer" at bounding box center [202, 172] width 43 height 18
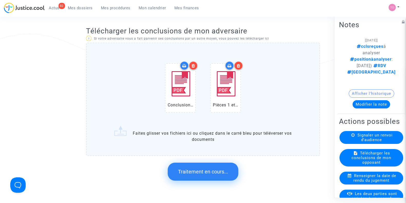
scroll to position [104, 0]
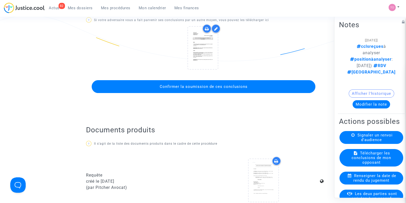
click at [210, 85] on span "Confirmer la soumission de ces conclusions" at bounding box center [203, 86] width 88 height 5
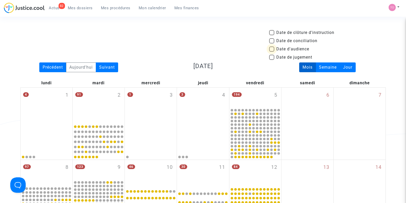
click at [271, 48] on span at bounding box center [271, 48] width 5 height 5
click at [271, 52] on input "Date d'audience" at bounding box center [271, 52] width 0 height 0
checkbox input "true"
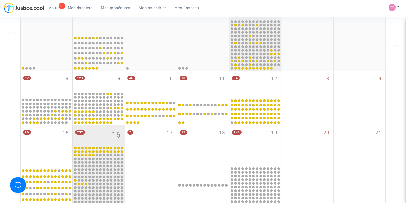
scroll to position [90, 0]
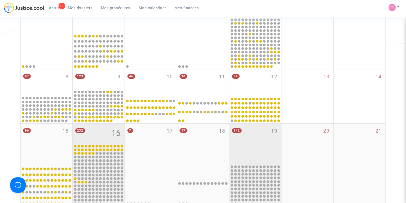
click at [259, 135] on div "142 19" at bounding box center [255, 143] width 52 height 41
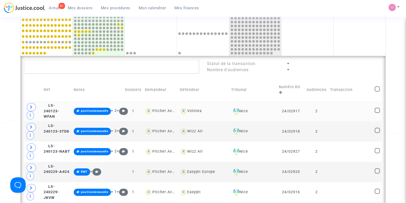
scroll to position [226, 0]
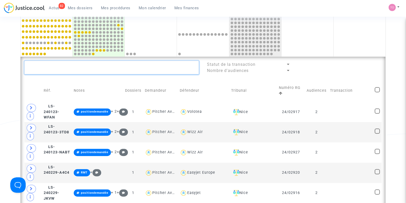
click at [71, 66] on textarea at bounding box center [111, 68] width 175 height 14
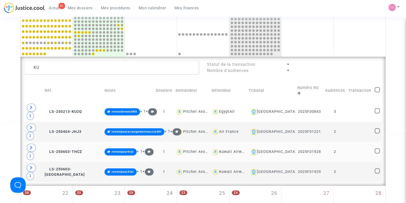
click at [234, 149] on div "Kuwait Airways" at bounding box center [233, 151] width 29 height 4
type textarea "KU @"Kuwait Airways""
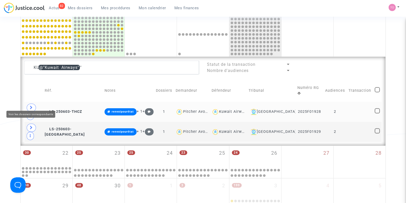
click at [28, 104] on span at bounding box center [31, 107] width 9 height 8
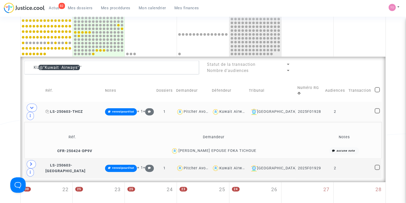
click at [70, 109] on span "LS-250603-THCZ" at bounding box center [63, 111] width 37 height 4
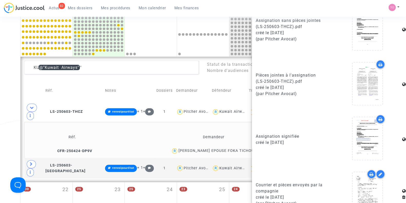
scroll to position [363, 0]
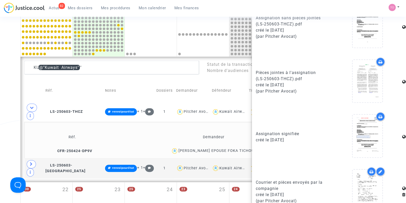
click at [378, 64] on icon at bounding box center [380, 62] width 4 height 4
click at [83, 163] on span "LS-250603-TXHP" at bounding box center [65, 168] width 40 height 10
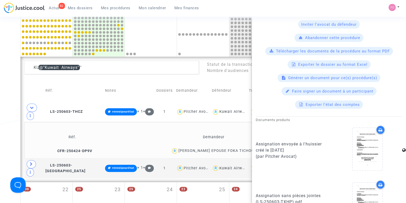
scroll to position [321, 0]
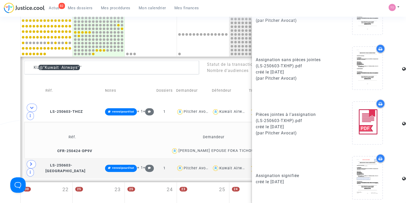
drag, startPoint x: 320, startPoint y: 103, endPoint x: 324, endPoint y: 81, distance: 21.7
click at [324, 81] on documents-list "Assignation envoyée à l'huissier créé le 03/06/2025 (par Pitcher Avocat) Assign…" at bounding box center [329, 97] width 146 height 217
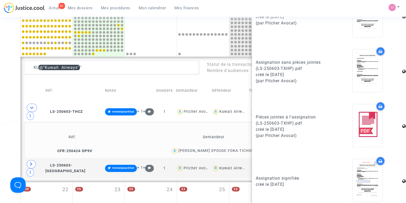
scroll to position [328, 0]
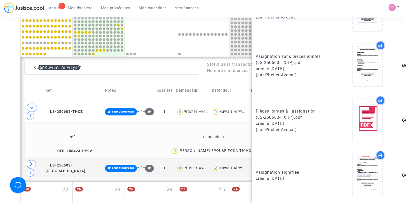
click at [378, 100] on icon at bounding box center [380, 100] width 4 height 4
click at [28, 160] on span at bounding box center [31, 164] width 9 height 8
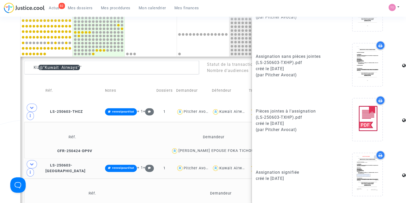
click at [378, 101] on icon at bounding box center [380, 100] width 4 height 4
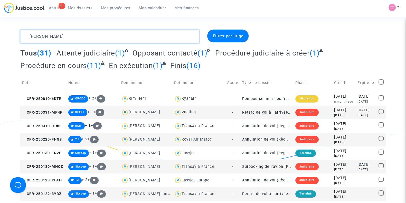
click at [76, 33] on textarea at bounding box center [109, 37] width 179 height 14
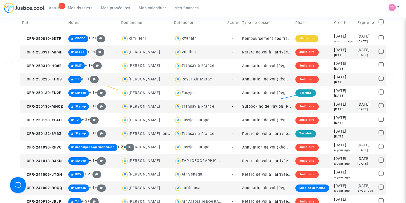
scroll to position [144, 0]
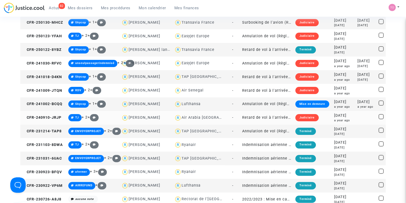
click at [197, 116] on div "Air Arabia [GEOGRAPHIC_DATA]" at bounding box center [212, 117] width 60 height 4
type textarea "[PERSON_NAME] @"Air Arabia [GEOGRAPHIC_DATA]""
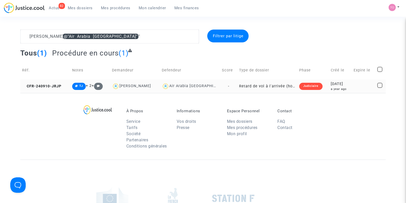
click at [338, 89] on div "a year ago" at bounding box center [340, 89] width 19 height 4
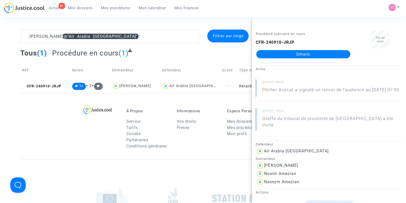
click at [292, 56] on link "Détails" at bounding box center [303, 54] width 94 height 8
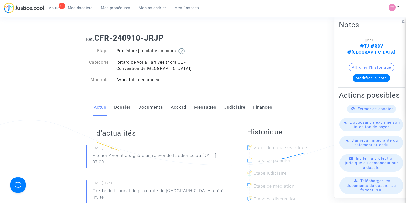
click at [236, 108] on link "Judiciaire" at bounding box center [234, 107] width 21 height 17
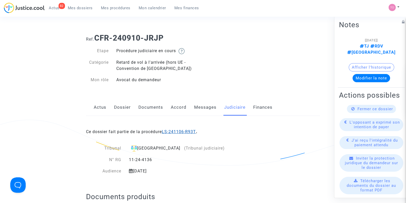
click at [187, 129] on link "LS-241106-R93T" at bounding box center [179, 131] width 34 height 5
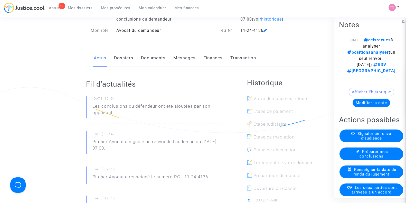
scroll to position [33, 0]
click at [152, 58] on link "Documents" at bounding box center [153, 57] width 25 height 17
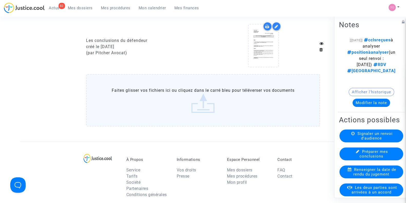
scroll to position [402, 0]
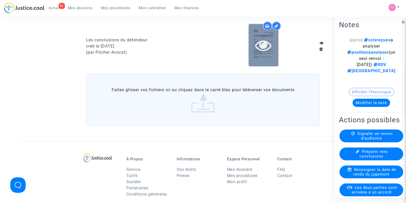
click at [264, 40] on icon at bounding box center [263, 45] width 17 height 16
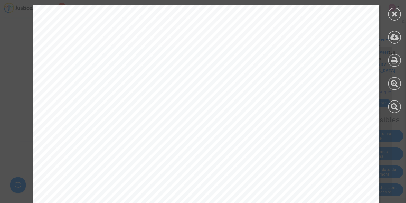
scroll to position [96, 0]
click at [397, 11] on icon at bounding box center [394, 14] width 6 height 8
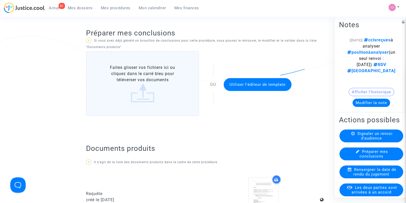
scroll to position [0, 0]
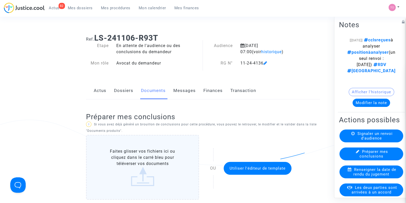
click at [120, 90] on link "Dossiers" at bounding box center [123, 90] width 19 height 17
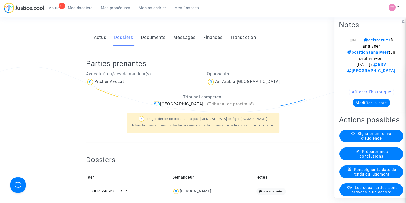
scroll to position [97, 0]
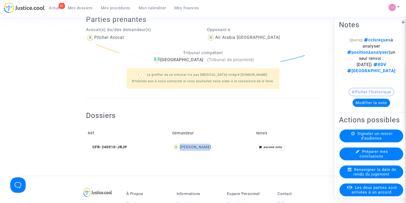
drag, startPoint x: 215, startPoint y: 148, endPoint x: 184, endPoint y: 146, distance: 30.9
click at [184, 146] on div "[PERSON_NAME]" at bounding box center [212, 147] width 80 height 7
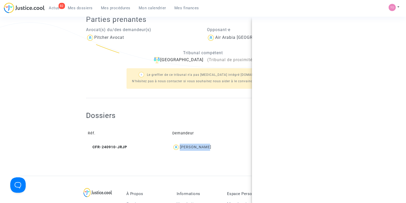
copy div "[PERSON_NAME]"
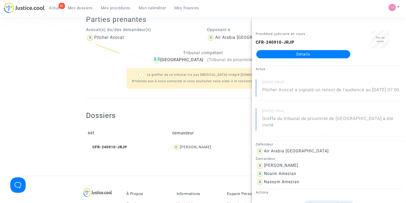
click at [93, 94] on div "Parties prenantes Avocat(s) du/des demandeur(s) Pitcher Avocat Opposant·e Air A…" at bounding box center [203, 50] width 234 height 96
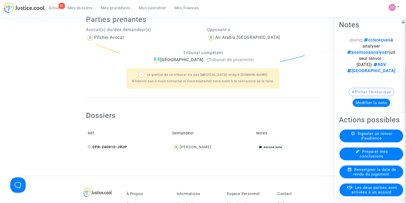
click at [91, 148] on icon at bounding box center [90, 147] width 4 height 4
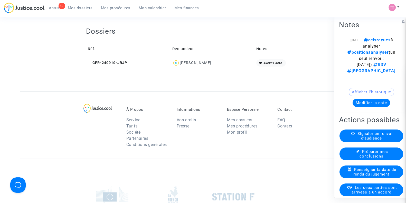
scroll to position [181, 0]
click at [196, 63] on div "[PERSON_NAME]" at bounding box center [196, 63] width 32 height 4
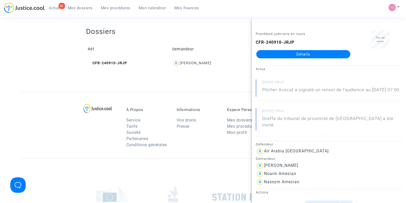
click at [312, 55] on link "Détails" at bounding box center [303, 54] width 94 height 8
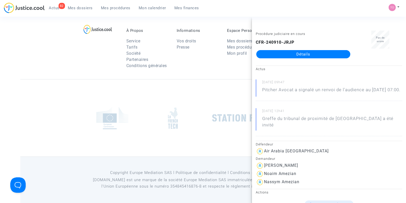
scroll to position [181, 0]
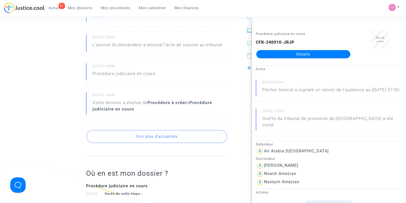
click at [57, 106] on ng-component "Ref. CFR-240910-JRJP Etape Procédure judiciaire en cours Catégorie Retard de vo…" at bounding box center [202, 98] width 365 height 501
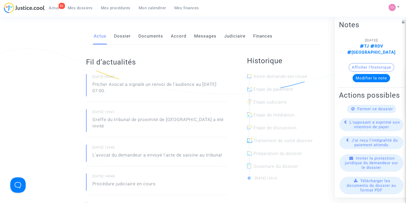
scroll to position [0, 0]
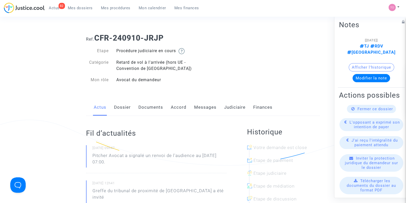
click at [124, 108] on link "Dossier" at bounding box center [122, 107] width 17 height 17
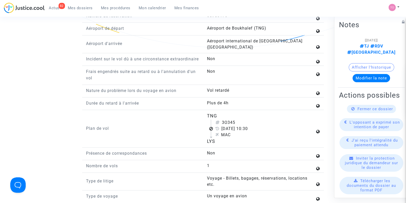
scroll to position [637, 0]
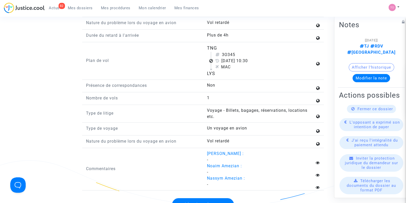
drag, startPoint x: 205, startPoint y: 45, endPoint x: 240, endPoint y: 72, distance: 44.5
click at [240, 72] on div "TNG 3O345 [DATE] 10:30 MAC LYS" at bounding box center [263, 61] width 121 height 32
copy flight-plan "TNG 3O345 [DATE] 10:30 MAC LYS"
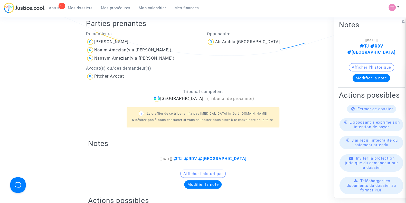
scroll to position [104, 0]
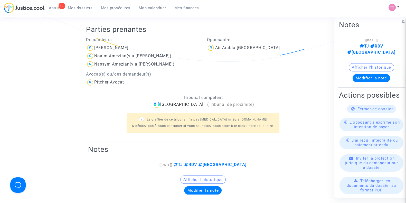
click at [222, 109] on div "? Le greffier de ce tribunal n'a pas [MEDICAL_DATA] intégré [DOMAIN_NAME] N'hés…" at bounding box center [203, 123] width 234 height 30
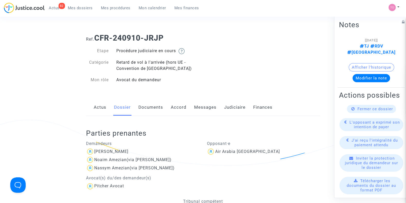
click at [227, 108] on link "Judiciaire" at bounding box center [234, 107] width 21 height 17
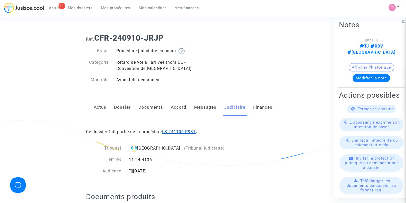
click at [179, 130] on link "LS-241106-R93T" at bounding box center [179, 131] width 34 height 5
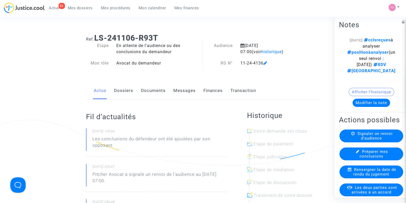
click at [152, 89] on link "Documents" at bounding box center [153, 90] width 25 height 17
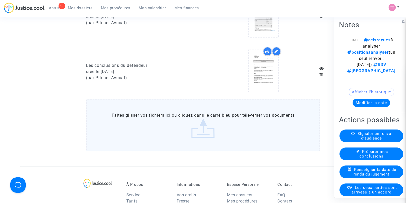
scroll to position [377, 0]
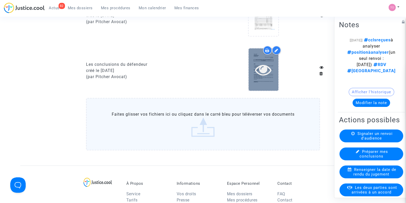
click at [256, 68] on icon at bounding box center [263, 69] width 17 height 16
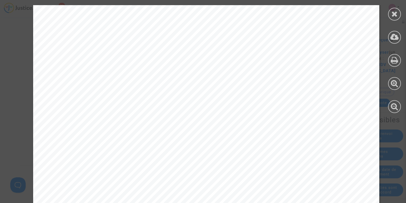
scroll to position [740, 0]
drag, startPoint x: 108, startPoint y: 73, endPoint x: 171, endPoint y: 72, distance: 63.2
click at [171, 72] on span "Les demandeurs seront donc déboutés de leurs demandes." at bounding box center [164, 73] width 180 height 7
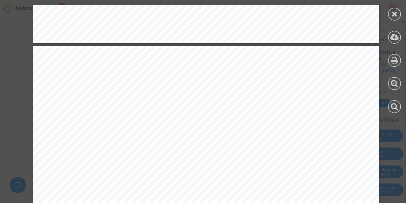
scroll to position [3899, 0]
click at [394, 13] on icon at bounding box center [394, 14] width 6 height 8
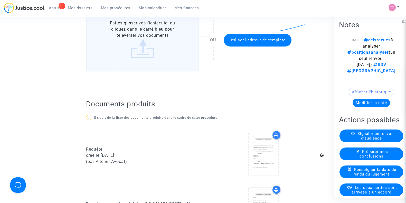
scroll to position [52, 0]
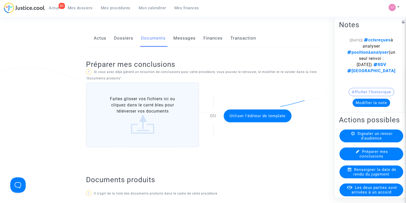
click at [117, 44] on link "Dossiers" at bounding box center [123, 38] width 19 height 17
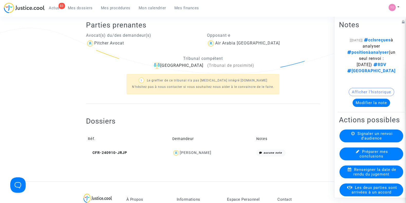
scroll to position [97, 0]
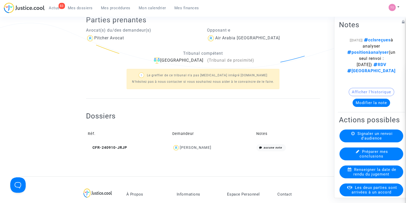
click at [201, 143] on span "[PERSON_NAME]" at bounding box center [196, 133] width 32 height 34
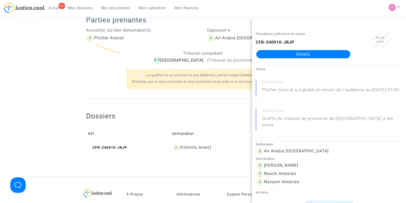
click at [292, 52] on link "Détails" at bounding box center [303, 54] width 94 height 8
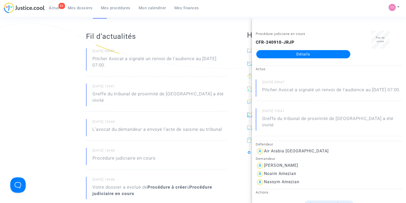
scroll to position [43, 0]
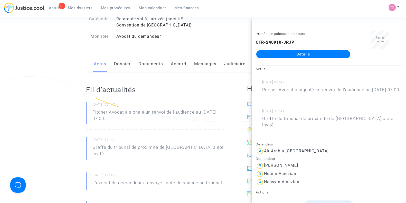
click at [151, 68] on link "Documents" at bounding box center [150, 63] width 25 height 17
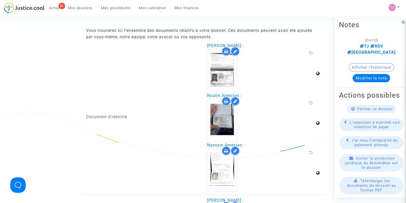
scroll to position [813, 0]
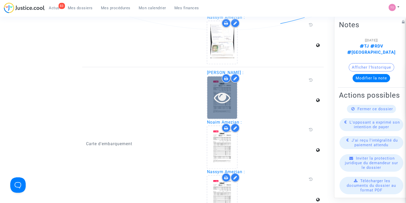
click at [227, 111] on div at bounding box center [222, 97] width 30 height 42
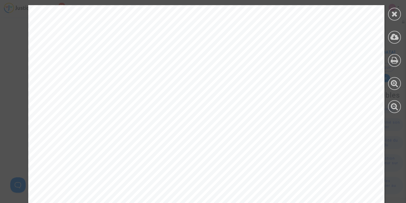
scroll to position [49, 0]
click at [393, 12] on icon at bounding box center [394, 14] width 6 height 8
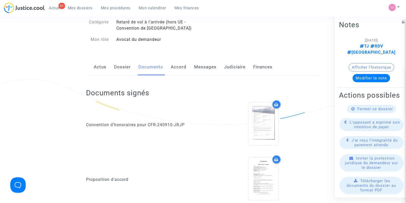
scroll to position [0, 0]
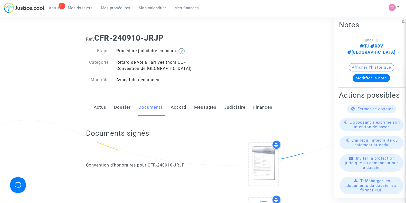
click at [115, 104] on link "Dossier" at bounding box center [122, 107] width 17 height 17
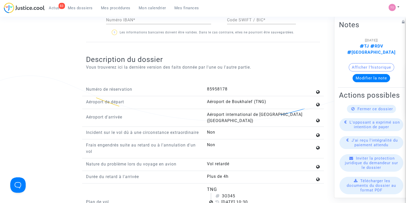
scroll to position [570, 0]
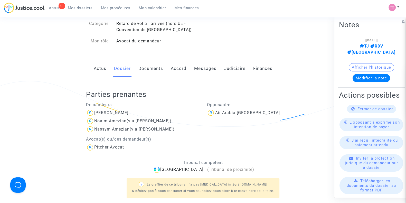
click at [144, 72] on link "Documents" at bounding box center [150, 68] width 25 height 17
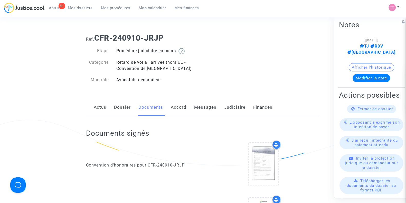
click at [128, 105] on link "Dossier" at bounding box center [122, 107] width 17 height 17
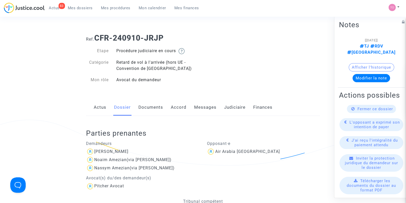
click at [243, 107] on link "Judiciaire" at bounding box center [234, 107] width 21 height 17
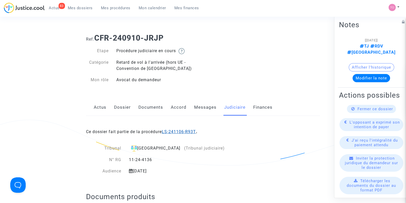
click at [179, 130] on link "LS-241106-R93T" at bounding box center [179, 131] width 34 height 5
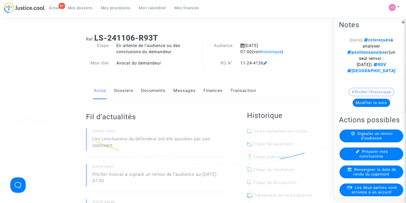
click at [146, 90] on link "Documents" at bounding box center [153, 90] width 25 height 17
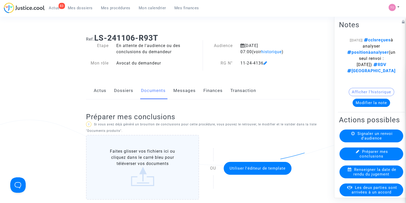
click at [127, 88] on link "Dossiers" at bounding box center [123, 90] width 19 height 17
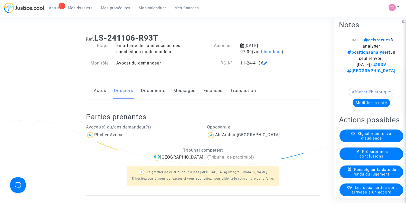
click at [96, 89] on link "Actus" at bounding box center [100, 90] width 13 height 17
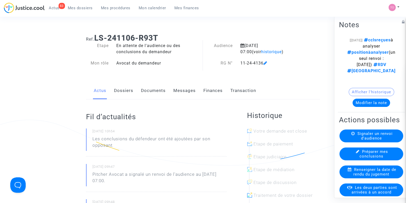
drag, startPoint x: 125, startPoint y: 93, endPoint x: 121, endPoint y: 92, distance: 3.3
click at [121, 92] on link "Dossiers" at bounding box center [123, 90] width 19 height 17
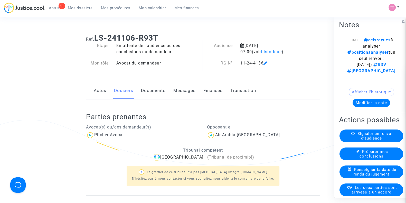
scroll to position [120, 0]
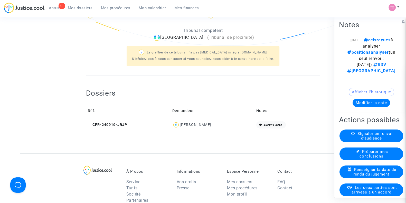
click at [201, 125] on div "[PERSON_NAME]" at bounding box center [196, 124] width 32 height 4
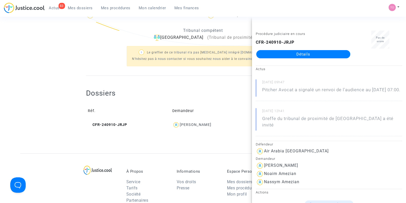
click at [292, 55] on link "Détails" at bounding box center [303, 54] width 94 height 8
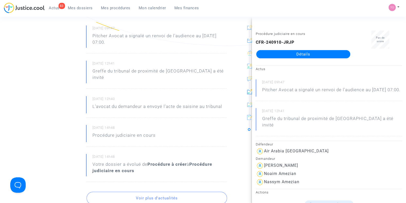
click at [44, 65] on ng-component "Ref. CFR-240910-JRJP Etape Procédure judiciaire en cours Catégorie Retard de vo…" at bounding box center [202, 160] width 365 height 501
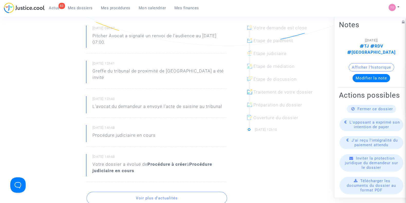
scroll to position [0, 0]
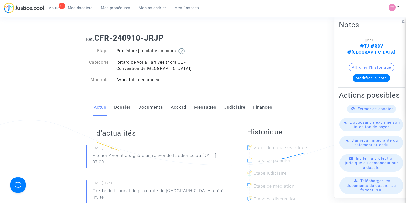
click at [128, 112] on link "Dossier" at bounding box center [122, 107] width 17 height 17
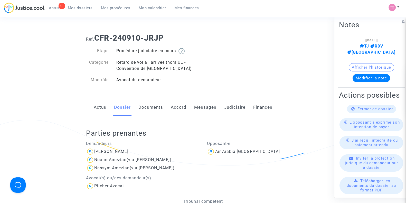
click at [147, 113] on link "Documents" at bounding box center [150, 107] width 25 height 17
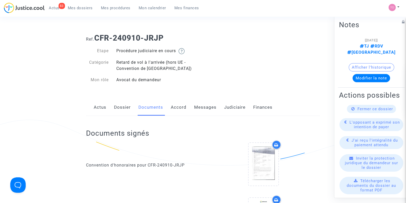
click at [120, 107] on link "Dossier" at bounding box center [122, 107] width 17 height 17
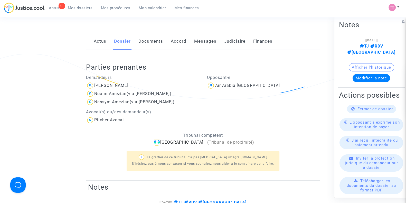
scroll to position [46, 0]
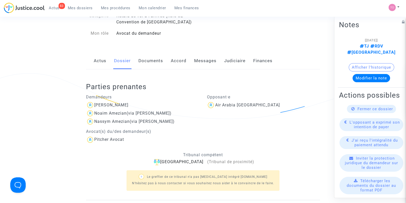
click at [151, 61] on link "Documents" at bounding box center [150, 60] width 25 height 17
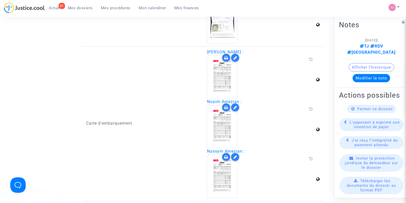
scroll to position [834, 0]
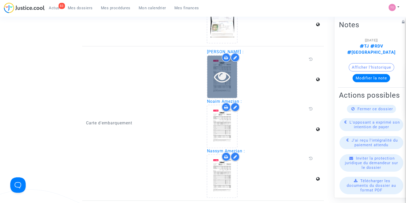
click at [209, 78] on div at bounding box center [222, 76] width 30 height 16
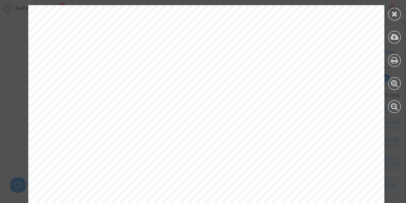
scroll to position [68, 0]
click at [209, 79] on div "AccelAero - Visit [URL][DOMAIN_NAME] Aeroport [PERSON_NAME] Aerogare Arrivee 20…" at bounding box center [206, 167] width 356 height 461
click at [396, 14] on icon at bounding box center [394, 14] width 6 height 8
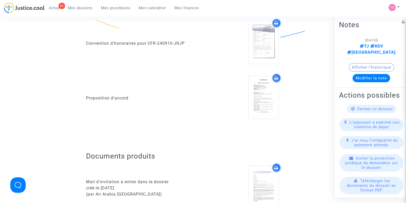
scroll to position [0, 0]
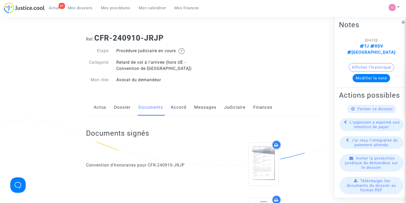
click at [198, 105] on link "Messages" at bounding box center [205, 107] width 22 height 17
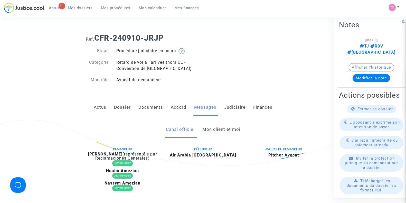
click at [213, 132] on link "Mon client et moi" at bounding box center [221, 129] width 38 height 17
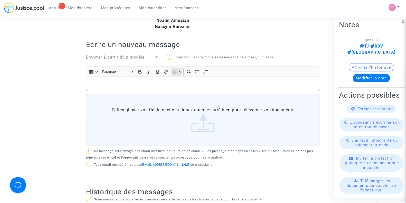
scroll to position [158, 0]
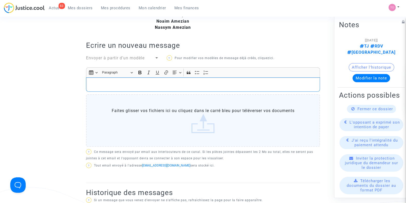
click at [122, 78] on div "Rich Text Editor, main" at bounding box center [203, 84] width 234 height 14
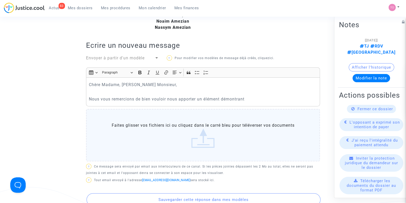
click at [353, 63] on button "Afficher l'historique" at bounding box center [371, 67] width 45 height 8
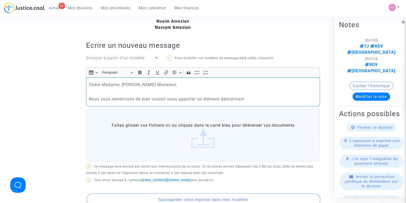
click at [246, 97] on p "Nous vous remercions de bien vouloir nous apporter un élément démontrant" at bounding box center [203, 99] width 229 height 6
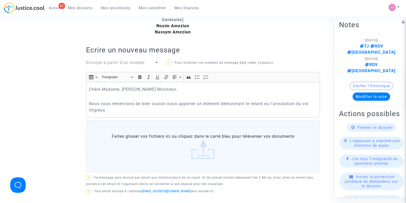
scroll to position [178, 0]
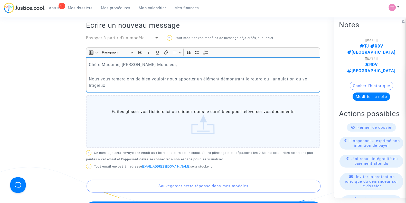
click at [114, 83] on p "Nous vous remercions de bien vouloir nous apporter un élément démontrant le ret…" at bounding box center [203, 82] width 229 height 13
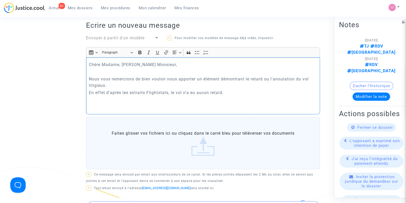
click at [168, 92] on p "En effet d'après les extraits Flightstats, le vol n'a eu aucun retard." at bounding box center [203, 92] width 229 height 6
click at [127, 91] on p "En effet d'après les extraits Flightstats ci-joint, le vol n'a eu aucun retard." at bounding box center [203, 92] width 229 height 6
click at [139, 91] on p "En effet d'après l'extraits Flightstats ci-joint, le vol n'a eu aucun retard." at bounding box center [203, 92] width 229 height 6
click at [158, 92] on p "En effet d'après l'extrait Flightstats ci-joint, le vol n'a eu aucun retard." at bounding box center [203, 92] width 229 height 6
click at [160, 90] on p "En effet d'après l'extrait Flightstats ci-joint, le vol n'a eu aucun retard." at bounding box center [203, 92] width 229 height 6
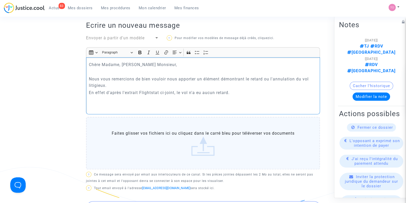
click at [239, 94] on p "En effet d'après l'extrait Flightstat ci-joint, le vol n'a eu aucun retard." at bounding box center [203, 92] width 229 height 6
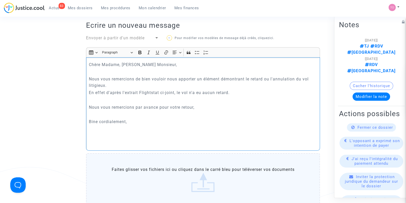
click at [97, 121] on p "Bine cordialement," at bounding box center [203, 121] width 229 height 6
click at [138, 122] on p "Bien cordialement," at bounding box center [203, 121] width 229 height 6
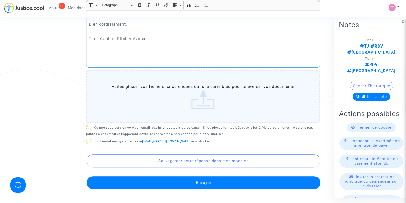
scroll to position [283, 0]
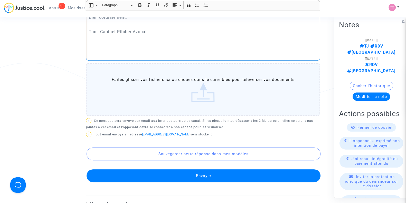
click at [175, 179] on button "Envoyer" at bounding box center [204, 175] width 234 height 13
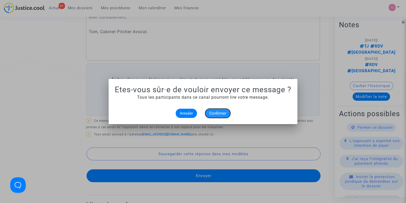
click at [221, 112] on span "Confirmer" at bounding box center [217, 113] width 17 height 5
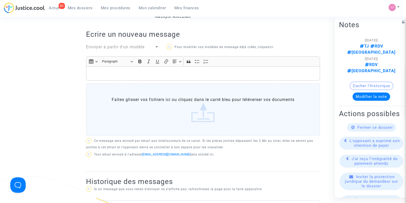
scroll to position [169, 0]
click at [188, 96] on label "Faites glisser vos fichiers ici ou cliquez dans le carré bleu pour téléverser v…" at bounding box center [203, 109] width 234 height 52
click at [0, 0] on input "Faites glisser vos fichiers ici ou cliquez dans le carré bleu pour téléverser v…" at bounding box center [0, 0] width 0 height 0
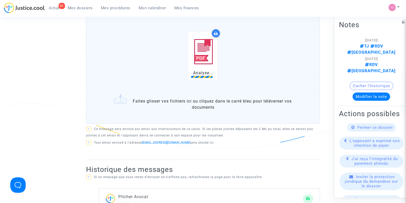
scroll to position [243, 0]
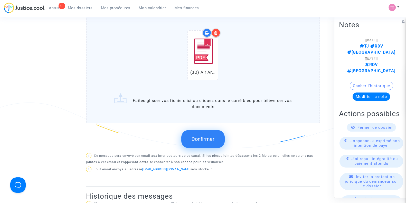
click at [200, 137] on span "Confirmer" at bounding box center [203, 139] width 23 height 6
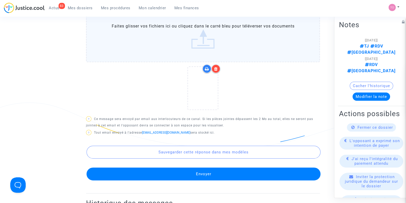
click at [196, 174] on button "Envoyer" at bounding box center [204, 173] width 234 height 13
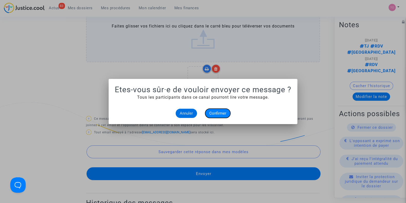
click at [218, 115] on span "Confirmer" at bounding box center [217, 113] width 17 height 5
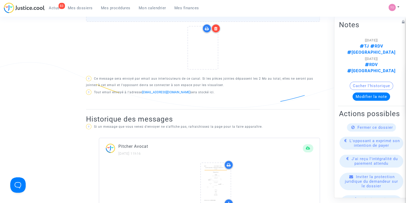
scroll to position [244, 0]
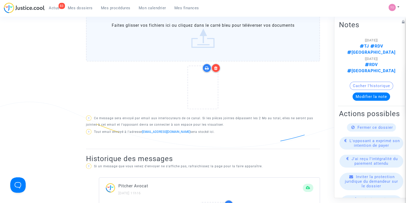
click at [216, 65] on div at bounding box center [215, 67] width 9 height 9
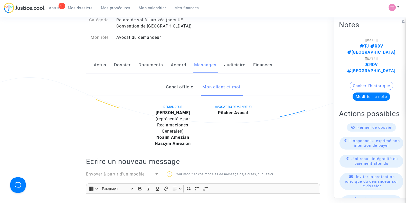
scroll to position [0, 0]
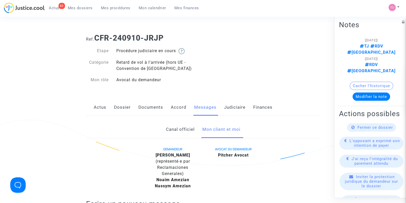
click at [154, 6] on span "Mon calendrier" at bounding box center [152, 8] width 27 height 5
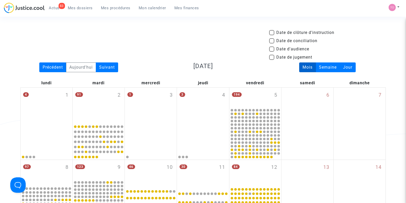
click at [269, 49] on span at bounding box center [271, 48] width 5 height 5
click at [271, 52] on input "Date d'audience" at bounding box center [271, 52] width 0 height 0
checkbox input "true"
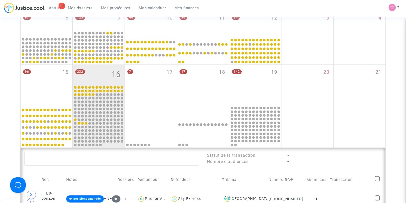
scroll to position [149, 0]
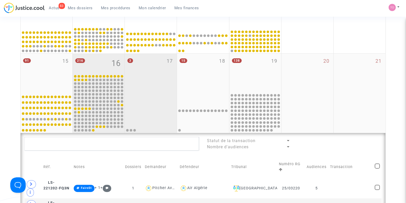
click at [147, 111] on div at bounding box center [151, 112] width 50 height 39
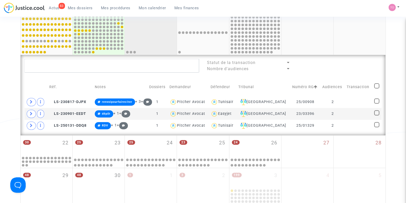
scroll to position [228, 0]
click at [30, 113] on icon at bounding box center [31, 113] width 3 height 4
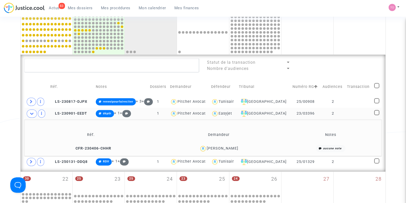
click at [230, 150] on div "Paul DUCHESNE" at bounding box center [219, 148] width 122 height 7
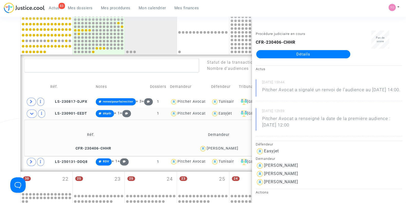
click at [225, 147] on div "Paul DUCHESNE" at bounding box center [223, 148] width 32 height 4
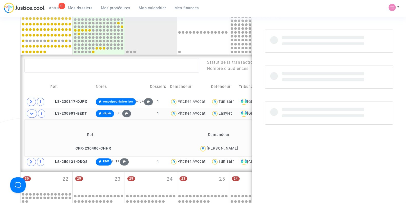
copy div "DUCHESNE"
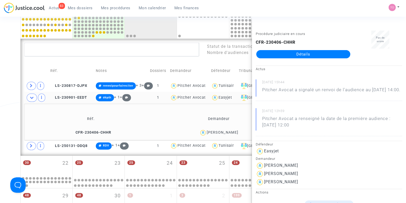
scroll to position [244, 0]
click at [32, 144] on icon at bounding box center [31, 146] width 3 height 4
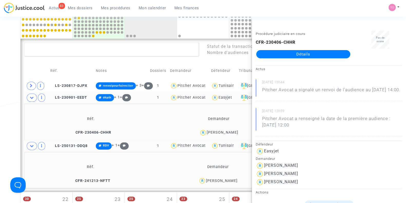
click at [18, 131] on div "Date de clôture d'instruction Date de conciliation Date d'audience Date de juge…" at bounding box center [203, 43] width 406 height 514
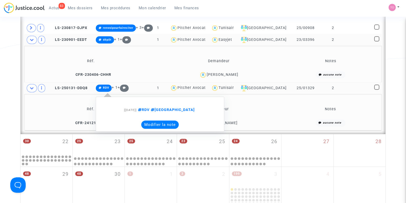
scroll to position [302, 0]
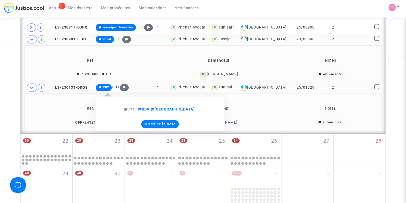
click at [157, 125] on button "Modifier la note" at bounding box center [159, 124] width 37 height 8
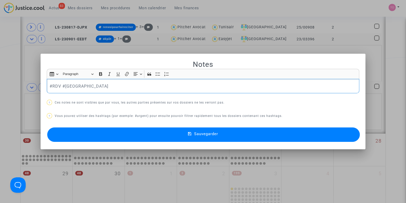
scroll to position [0, 0]
click at [69, 136] on button "Sauvegarder" at bounding box center [203, 134] width 312 height 14
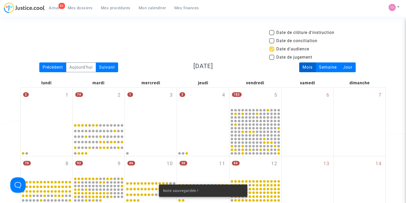
scroll to position [302, 0]
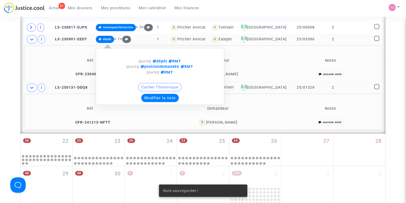
click at [153, 97] on button "Modifier la note" at bounding box center [159, 98] width 37 height 8
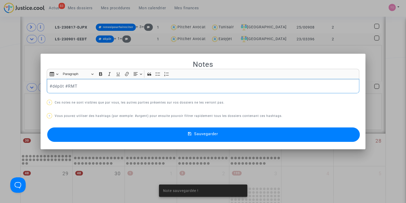
scroll to position [0, 0]
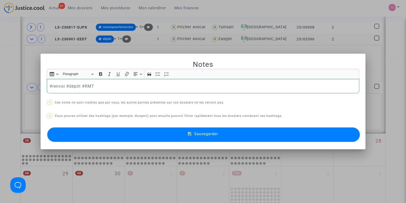
click at [73, 86] on p "#renvoi #dépôt #RMT" at bounding box center [203, 86] width 307 height 6
click at [112, 137] on button "Sauvegarder" at bounding box center [203, 134] width 312 height 14
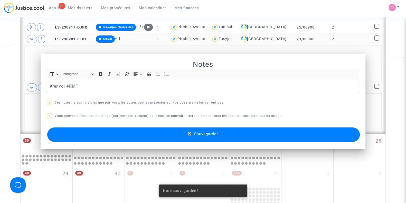
scroll to position [302, 0]
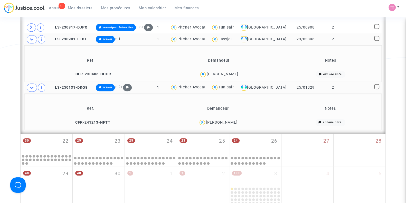
click at [230, 121] on div "Haifa Sassi" at bounding box center [222, 122] width 32 height 4
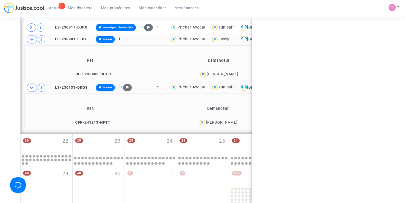
click at [230, 121] on div "Haifa Sassi" at bounding box center [222, 122] width 32 height 4
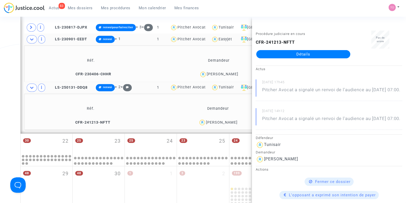
copy div "Sassi"
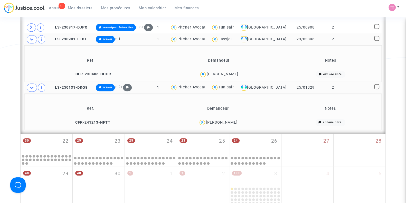
drag, startPoint x: 240, startPoint y: 120, endPoint x: 212, endPoint y: 120, distance: 28.0
click at [212, 120] on div "Haifa Sassi" at bounding box center [218, 122] width 123 height 7
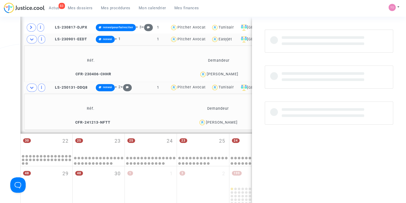
copy div "Haifa Sassi"
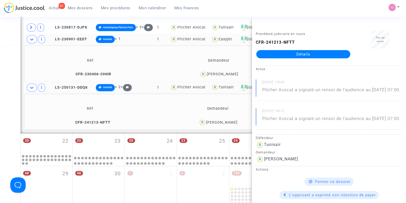
click at [76, 84] on td "LS-250131-DDQ8" at bounding box center [71, 88] width 45 height 12
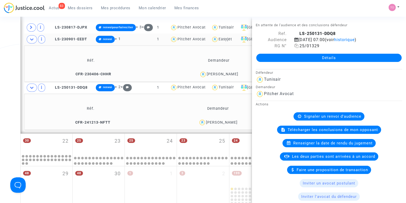
drag, startPoint x: 321, startPoint y: 52, endPoint x: 294, endPoint y: 54, distance: 26.3
click at [294, 49] on div "25/01329" at bounding box center [348, 46] width 116 height 6
copy span "25/01329"
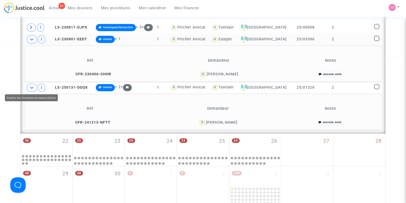
click at [31, 86] on icon at bounding box center [32, 87] width 4 height 4
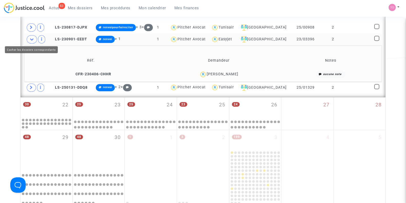
click at [33, 38] on icon at bounding box center [32, 39] width 4 height 4
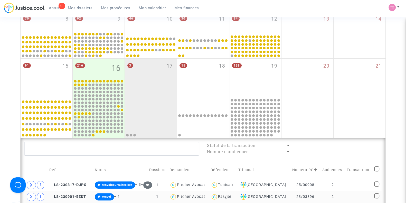
scroll to position [142, 0]
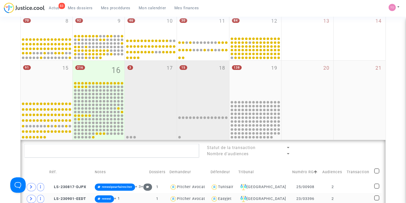
click at [213, 79] on div "15 18" at bounding box center [203, 80] width 52 height 39
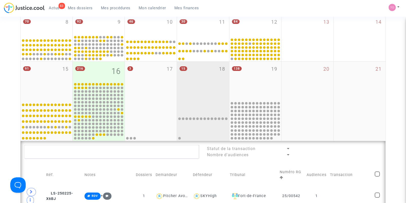
scroll to position [141, 0]
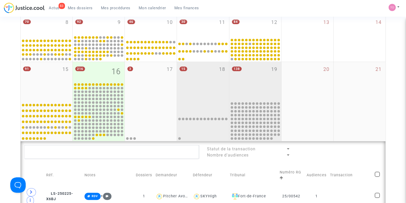
click at [268, 65] on div "138 19" at bounding box center [255, 81] width 52 height 39
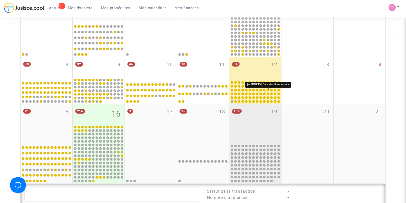
scroll to position [99, 0]
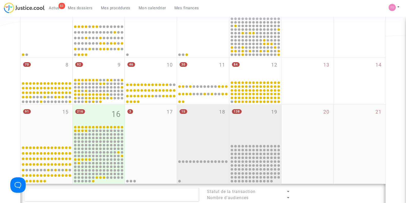
click at [211, 123] on div "15 18" at bounding box center [203, 123] width 52 height 39
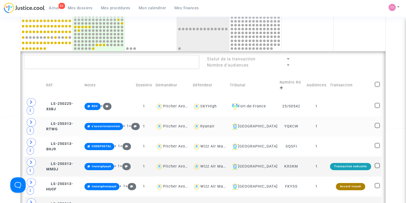
scroll to position [231, 0]
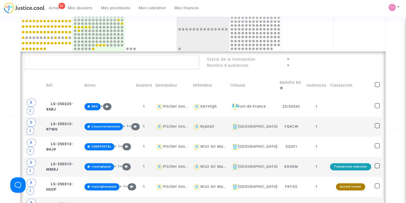
click at [14, 59] on div "Date de clôture d'instruction Date de conciliation Date d'audience Date de juge…" at bounding box center [203, 154] width 406 height 710
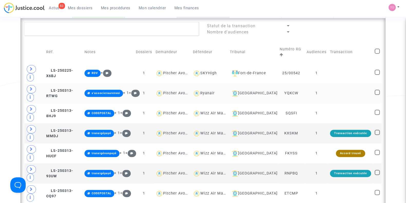
scroll to position [264, 0]
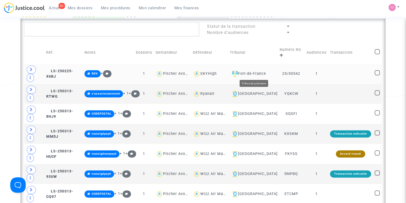
click at [265, 72] on div "Fort-de-France" at bounding box center [253, 74] width 46 height 6
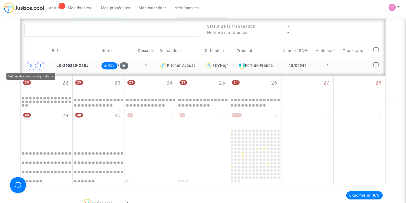
click at [34, 63] on span at bounding box center [31, 66] width 9 height 8
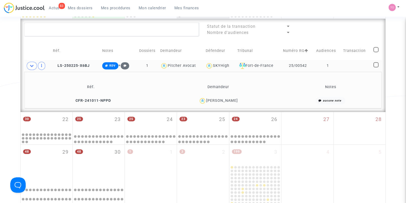
drag, startPoint x: 238, startPoint y: 97, endPoint x: 223, endPoint y: 99, distance: 15.3
click at [223, 99] on div "Marin Le Duff" at bounding box center [218, 100] width 122 height 7
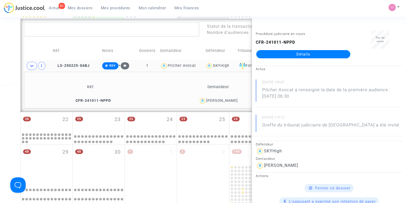
copy div "e Duff"
drag, startPoint x: 227, startPoint y: 64, endPoint x: 211, endPoint y: 65, distance: 16.2
click at [211, 65] on div "SKYHigh" at bounding box center [219, 65] width 28 height 7
type textarea "@SKYHigh"
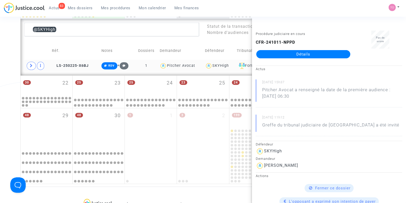
drag, startPoint x: 226, startPoint y: 64, endPoint x: 211, endPoint y: 66, distance: 15.9
click at [211, 66] on div "SKYHigh" at bounding box center [219, 65] width 28 height 7
copy div "SKYHigh"
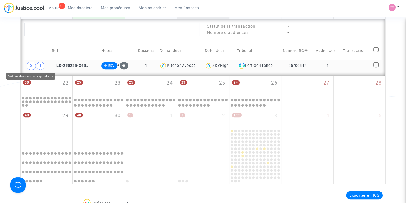
click at [29, 66] on span at bounding box center [31, 66] width 9 height 8
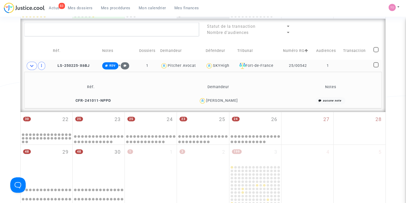
drag, startPoint x: 241, startPoint y: 100, endPoint x: 211, endPoint y: 100, distance: 30.8
click at [211, 100] on div "Marin Le Duff" at bounding box center [218, 100] width 122 height 7
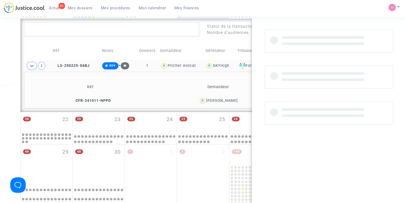
copy div "Marin Le Duff"
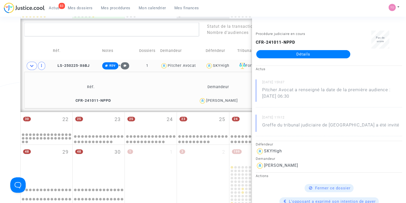
click at [84, 57] on td "Réf." at bounding box center [75, 51] width 49 height 18
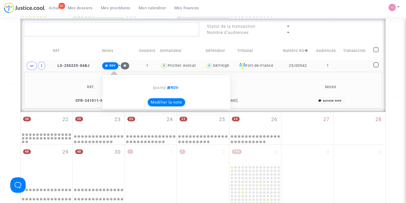
click at [157, 101] on button "Modifier la note" at bounding box center [166, 102] width 37 height 8
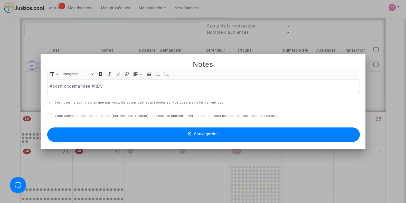
click at [115, 135] on button "Sauvegarder" at bounding box center [203, 134] width 312 height 14
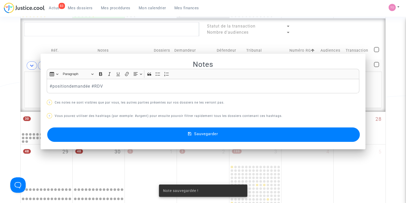
scroll to position [264, 0]
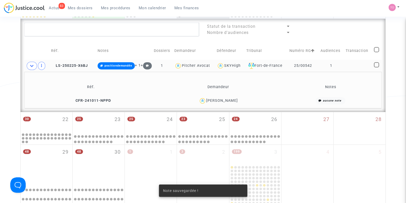
click at [33, 65] on icon at bounding box center [32, 66] width 4 height 4
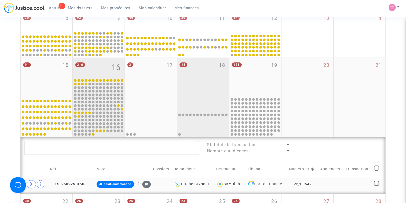
scroll to position [170, 0]
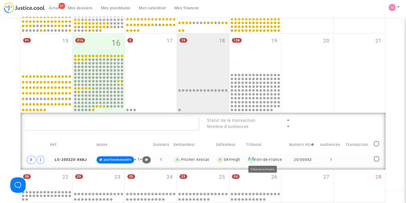
click at [258, 158] on div "Fort-de-France" at bounding box center [266, 160] width 40 height 6
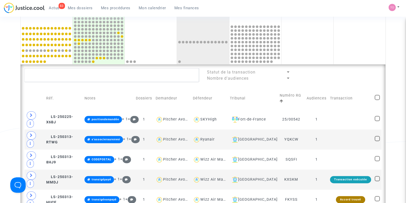
scroll to position [218, 0]
click at [255, 137] on div "[GEOGRAPHIC_DATA]" at bounding box center [253, 139] width 46 height 6
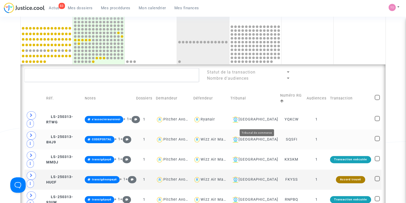
click at [262, 136] on div "[GEOGRAPHIC_DATA]" at bounding box center [253, 139] width 46 height 6
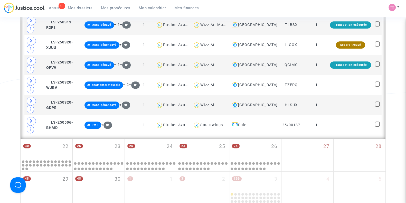
scroll to position [492, 0]
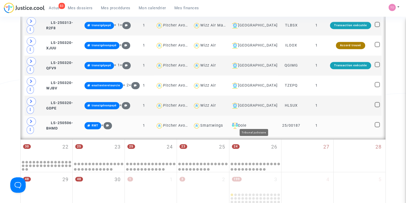
click at [252, 122] on div "Dole" at bounding box center [253, 125] width 46 height 6
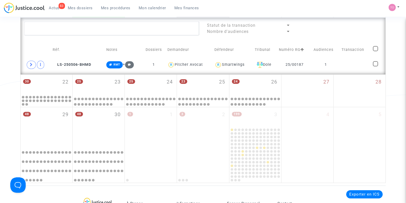
scroll to position [264, 0]
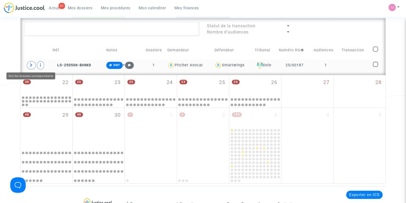
click at [30, 63] on icon at bounding box center [31, 65] width 3 height 4
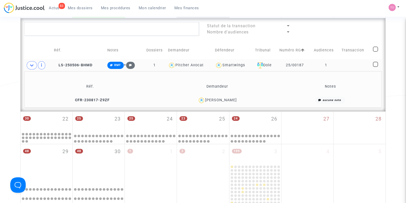
click at [230, 99] on div "JACQUELINE RENE CHAUDIER" at bounding box center [221, 100] width 32 height 4
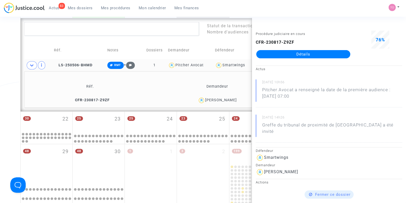
drag, startPoint x: 247, startPoint y: 99, endPoint x: 226, endPoint y: 100, distance: 20.8
click at [226, 100] on div "JACQUELINE RENE CHAUDIER" at bounding box center [217, 100] width 123 height 7
copy div "CHAUDIER"
click at [51, 31] on textarea at bounding box center [111, 29] width 175 height 14
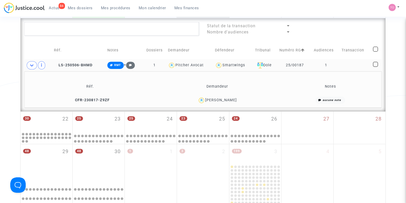
click at [205, 100] on div "JACQUELINE RENE CHAUDIER" at bounding box center [221, 100] width 32 height 4
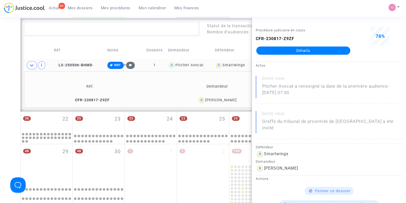
scroll to position [0, 0]
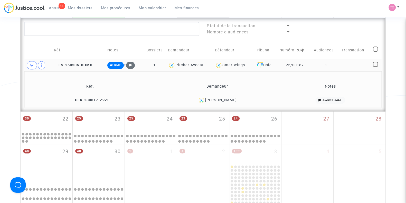
drag, startPoint x: 251, startPoint y: 99, endPoint x: 190, endPoint y: 99, distance: 60.8
click at [190, 99] on div "JACQUELINE RENE CHAUDIER" at bounding box center [217, 100] width 123 height 7
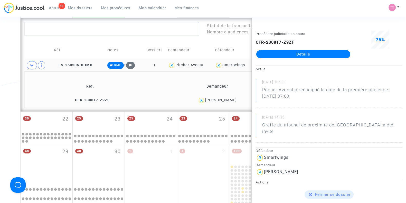
drag, startPoint x: 245, startPoint y: 63, endPoint x: 220, endPoint y: 65, distance: 25.5
click at [220, 65] on div "Smartwings" at bounding box center [233, 65] width 36 height 7
type textarea "@Smartwings"
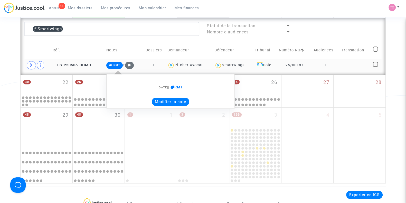
click at [167, 102] on button "Modifier la note" at bounding box center [170, 102] width 37 height 8
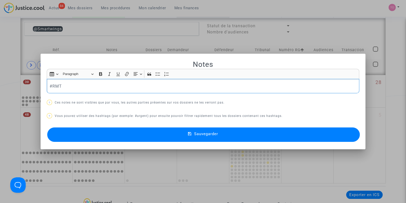
click at [167, 102] on p "? Ces notes ne sont visibles que par vous, les autres parties présentes sur vos…" at bounding box center [203, 102] width 312 height 6
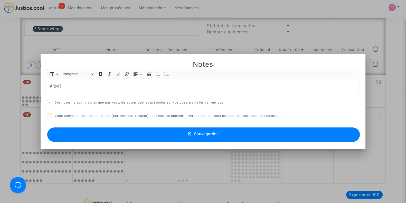
click at [50, 86] on p "#RMT" at bounding box center [203, 86] width 307 height 6
click at [100, 130] on button "Sauvegarder" at bounding box center [203, 134] width 312 height 14
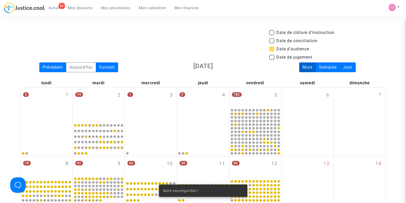
scroll to position [264, 0]
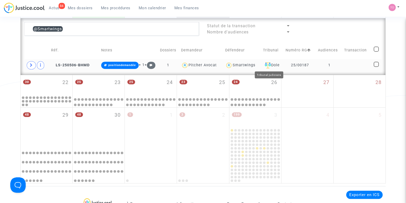
click at [273, 65] on div "Dole" at bounding box center [272, 65] width 19 height 6
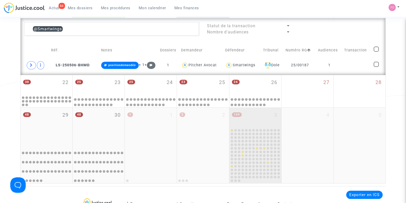
scroll to position [223, 0]
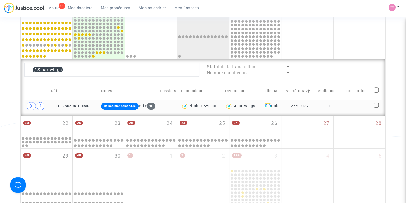
click at [241, 108] on div "Smartwings" at bounding box center [242, 105] width 34 height 7
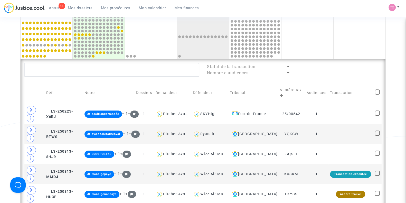
scroll to position [252, 0]
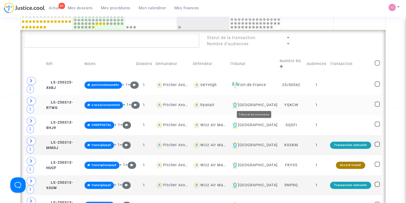
click at [253, 104] on div "[GEOGRAPHIC_DATA]" at bounding box center [253, 105] width 46 height 6
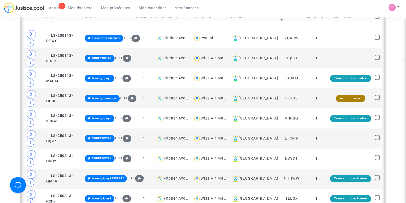
scroll to position [299, 0]
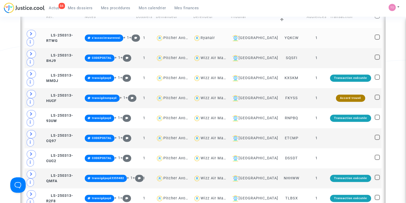
click at [215, 36] on div "Ryanair" at bounding box center [208, 38] width 14 height 4
type textarea "@Ryanair"
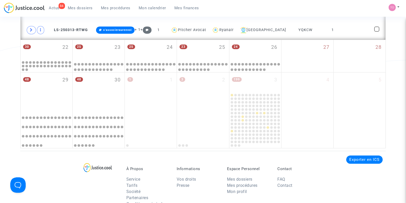
scroll to position [259, 0]
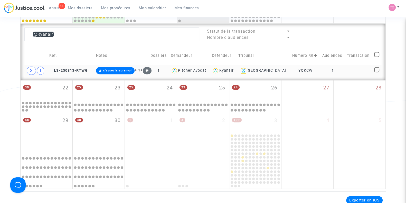
click at [30, 68] on span at bounding box center [31, 70] width 9 height 8
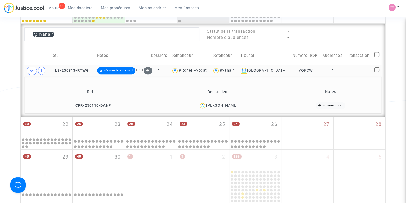
click at [226, 106] on div "Bozo Njegus" at bounding box center [222, 105] width 32 height 4
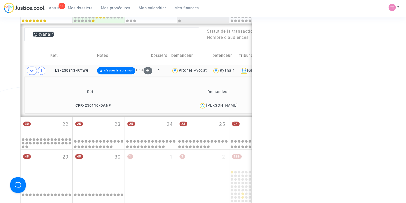
click at [226, 106] on div "Bozo Njegus" at bounding box center [222, 105] width 32 height 4
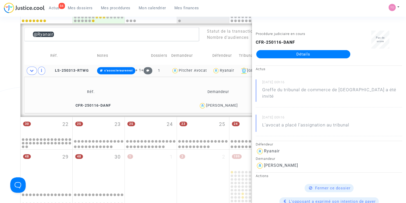
click at [234, 70] on div "Ryanair" at bounding box center [227, 70] width 14 height 4
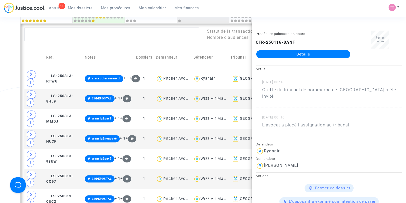
scroll to position [270, 0]
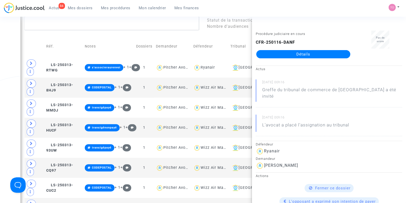
click at [1, 70] on div "Date de clôture d'instruction Date de conciliation Date d'audience Date de juge…" at bounding box center [203, 95] width 406 height 670
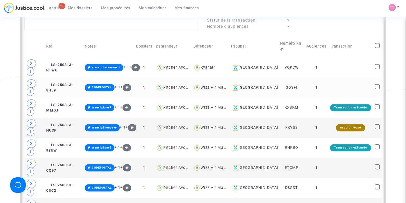
click at [221, 85] on div "Wizz Air Malta" at bounding box center [215, 87] width 28 height 4
type textarea "@"Wizz Air Malta""
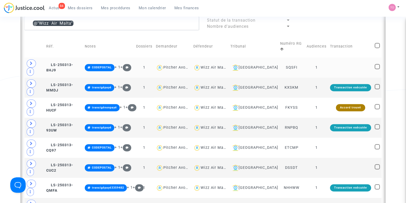
click at [229, 65] on div "Wizz Air Malta" at bounding box center [215, 67] width 28 height 4
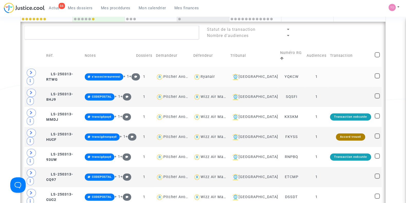
scroll to position [261, 0]
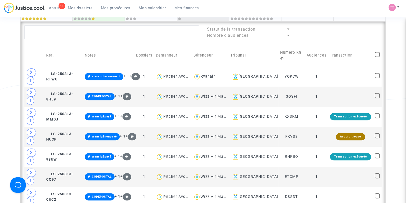
click at [379, 52] on span at bounding box center [377, 54] width 5 height 5
click at [377, 57] on input "checkbox" at bounding box center [377, 57] width 0 height 0
checkbox input "true"
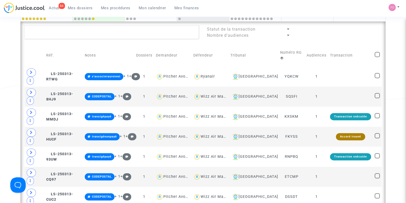
checkbox input "true"
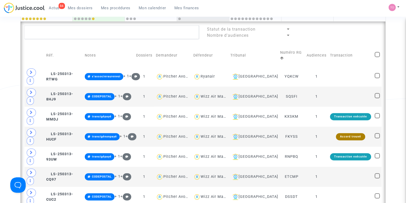
checkbox input "true"
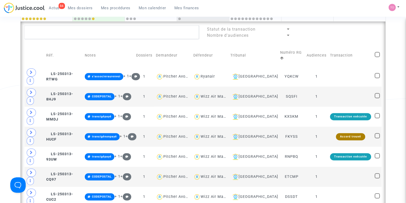
checkbox input "true"
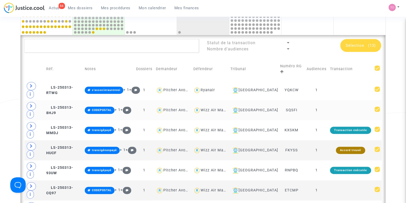
scroll to position [249, 0]
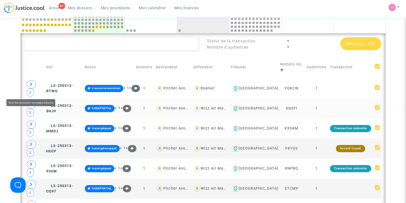
click at [30, 102] on icon at bounding box center [31, 104] width 3 height 4
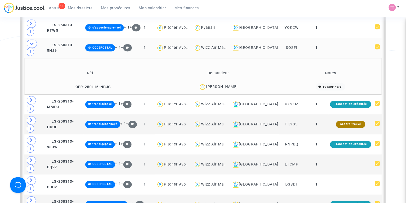
scroll to position [310, 0]
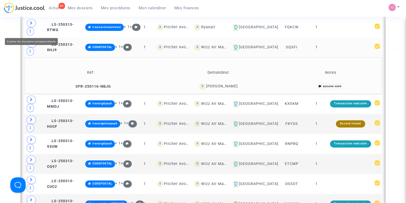
click at [31, 41] on icon at bounding box center [32, 43] width 4 height 4
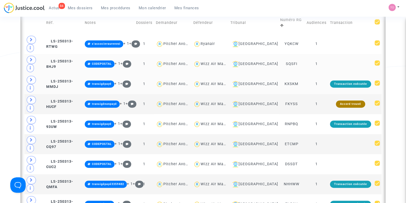
scroll to position [293, 0]
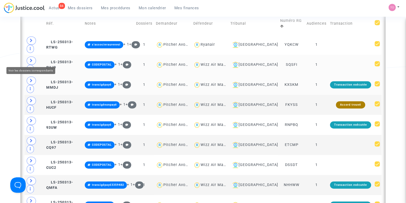
click at [31, 79] on icon at bounding box center [31, 81] width 3 height 4
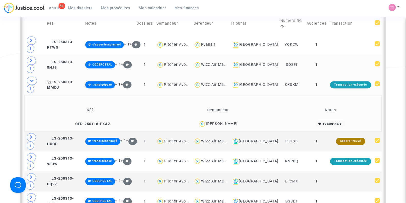
click at [64, 80] on span "LS-250313-MMDJ" at bounding box center [60, 85] width 27 height 10
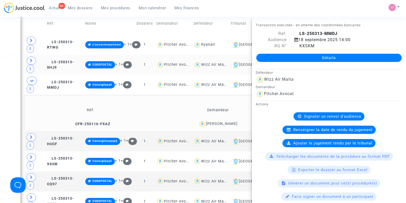
click at [0, 78] on div "Date de clôture d'instruction Date de conciliation Date d'audience Date de juge…" at bounding box center [203, 90] width 406 height 707
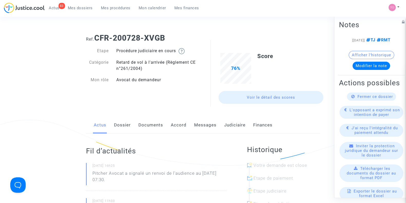
click at [204, 126] on link "Messages" at bounding box center [205, 125] width 22 height 17
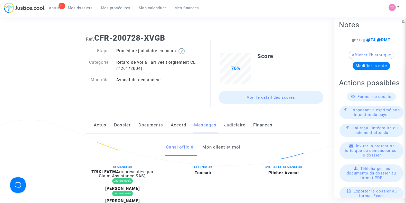
click at [207, 146] on link "Mon client et moi" at bounding box center [221, 147] width 38 height 17
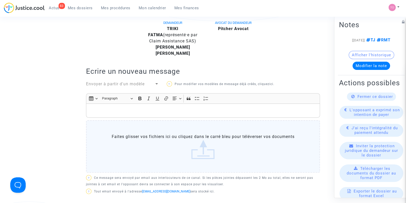
scroll to position [110, 0]
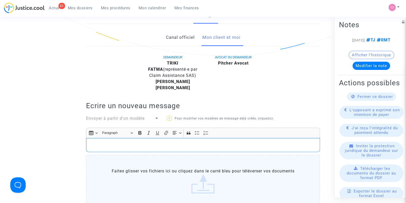
click at [111, 145] on p "Rich Text Editor, main" at bounding box center [203, 145] width 229 height 6
click at [154, 144] on p "[PERSON_NAME] Madame, [PERSON_NAME] Monsieur, nous avons une demande de faire c…" at bounding box center [203, 145] width 229 height 6
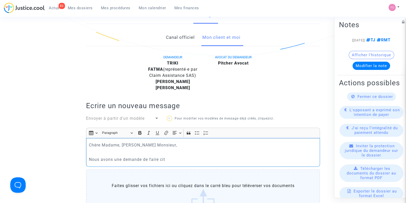
click at [169, 160] on p "Nous avons une demande de faire cit" at bounding box center [203, 159] width 229 height 6
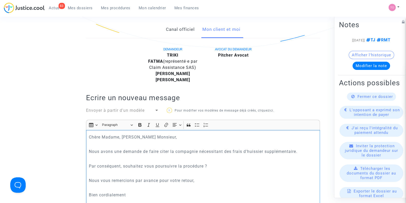
scroll to position [125, 0]
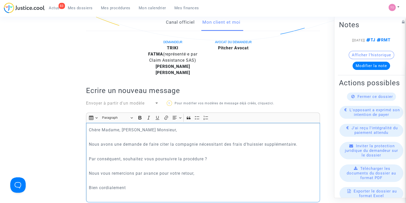
click at [133, 187] on p "Bien cordialement" at bounding box center [203, 187] width 229 height 6
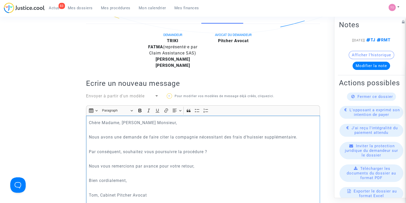
click at [297, 138] on p "Nous avons une demande de faire citer la compagnie nécessitant des frais d'huis…" at bounding box center [203, 137] width 229 height 6
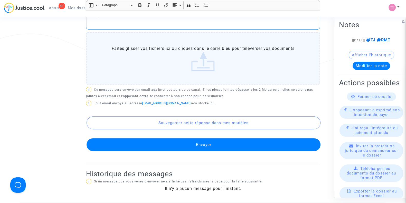
scroll to position [275, 0]
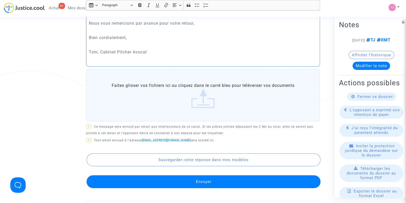
click at [183, 178] on button "Envoyer" at bounding box center [204, 181] width 234 height 13
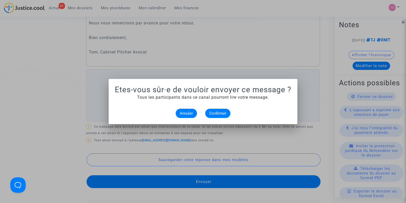
scroll to position [0, 0]
drag, startPoint x: 216, startPoint y: 114, endPoint x: 210, endPoint y: 95, distance: 20.2
click at [210, 95] on alert-dialogs "Etes-vous sûr·e de vouloir envoyer ce message ? Tous les participants dans ce c…" at bounding box center [203, 101] width 176 height 33
click at [189, 114] on span "Annuler" at bounding box center [186, 113] width 13 height 5
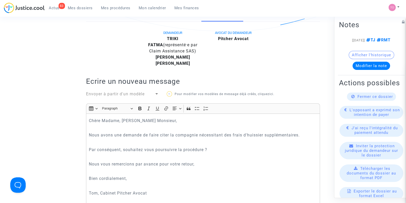
scroll to position [134, 0]
click at [122, 108] on span "Paragraph" at bounding box center [115, 109] width 27 height 6
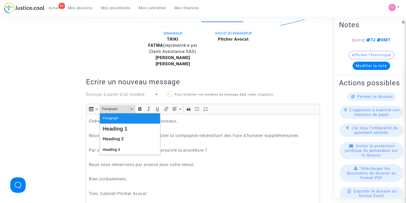
click at [92, 96] on span "Envoyer à partir d'un modèle" at bounding box center [115, 94] width 59 height 5
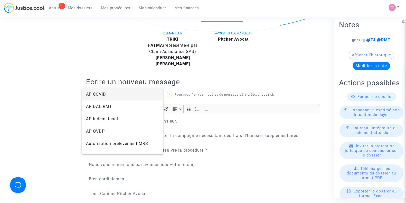
click at [60, 109] on div at bounding box center [203, 101] width 406 height 203
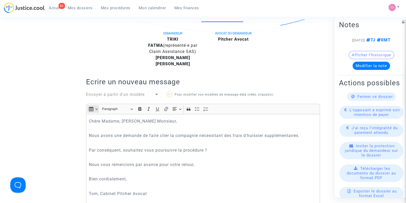
click at [91, 108] on icon "Editor toolbar" at bounding box center [91, 108] width 5 height 5
click at [61, 108] on ng-component "Ref. CFR-200728-XVGB Etape Procédure judiciaire en cours Catégorie Retard de vo…" at bounding box center [202, 138] width 365 height 484
click at [129, 94] on span "Envoyer à partir d'un modèle" at bounding box center [115, 94] width 59 height 5
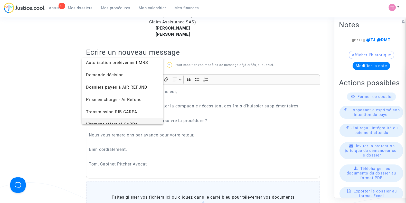
scroll to position [51, 0]
click at [25, 107] on div at bounding box center [203, 101] width 406 height 203
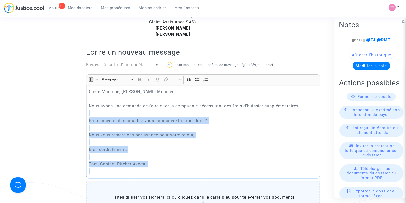
drag, startPoint x: 176, startPoint y: 169, endPoint x: 94, endPoint y: 101, distance: 107.0
click at [94, 101] on div "Chère Madame, [PERSON_NAME] Monsieur, Nous avons une demande de faire citer la …" at bounding box center [203, 131] width 234 height 94
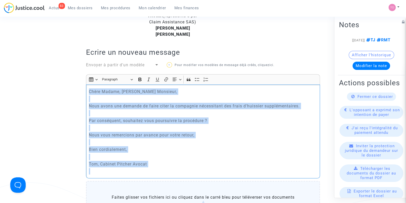
copy div "Chère Madame, [PERSON_NAME] Monsieur, Nous avons une demande de faire citer la …"
click at [272, 65] on link "ici" at bounding box center [271, 65] width 4 height 4
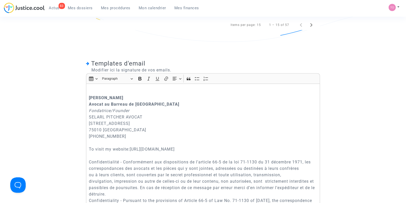
scroll to position [330, 0]
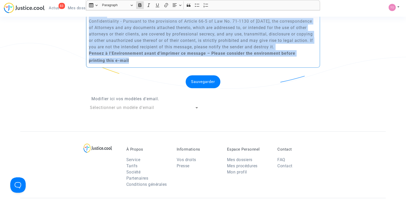
drag, startPoint x: 89, startPoint y: 107, endPoint x: 180, endPoint y: 203, distance: 132.6
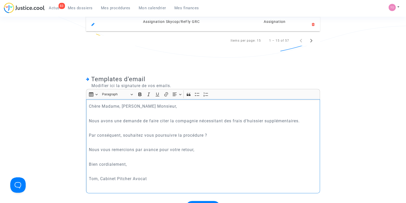
scroll to position [333, 0]
drag, startPoint x: 99, startPoint y: 176, endPoint x: 81, endPoint y: 178, distance: 18.0
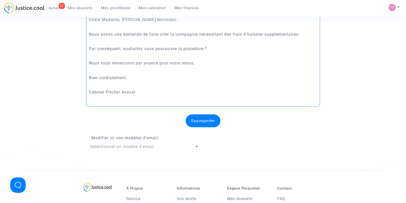
scroll to position [420, 0]
click at [111, 144] on span "Sélectionner un modèle d'email" at bounding box center [122, 146] width 64 height 5
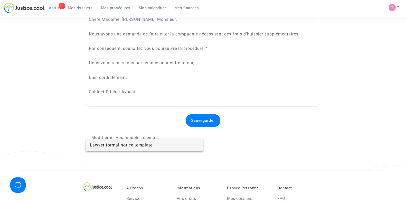
click at [61, 133] on div at bounding box center [203, 101] width 406 height 203
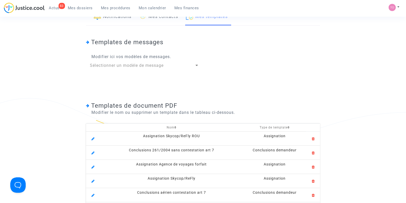
scroll to position [0, 0]
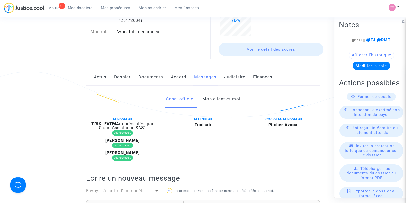
click at [208, 105] on link "Mon client et moi" at bounding box center [221, 99] width 38 height 17
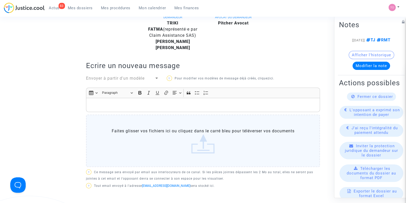
scroll to position [149, 0]
click at [149, 97] on div "Insert table Insert table Heading Paragraph Paragraph Heading 1 Heading 2 Headi…" at bounding box center [202, 94] width 231 height 10
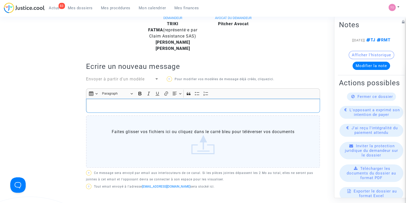
click at [148, 101] on div "Rich Text Editor, main" at bounding box center [203, 106] width 234 height 14
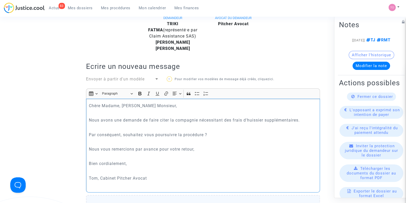
scroll to position [270, 0]
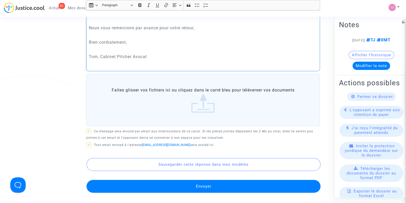
click at [166, 184] on button "Envoyer" at bounding box center [204, 186] width 234 height 13
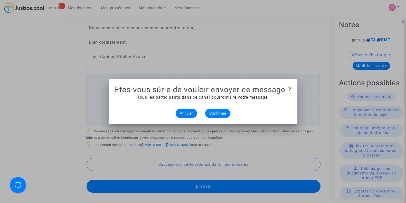
scroll to position [0, 0]
click at [211, 117] on button "Confirmer" at bounding box center [217, 113] width 25 height 9
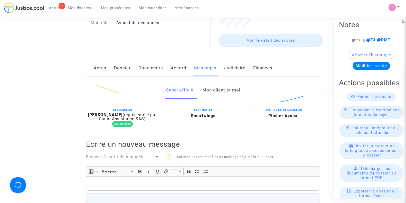
click at [221, 93] on link "Mon client et moi" at bounding box center [221, 90] width 38 height 17
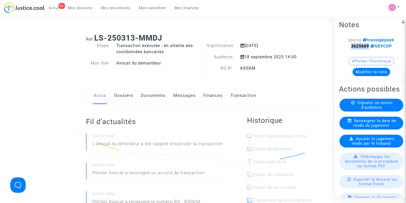
drag, startPoint x: 365, startPoint y: 50, endPoint x: 349, endPoint y: 51, distance: 16.2
click at [351, 49] on strong "3625669" at bounding box center [360, 46] width 18 height 5
copy strong "3625669"
click at [362, 76] on button "Modifier la note" at bounding box center [371, 72] width 37 height 8
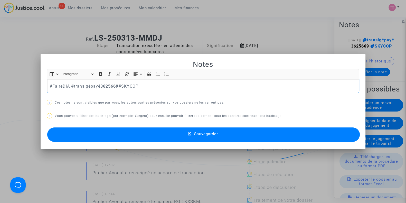
click at [96, 137] on button "Sauvegarder" at bounding box center [203, 134] width 312 height 14
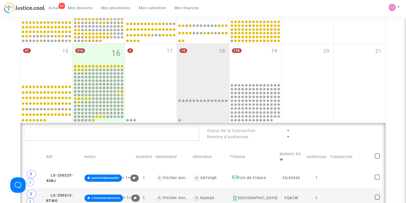
scroll to position [159, 0]
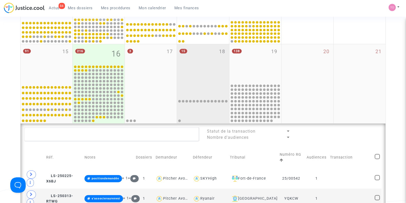
click at [209, 71] on div "15 18" at bounding box center [203, 63] width 52 height 39
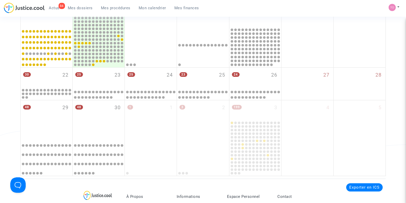
scroll to position [209, 0]
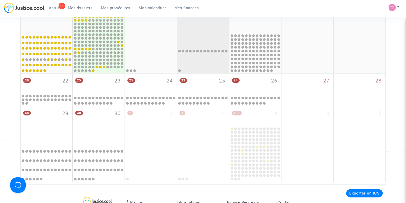
click at [202, 36] on div at bounding box center [203, 53] width 50 height 39
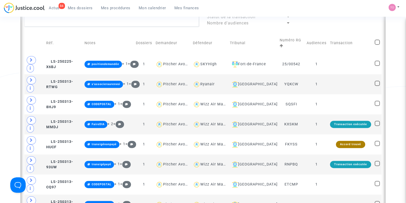
scroll to position [273, 0]
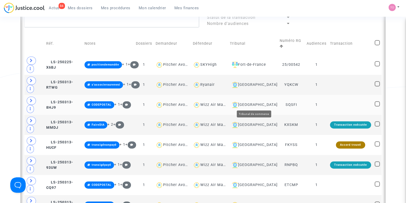
click at [252, 102] on div "[GEOGRAPHIC_DATA]" at bounding box center [253, 105] width 46 height 6
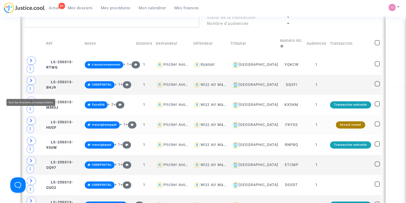
click at [27, 117] on span at bounding box center [31, 121] width 9 height 8
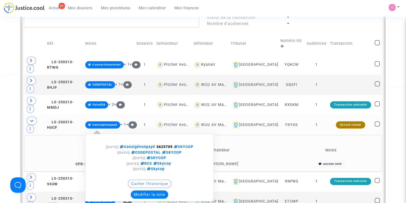
drag, startPoint x: 168, startPoint y: 113, endPoint x: 186, endPoint y: 114, distance: 18.0
click at [186, 145] on span "transigénonpayé 3625709 SKYCOP" at bounding box center [155, 147] width 75 height 4
copy span "3625709"
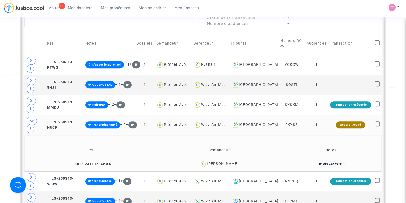
click at [228, 160] on div "[PERSON_NAME]" at bounding box center [219, 163] width 122 height 7
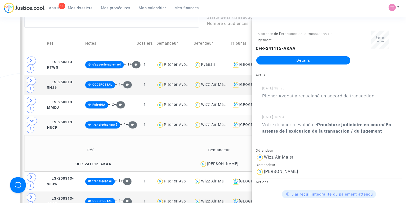
click at [9, 101] on div "Date de clôture d'instruction Date de conciliation Date d'audience Date de juge…" at bounding box center [203, 110] width 406 height 707
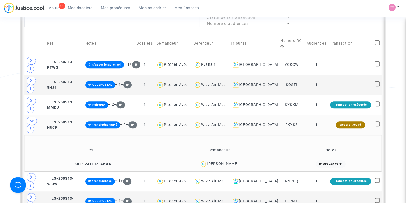
click at [232, 161] on div "[PERSON_NAME]" at bounding box center [223, 163] width 32 height 4
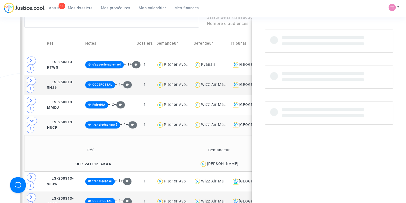
copy div "Tosun"
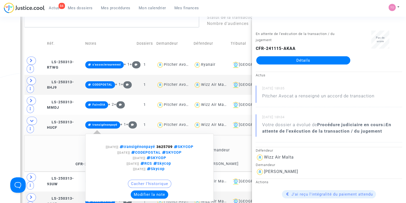
click at [163, 190] on button "Modifier la note" at bounding box center [149, 194] width 37 height 8
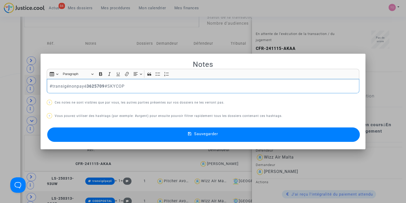
drag, startPoint x: 84, startPoint y: 85, endPoint x: 81, endPoint y: 86, distance: 2.9
click at [81, 86] on p "#transigénonpayé 3625709 #SKYCOP" at bounding box center [203, 86] width 307 height 6
click at [84, 85] on p "#transigénonpayé 3625709 #SKYCOP" at bounding box center [203, 86] width 307 height 6
click at [50, 85] on p "#transigépayé 3625709 #SKYCOP" at bounding box center [203, 86] width 307 height 6
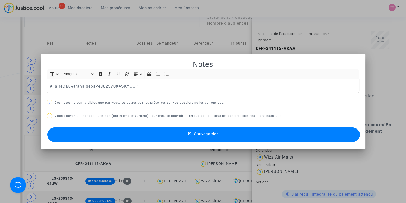
click at [115, 133] on button "Sauvegarder" at bounding box center [203, 134] width 312 height 14
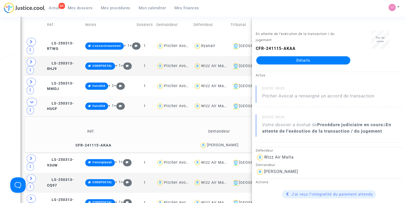
scroll to position [292, 0]
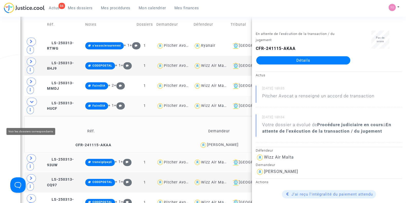
click at [28, 154] on span at bounding box center [31, 158] width 9 height 8
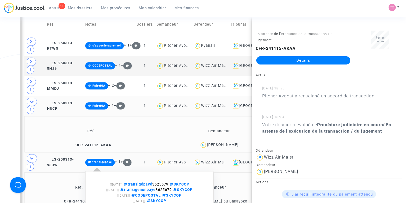
drag, startPoint x: 182, startPoint y: 141, endPoint x: 165, endPoint y: 144, distance: 17.1
click at [165, 182] on span "transigépayé 3625679 SKYCOP" at bounding box center [155, 184] width 67 height 4
copy span "3625679"
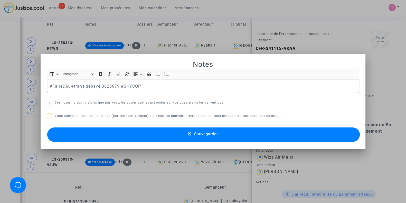
click at [79, 137] on button "Sauvegarder" at bounding box center [203, 134] width 312 height 14
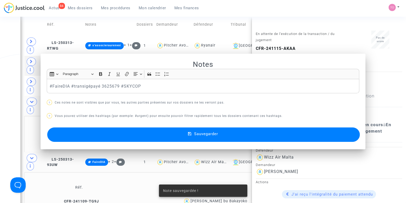
scroll to position [292, 0]
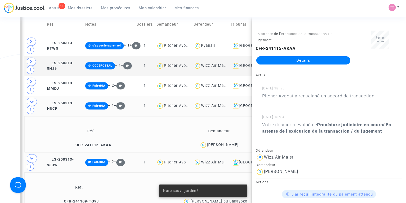
click at [0, 96] on div "Date de clôture d'instruction Date de conciliation Date d'audience Date de juge…" at bounding box center [203, 109] width 406 height 743
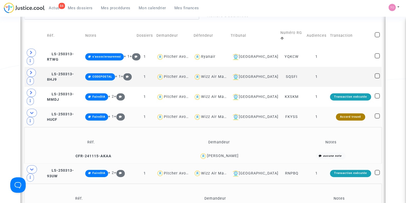
scroll to position [283, 0]
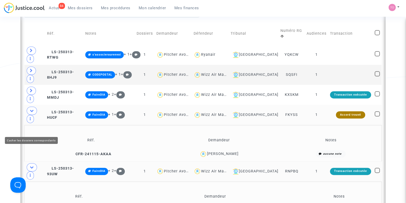
click at [32, 163] on span at bounding box center [32, 167] width 10 height 8
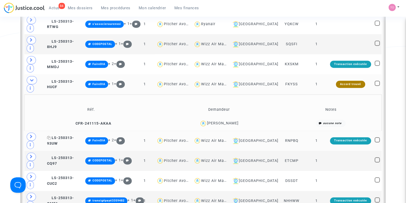
scroll to position [314, 0]
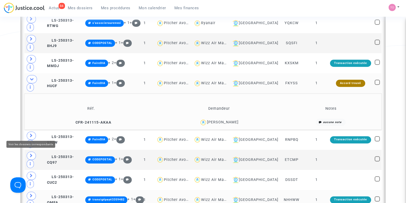
click at [31, 194] on icon at bounding box center [31, 196] width 3 height 4
drag, startPoint x: 165, startPoint y: 153, endPoint x: 183, endPoint y: 156, distance: 18.2
copy span "3359482"
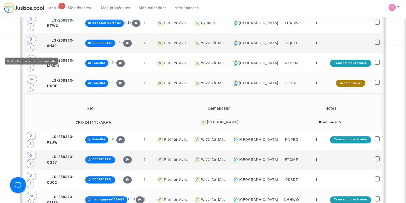
click at [32, 77] on icon at bounding box center [32, 79] width 4 height 4
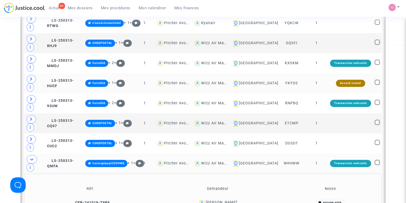
click at [225, 200] on div "[PERSON_NAME]" at bounding box center [221, 202] width 32 height 4
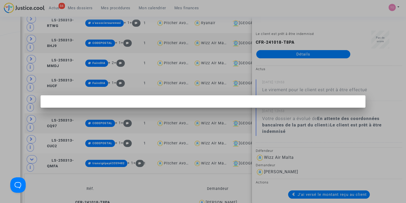
scroll to position [0, 0]
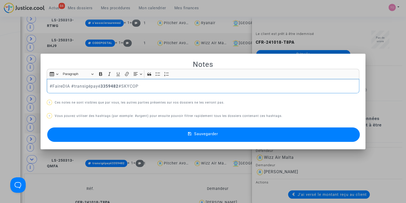
click at [96, 130] on button "Sauvegarder" at bounding box center [203, 134] width 312 height 14
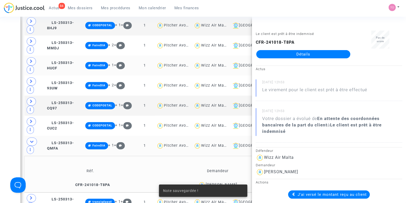
scroll to position [332, 0]
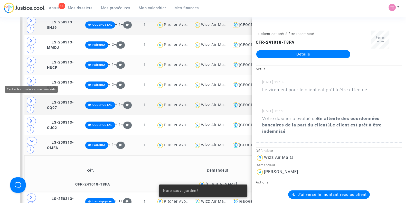
click at [32, 139] on icon at bounding box center [32, 141] width 4 height 4
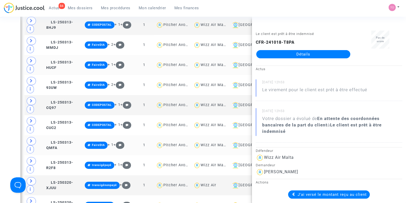
click at [3, 93] on div "Date de clôture d'instruction Date de conciliation Date d'audience Date de juge…" at bounding box center [203, 32] width 406 height 670
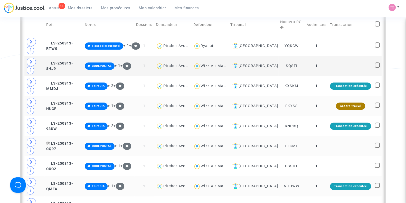
scroll to position [291, 0]
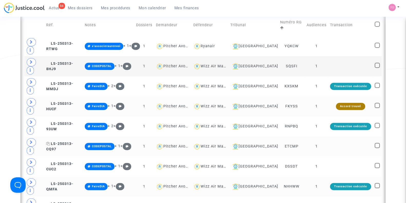
click at [83, 176] on td "LS-250313-QMFA" at bounding box center [63, 186] width 39 height 20
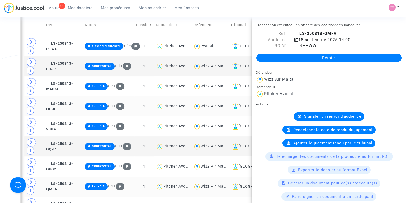
click at [13, 79] on div "Date de clôture d'instruction Date de conciliation Date d'audience Date de juge…" at bounding box center [203, 73] width 406 height 670
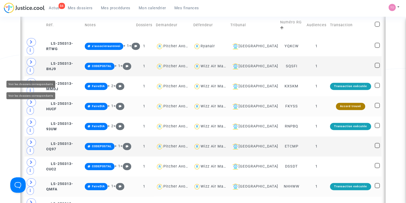
click at [29, 98] on span at bounding box center [31, 102] width 9 height 8
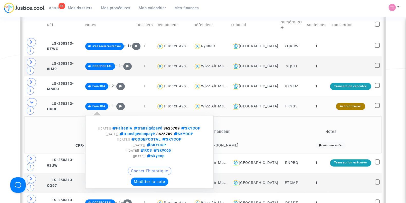
drag, startPoint x: 186, startPoint y: 94, endPoint x: 212, endPoint y: 101, distance: 26.6
click at [203, 126] on div "[16/09/2025] FaireDIA transigépayé 3625709 SKYCOP" at bounding box center [149, 129] width 107 height 6
click at [180, 126] on strong "3625709" at bounding box center [172, 128] width 16 height 4
drag, startPoint x: 208, startPoint y: 94, endPoint x: 187, endPoint y: 96, distance: 21.4
click at [187, 126] on div "[16/09/2025] FaireDIA transigépayé 3625709 SKYCOP" at bounding box center [149, 129] width 107 height 6
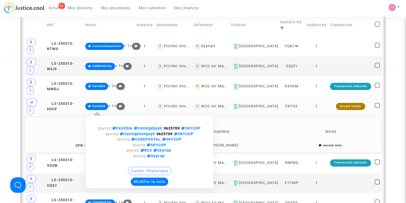
copy strong "3625709"
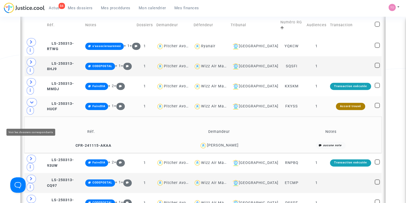
click at [28, 155] on span at bounding box center [31, 159] width 9 height 8
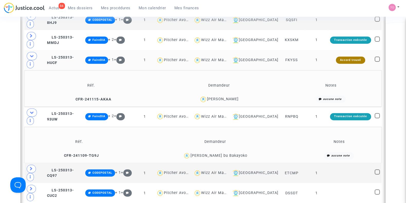
scroll to position [339, 0]
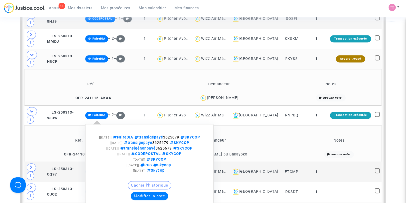
drag, startPoint x: 156, startPoint y: 102, endPoint x: 140, endPoint y: 102, distance: 15.7
click at [140, 135] on span "FaireDIA transigépayé 3625679 SKYCOP" at bounding box center [156, 137] width 88 height 4
copy span "3625679"
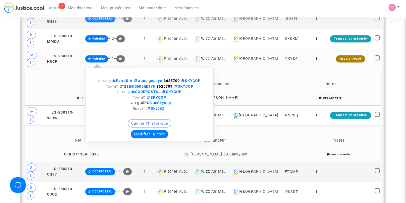
drag, startPoint x: 187, startPoint y: 47, endPoint x: 203, endPoint y: 47, distance: 16.2
click at [180, 79] on strong "3625709" at bounding box center [172, 81] width 16 height 4
copy strong "3625709"
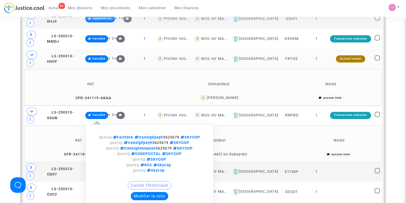
drag, startPoint x: 157, startPoint y: 101, endPoint x: 141, endPoint y: 101, distance: 16.4
click at [141, 135] on span "FaireDIA transigépayé 3625679 SKYCOP" at bounding box center [156, 137] width 88 height 4
copy span "3625679"
drag, startPoint x: 139, startPoint y: 101, endPoint x: 153, endPoint y: 100, distance: 13.9
click at [153, 135] on div "[16/09/2025] FaireDIA transigépayé 3625679 SKYCOP" at bounding box center [149, 138] width 107 height 6
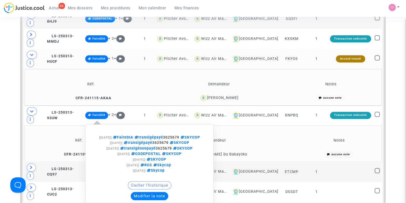
click at [105, 113] on span "FaireDIA" at bounding box center [98, 114] width 13 height 3
click at [143, 181] on div "Cacher l'historique" at bounding box center [149, 186] width 123 height 11
click at [148, 192] on button "Modifier la note" at bounding box center [149, 196] width 37 height 8
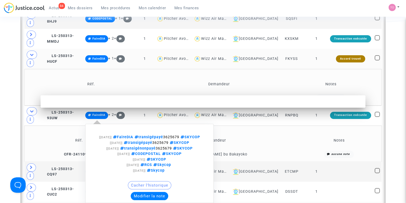
scroll to position [0, 0]
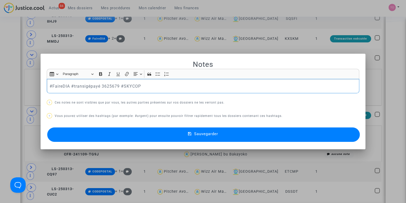
click at [106, 88] on p "#FaireDIA #transigépayé 3625679 #SKYCOP" at bounding box center [203, 86] width 307 height 6
copy p "3625679"
click at [0, 42] on div at bounding box center [203, 101] width 406 height 203
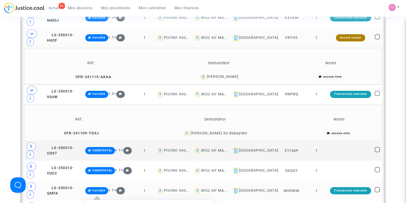
scroll to position [370, 0]
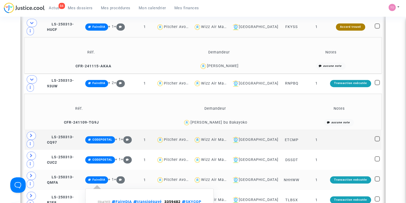
drag, startPoint x: 187, startPoint y: 134, endPoint x: 205, endPoint y: 136, distance: 17.3
click at [203, 199] on div "[16/09/2025] FaireDIA transigépayé 3359482 SKYCOP" at bounding box center [149, 202] width 107 height 6
copy strong "3359482"
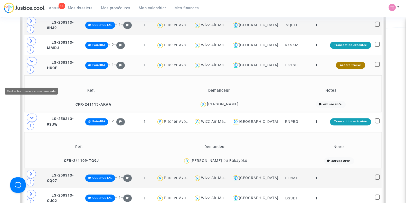
click at [30, 116] on icon at bounding box center [32, 118] width 4 height 4
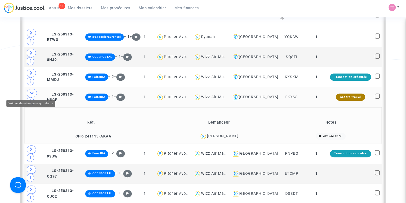
scroll to position [300, 0]
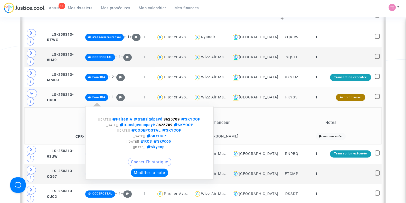
drag, startPoint x: 186, startPoint y: 85, endPoint x: 205, endPoint y: 86, distance: 18.5
click at [203, 117] on div "[16/09/2025] FaireDIA transigépayé 3625709 SKYCOP" at bounding box center [149, 120] width 107 height 6
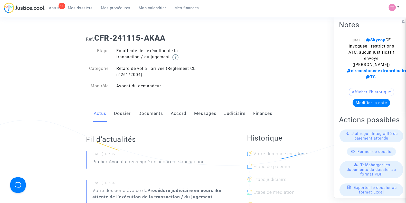
click at [179, 113] on link "Accord" at bounding box center [179, 113] width 16 height 17
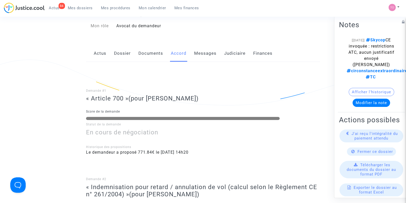
scroll to position [59, 0]
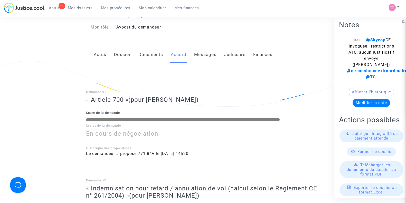
click at [238, 59] on link "Judiciaire" at bounding box center [234, 54] width 21 height 17
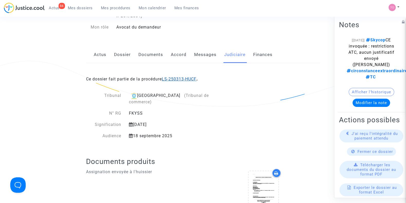
click at [180, 78] on link "LS-250313-HUCF" at bounding box center [179, 79] width 35 height 5
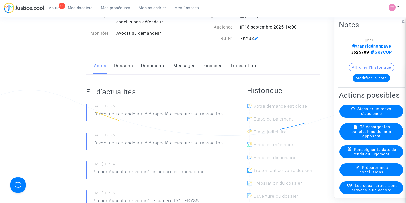
scroll to position [27, 0]
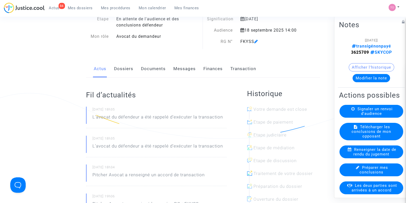
click at [135, 69] on div "Actus Dossiers Documents Messages Finances Transaction" at bounding box center [203, 68] width 234 height 17
click at [124, 69] on link "Dossiers" at bounding box center [123, 68] width 19 height 17
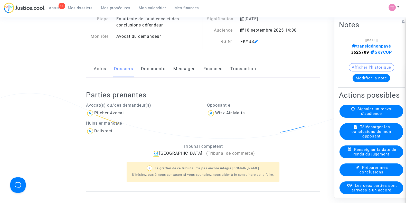
click at [210, 68] on link "Finances" at bounding box center [212, 68] width 19 height 17
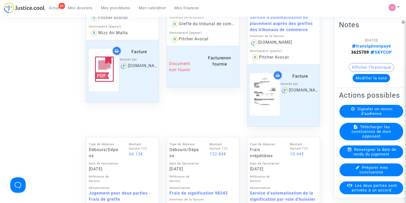
scroll to position [354, 0]
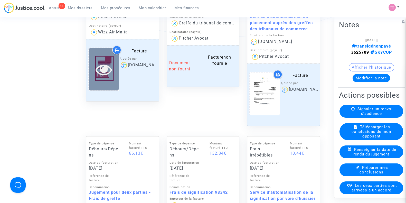
click at [104, 72] on icon at bounding box center [103, 69] width 17 height 16
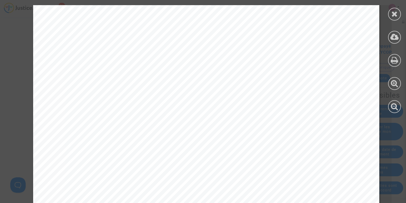
scroll to position [237, 0]
click at [190, 2] on div at bounding box center [203, 101] width 406 height 203
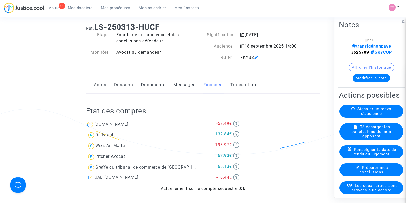
scroll to position [0, 0]
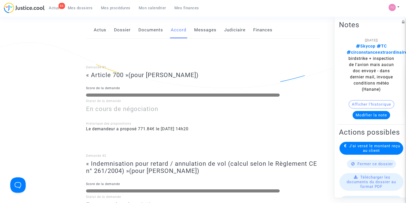
scroll to position [77, 0]
click at [235, 26] on link "Judiciaire" at bounding box center [234, 30] width 21 height 17
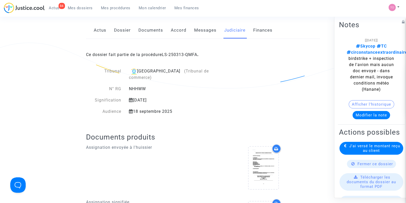
click at [181, 57] on div "Ce dossier fait partie de la procédure LS-250313-QMFA ." at bounding box center [203, 51] width 234 height 24
click at [180, 54] on link "LS-250313-QMFA" at bounding box center [179, 54] width 35 height 5
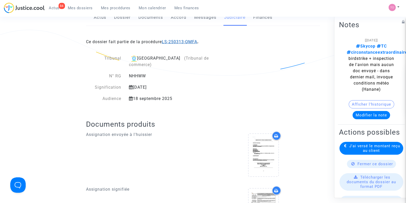
scroll to position [77, 0]
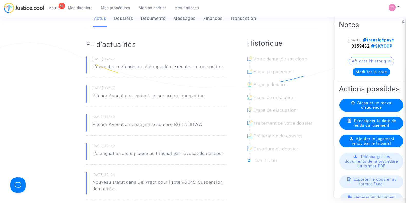
click at [213, 18] on link "Finances" at bounding box center [212, 18] width 19 height 17
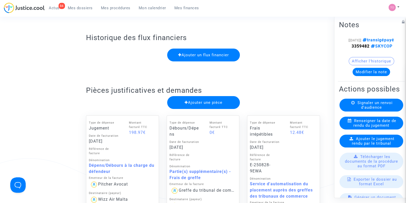
scroll to position [335, 0]
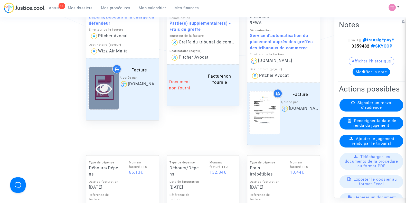
click at [96, 89] on icon at bounding box center [103, 88] width 17 height 16
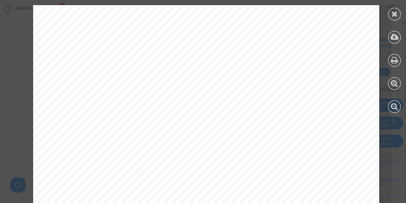
scroll to position [208, 0]
click at [396, 14] on icon at bounding box center [394, 14] width 6 height 8
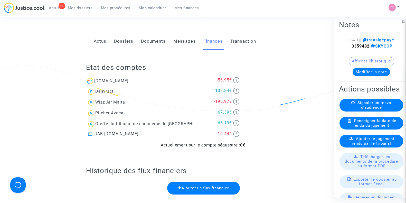
scroll to position [43, 0]
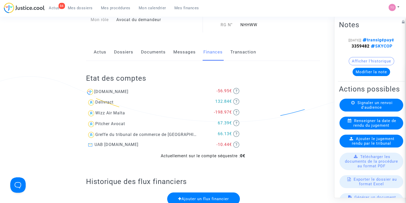
click at [126, 51] on link "Dossiers" at bounding box center [123, 52] width 19 height 17
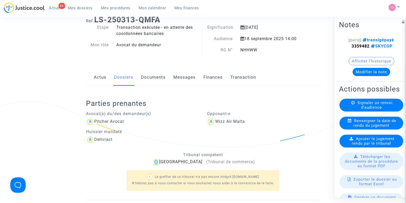
scroll to position [18, 0]
